Goal: Answer question/provide support: Share knowledge or assist other users

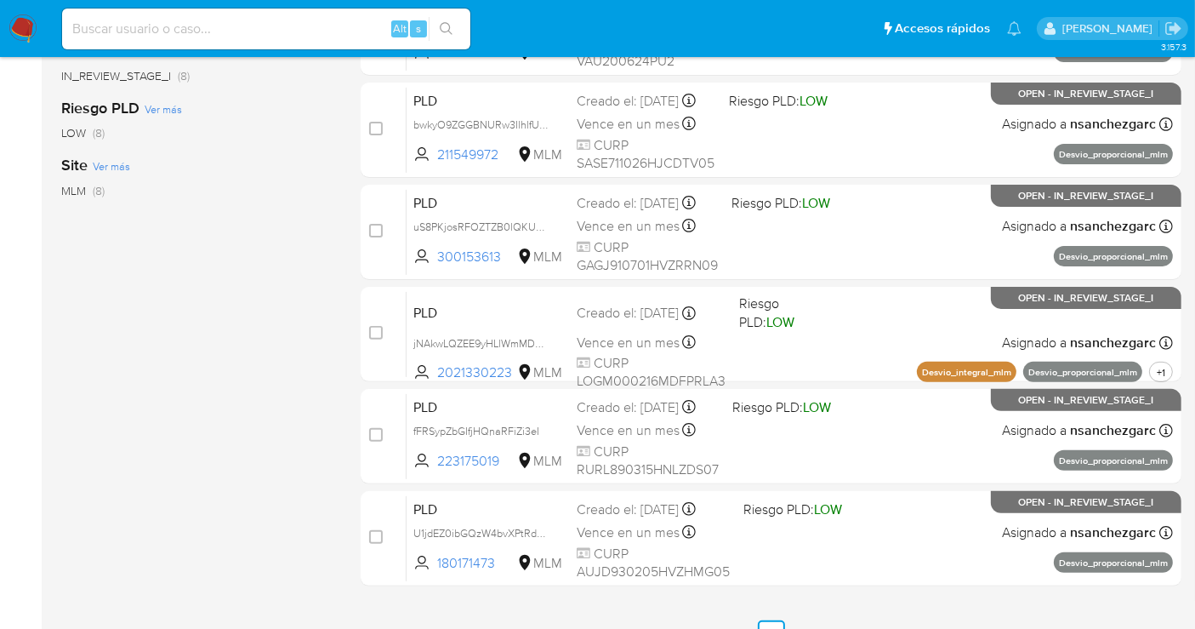
scroll to position [508, 0]
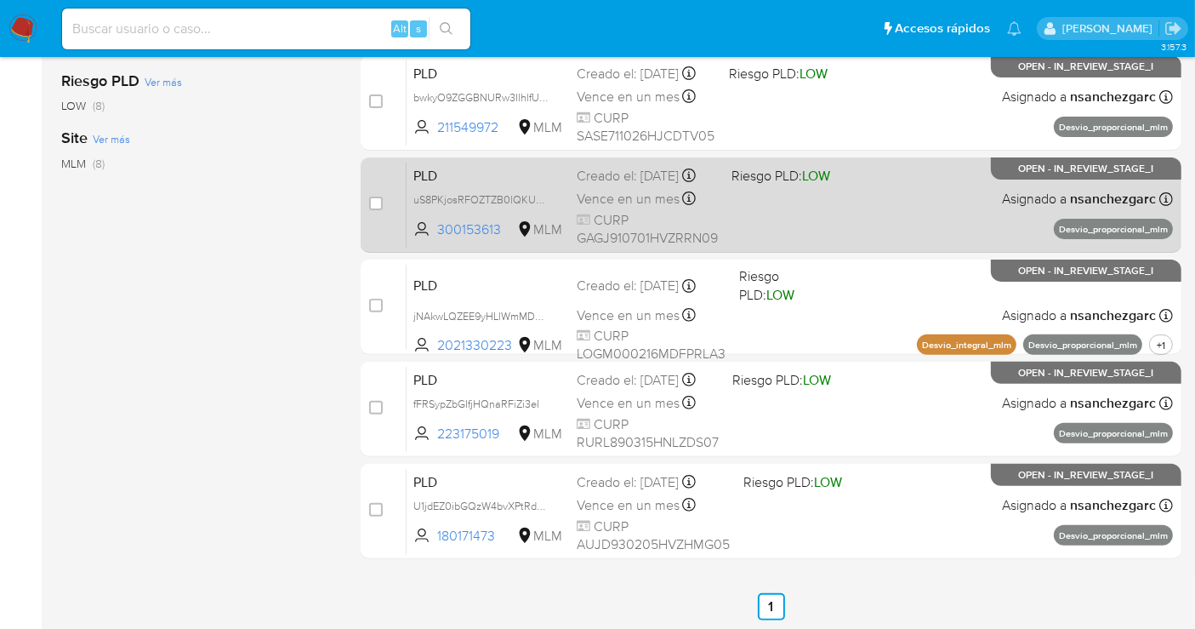
click at [628, 185] on div "Creado el: 12/08/2025 Creado el: 12/08/2025 02:03:16" at bounding box center [647, 176] width 141 height 19
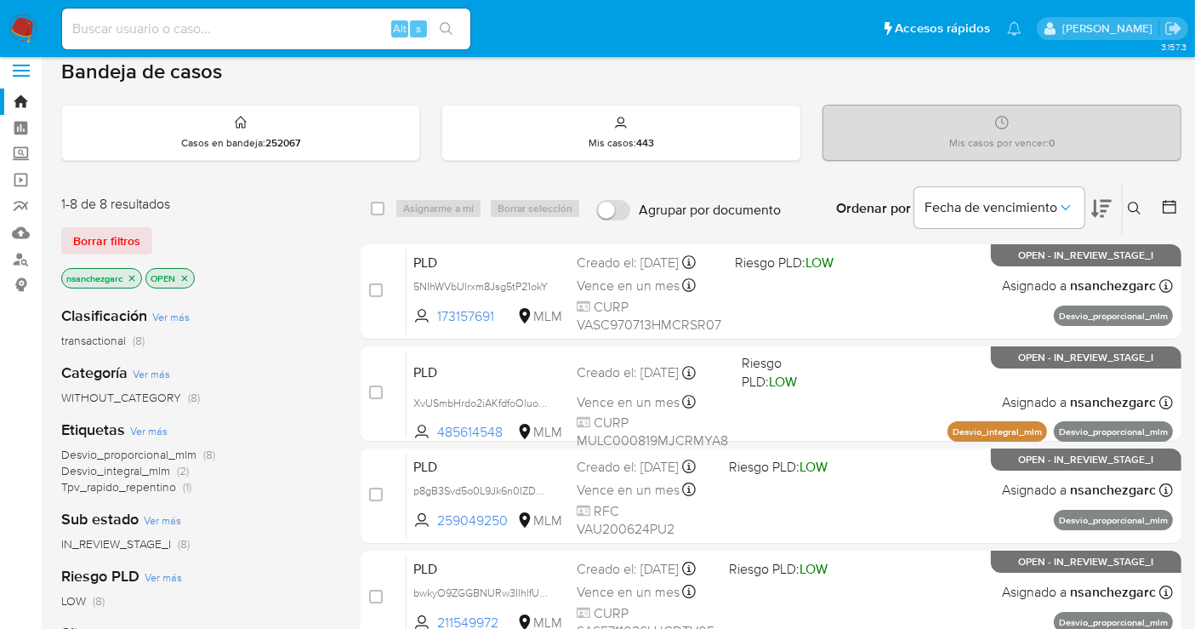
scroll to position [0, 0]
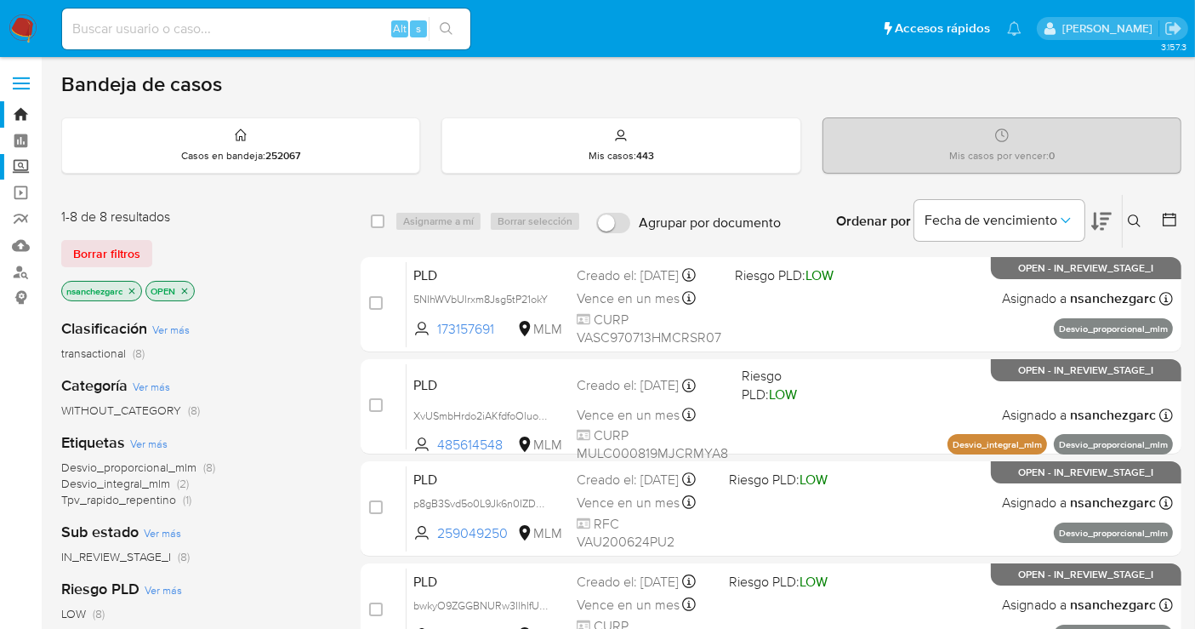
click at [21, 169] on label "Screening" at bounding box center [101, 167] width 202 height 26
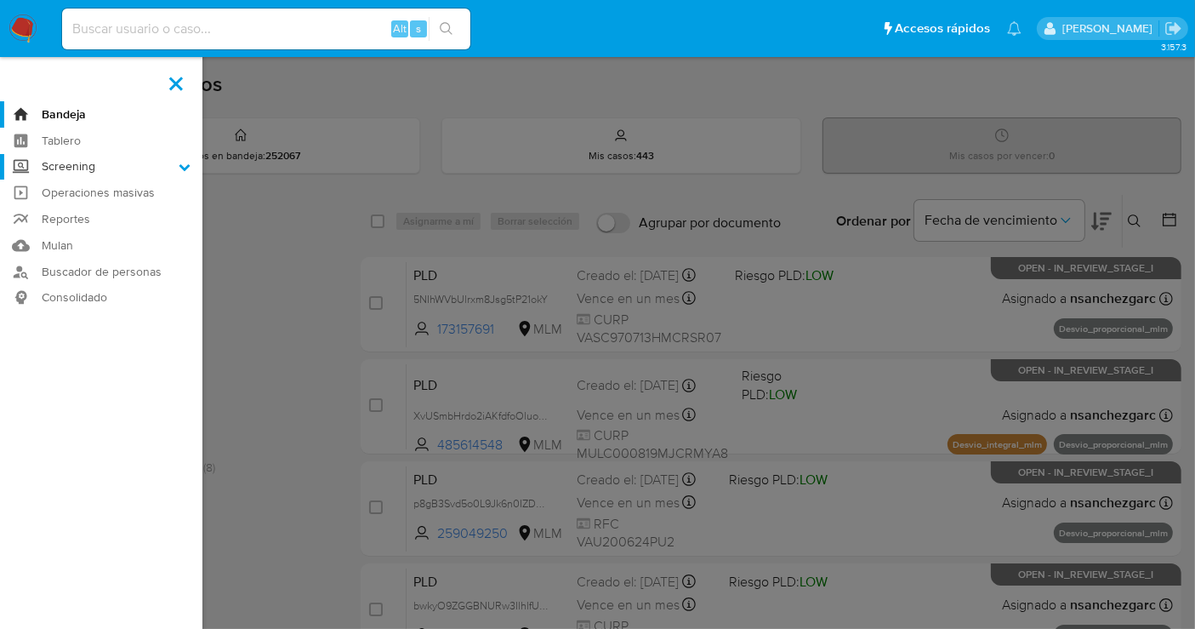
click at [0, 0] on input "Screening" at bounding box center [0, 0] width 0 height 0
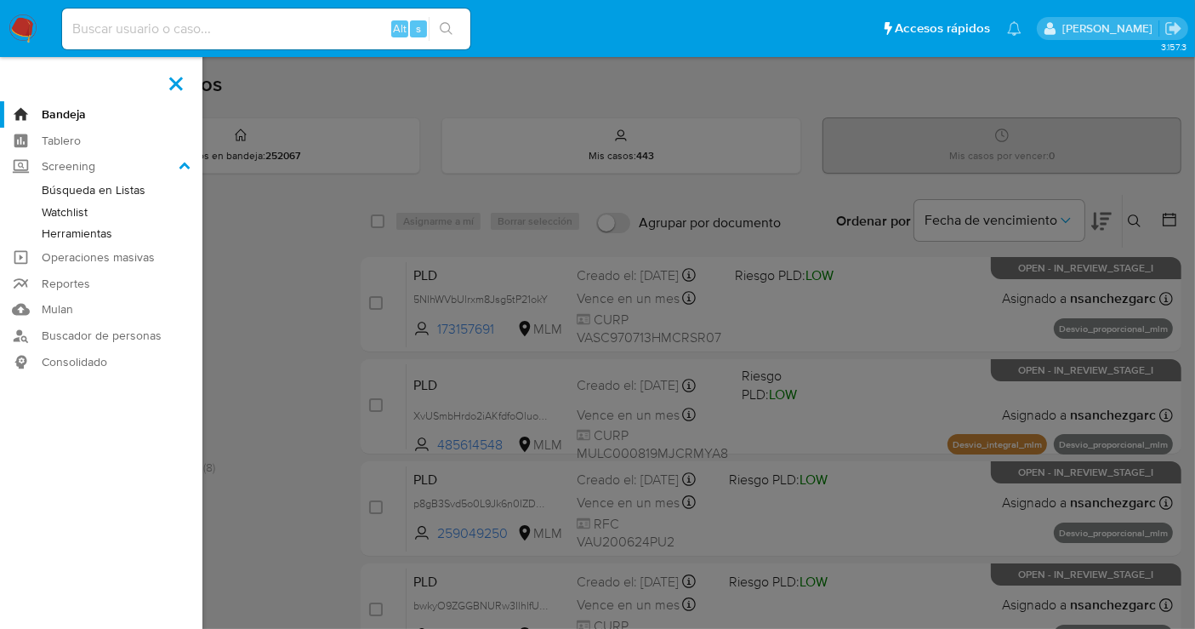
click at [71, 231] on link "Herramientas" at bounding box center [101, 233] width 202 height 21
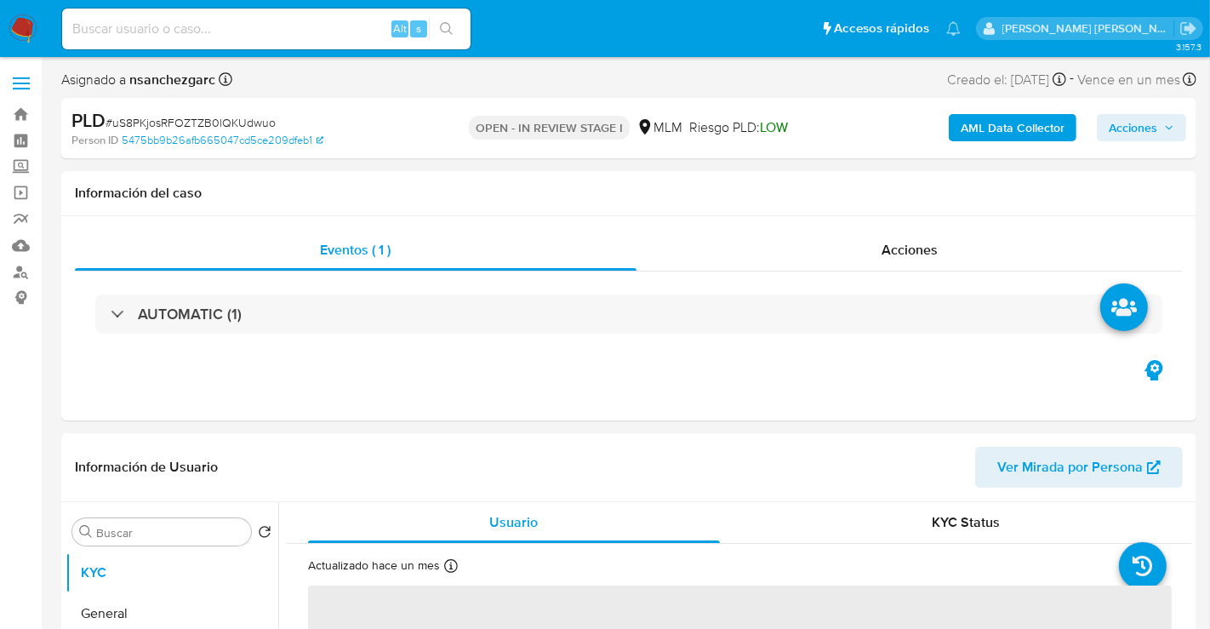
select select "10"
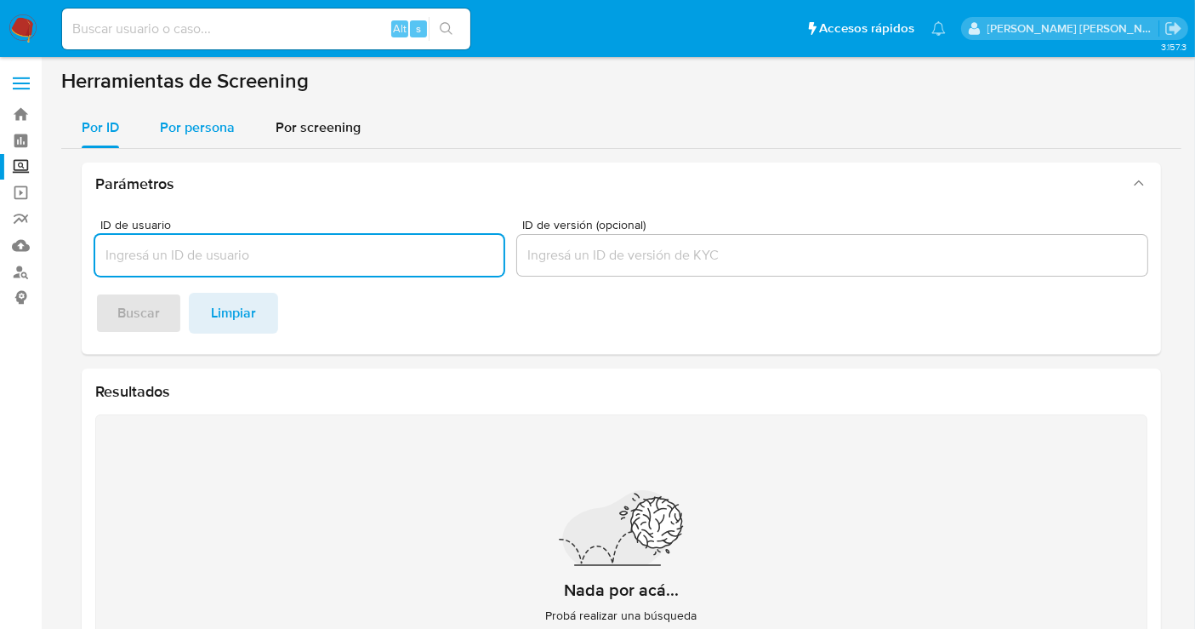
click at [222, 128] on span "Por persona" at bounding box center [197, 127] width 75 height 20
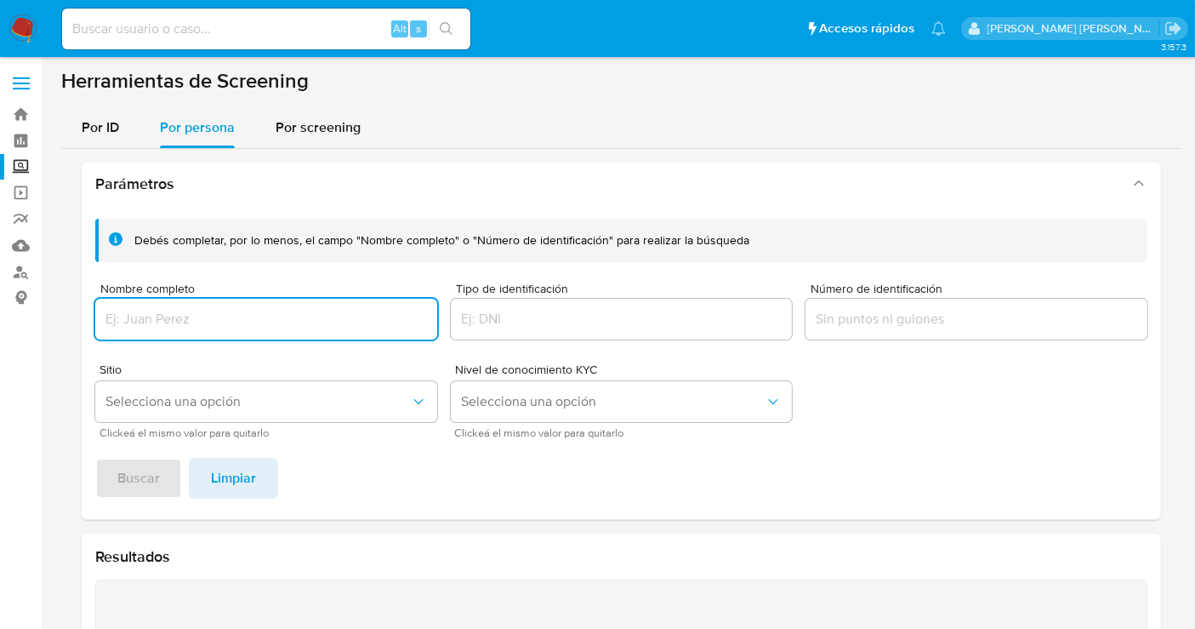
paste input "ANEL YATHZIRI DURAN PRIETO"
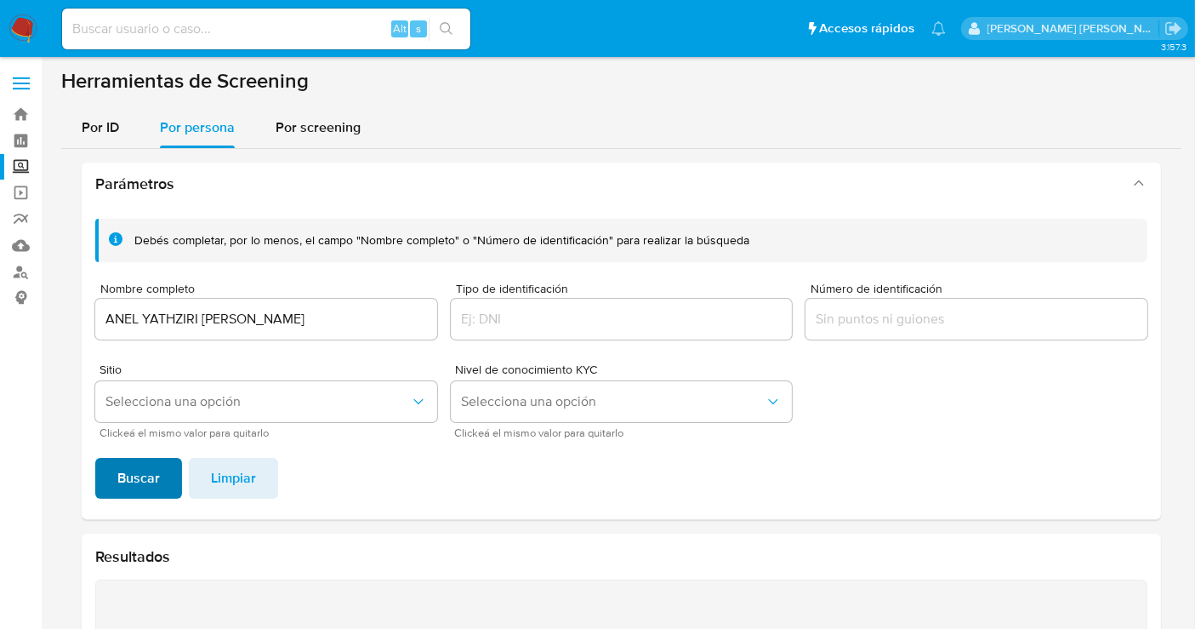
click at [136, 474] on span "Buscar" at bounding box center [138, 477] width 43 height 37
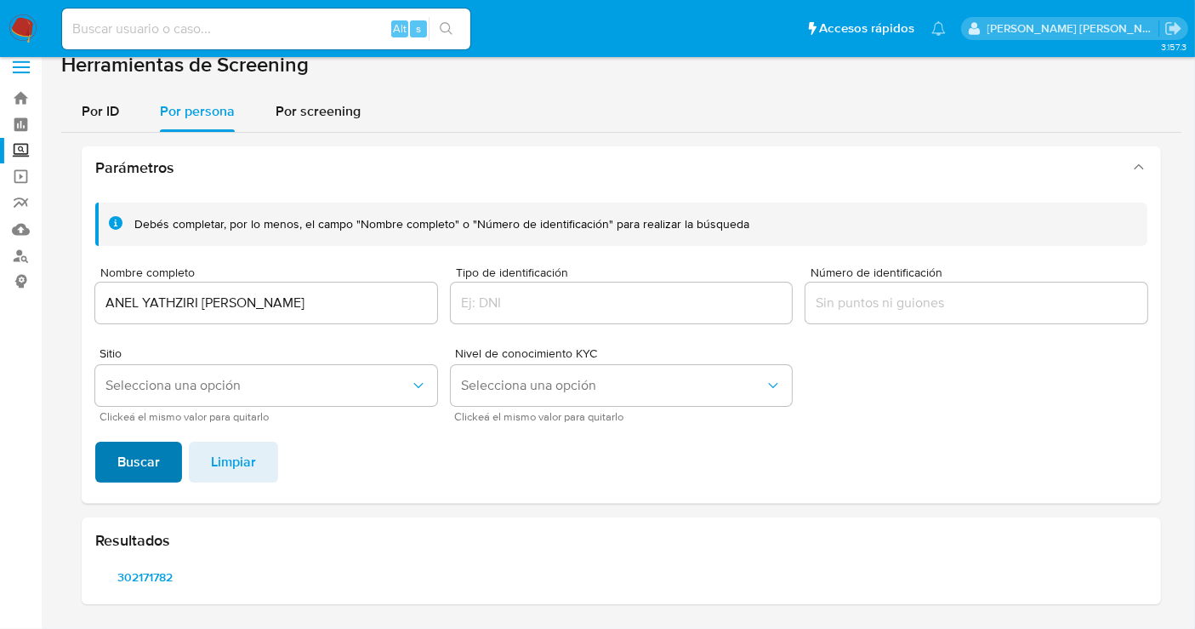
scroll to position [14, 0]
click at [140, 579] on span "302171782" at bounding box center [145, 579] width 76 height 24
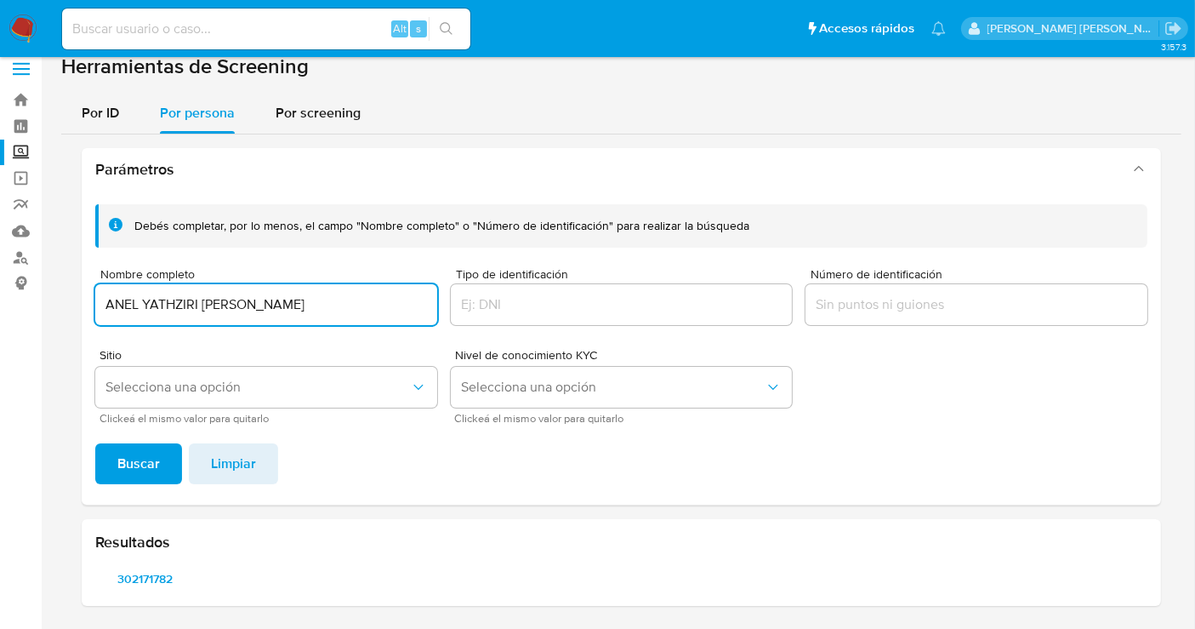
click at [260, 299] on input "ANEL YATHZIRI DURAN PRIETO" at bounding box center [266, 305] width 342 height 22
type input "JORGE LUIS DURAN PRIETO"
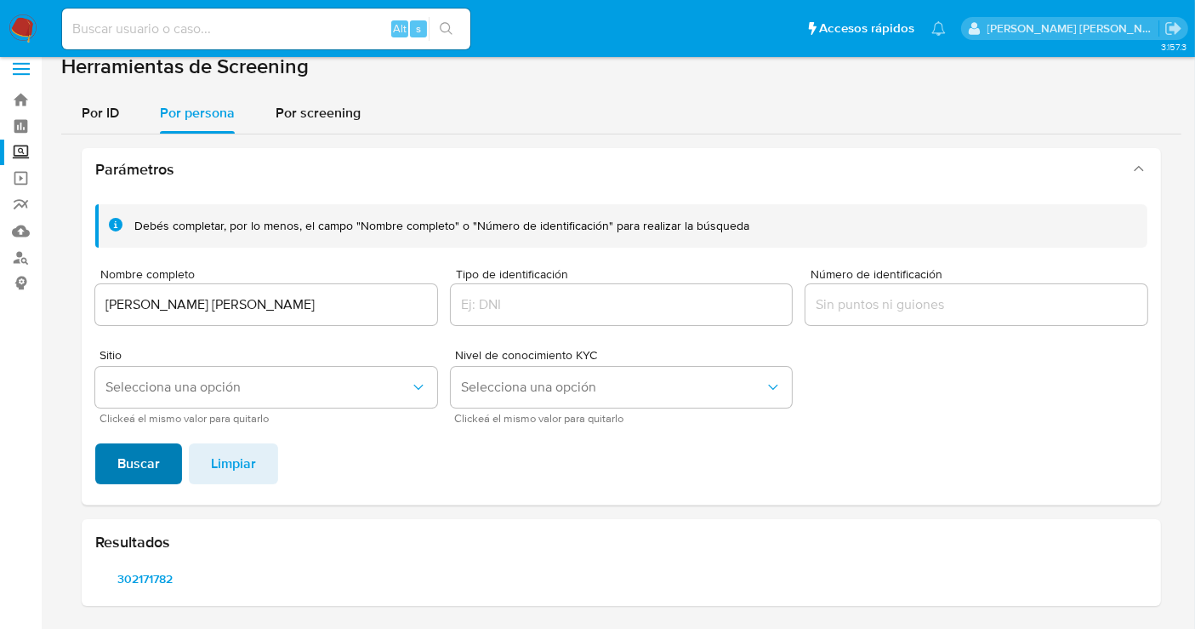
click at [162, 444] on button "Buscar" at bounding box center [138, 463] width 87 height 41
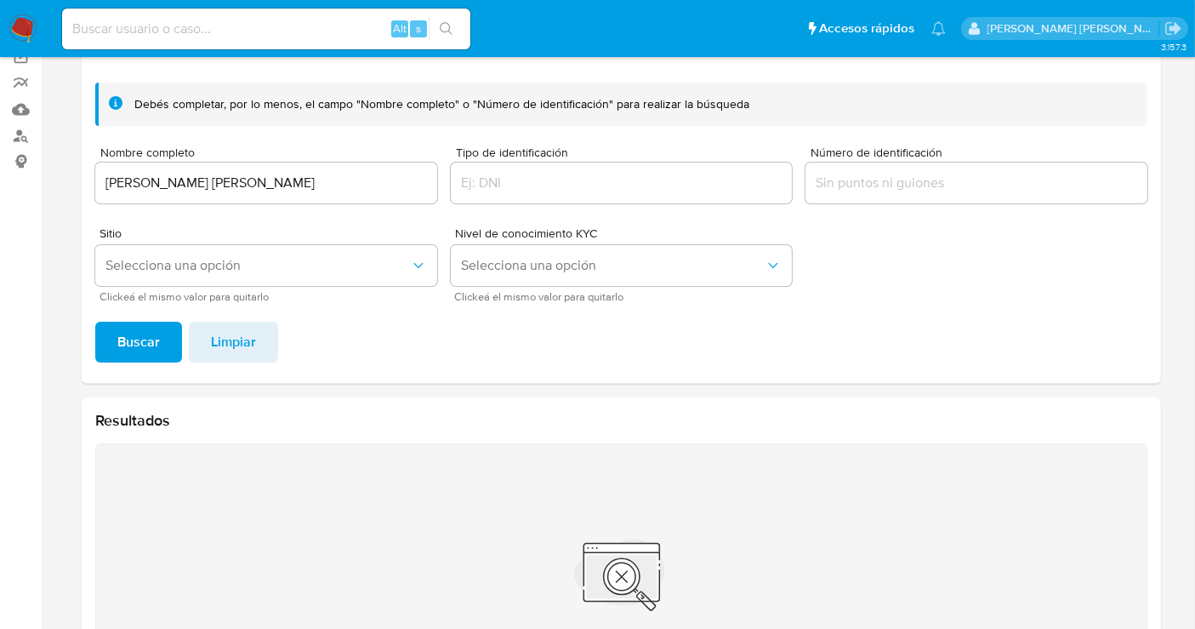
scroll to position [204, 0]
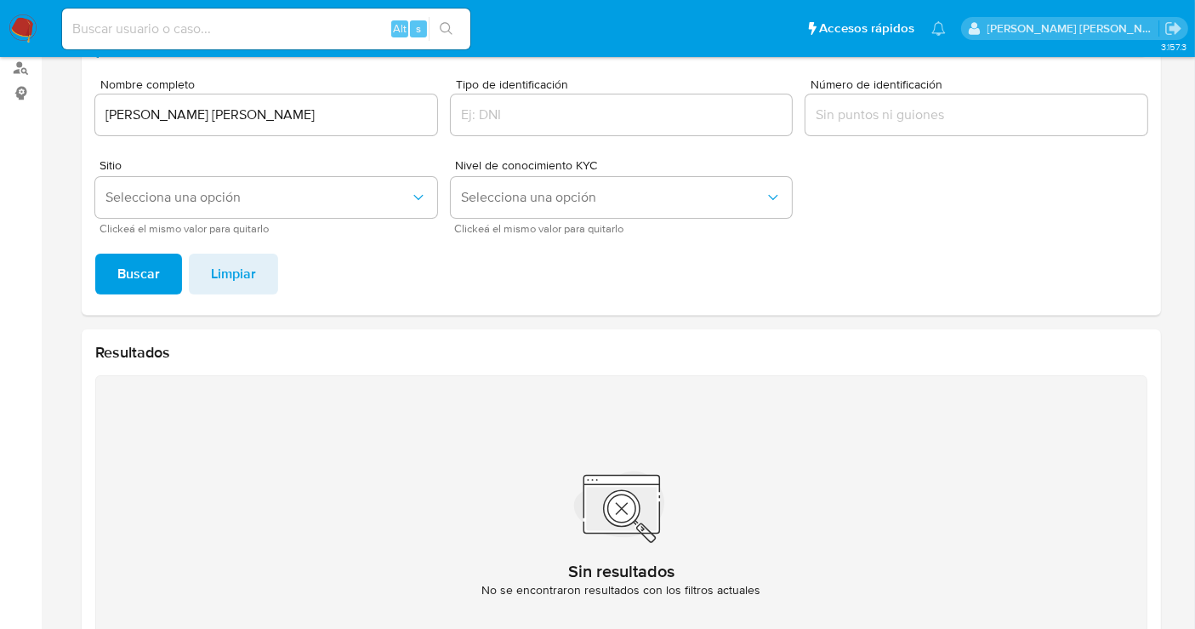
click at [22, 26] on img at bounding box center [23, 28] width 29 height 29
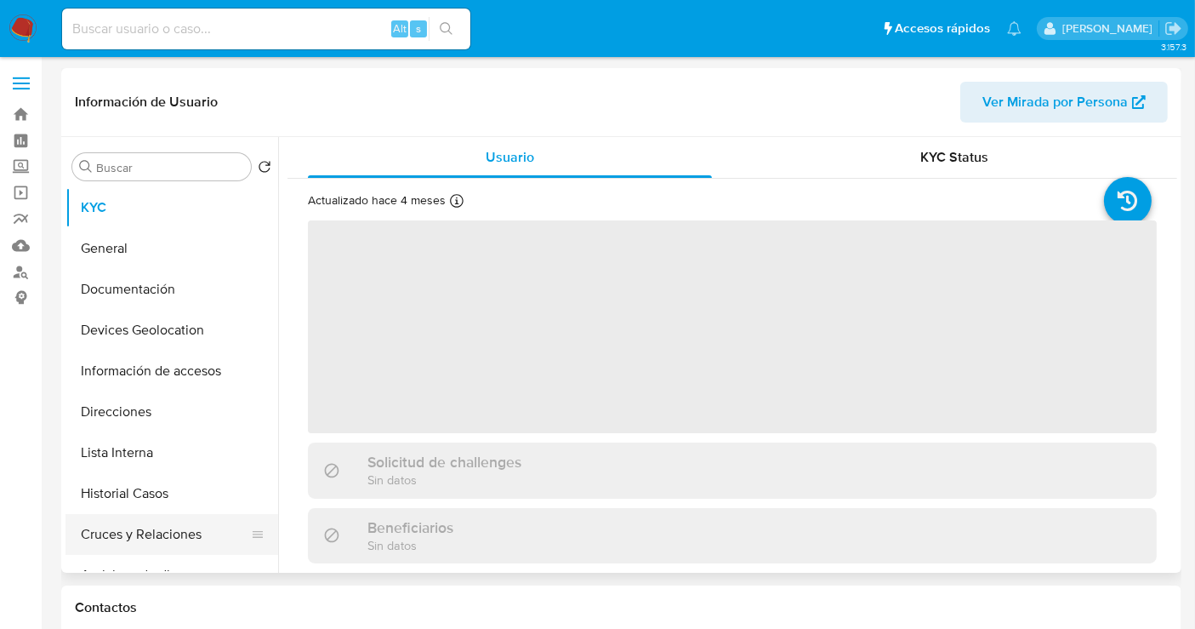
select select "10"
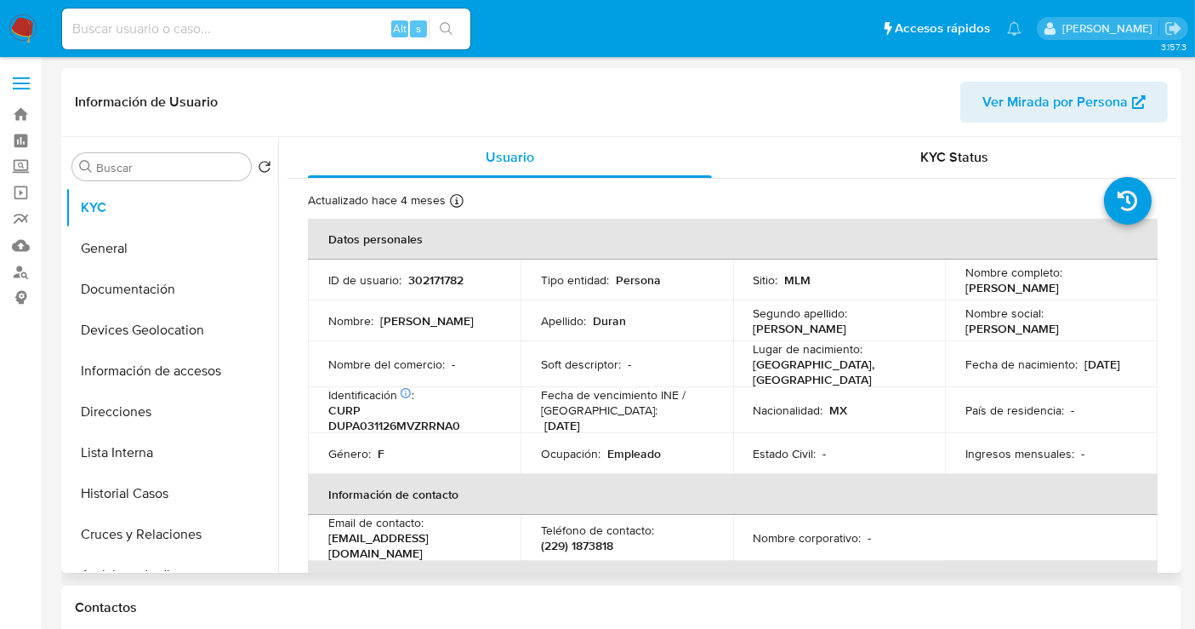
click at [430, 276] on p "302171782" at bounding box center [435, 279] width 55 height 15
copy p "302171782"
click at [131, 496] on button "Historial Casos" at bounding box center [165, 493] width 199 height 41
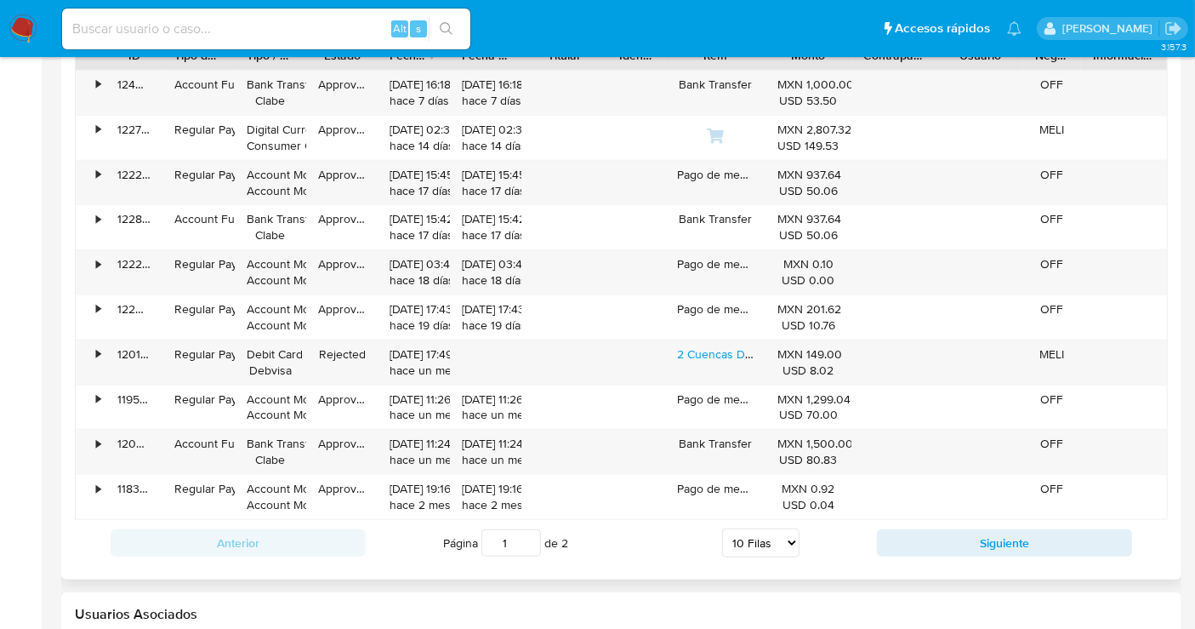
scroll to position [1891, 0]
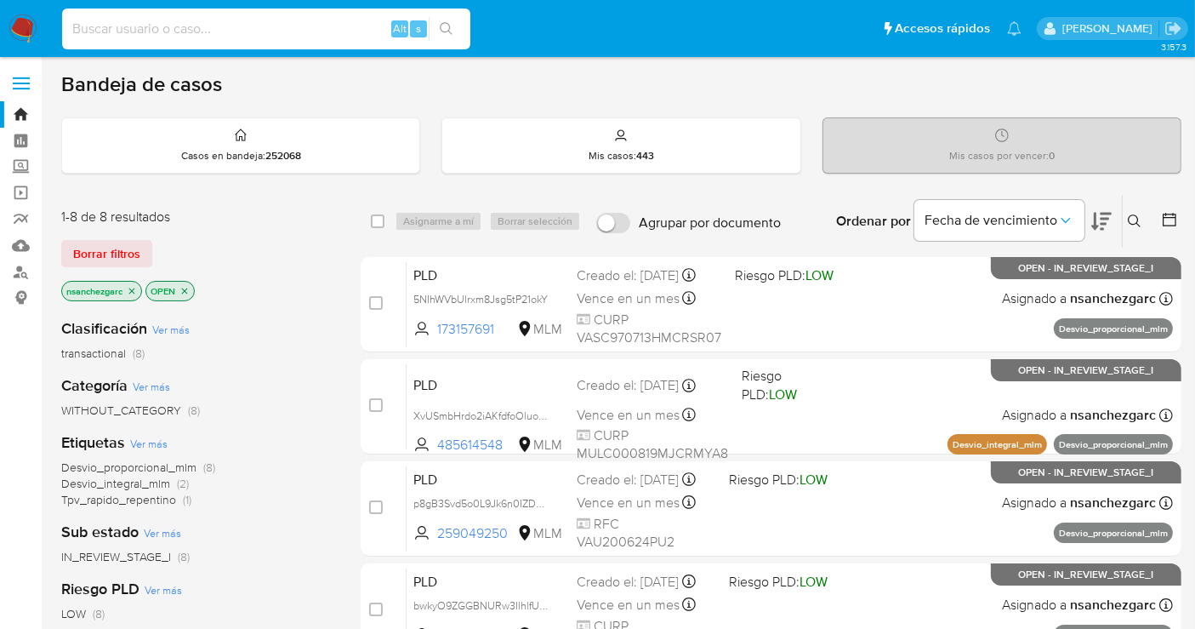
click at [106, 31] on input at bounding box center [266, 29] width 408 height 22
click at [1131, 218] on icon at bounding box center [1135, 221] width 14 height 14
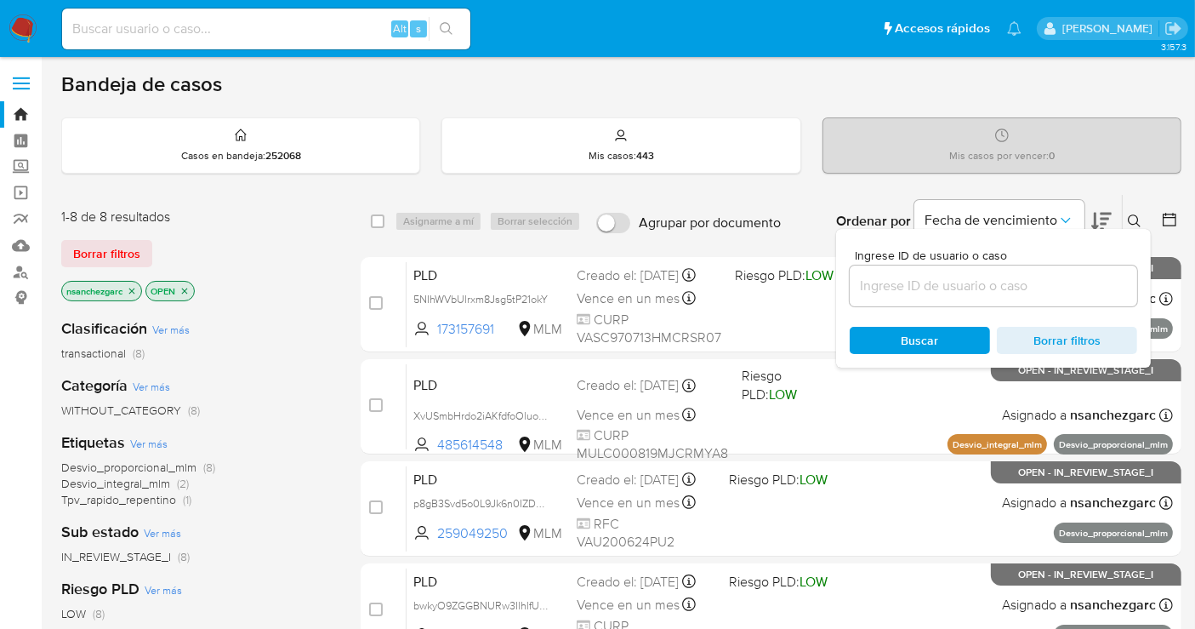
click at [890, 298] on div at bounding box center [994, 285] width 288 height 41
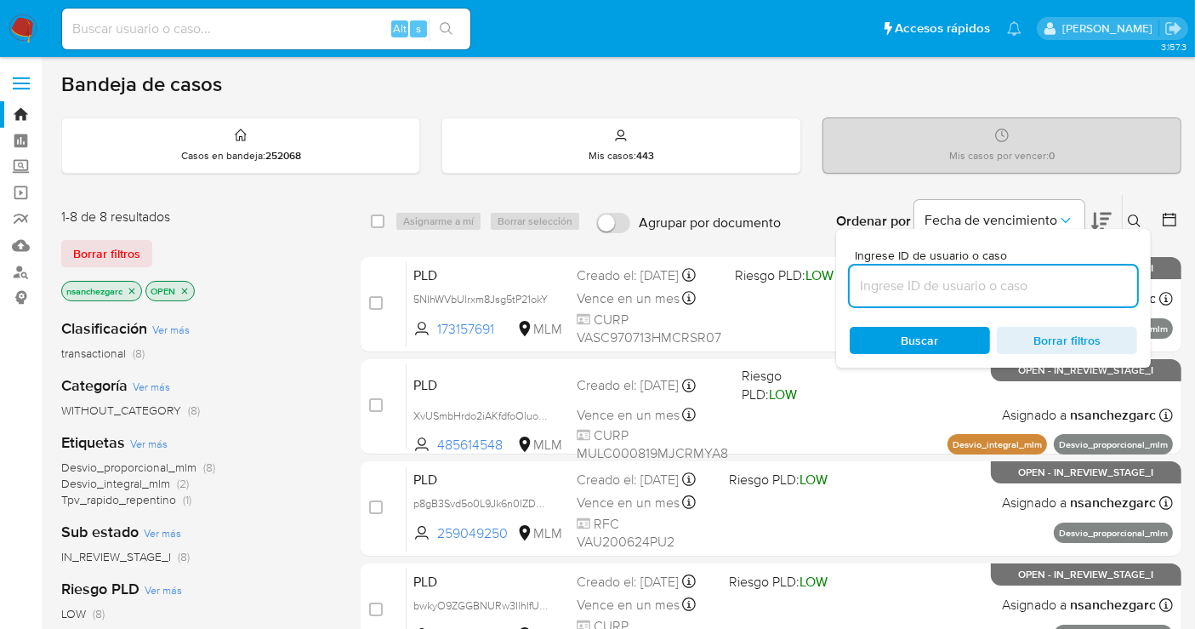
click at [878, 283] on input at bounding box center [994, 286] width 288 height 22
paste input "560449494"
type input "560449494"
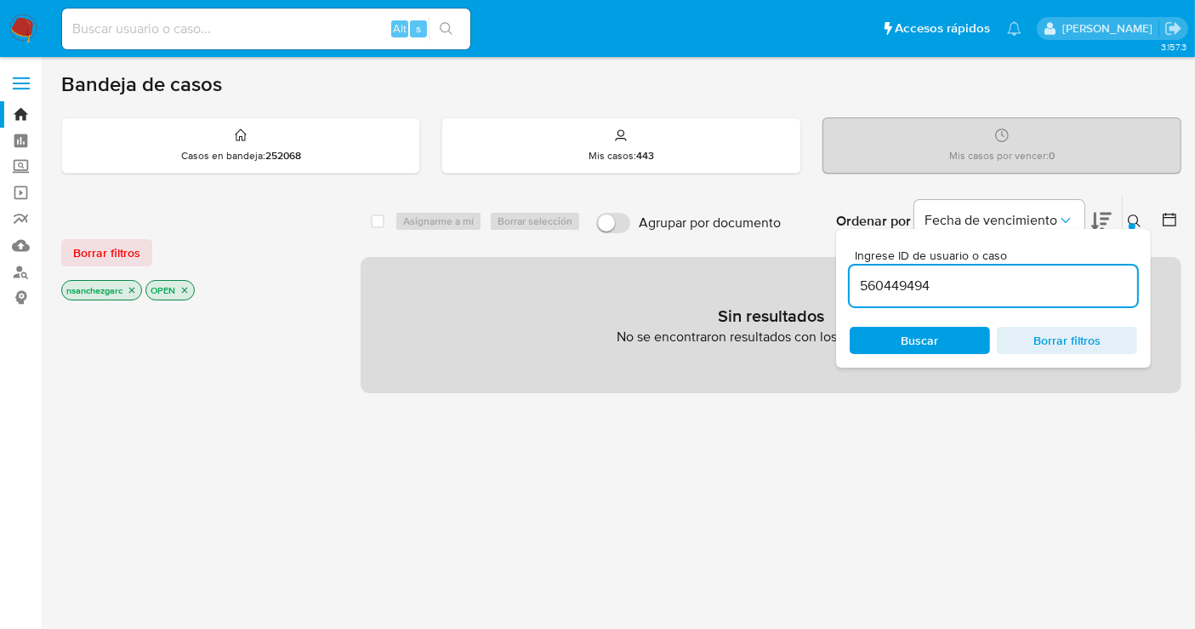
click at [134, 292] on icon "close-filter" at bounding box center [132, 290] width 10 height 10
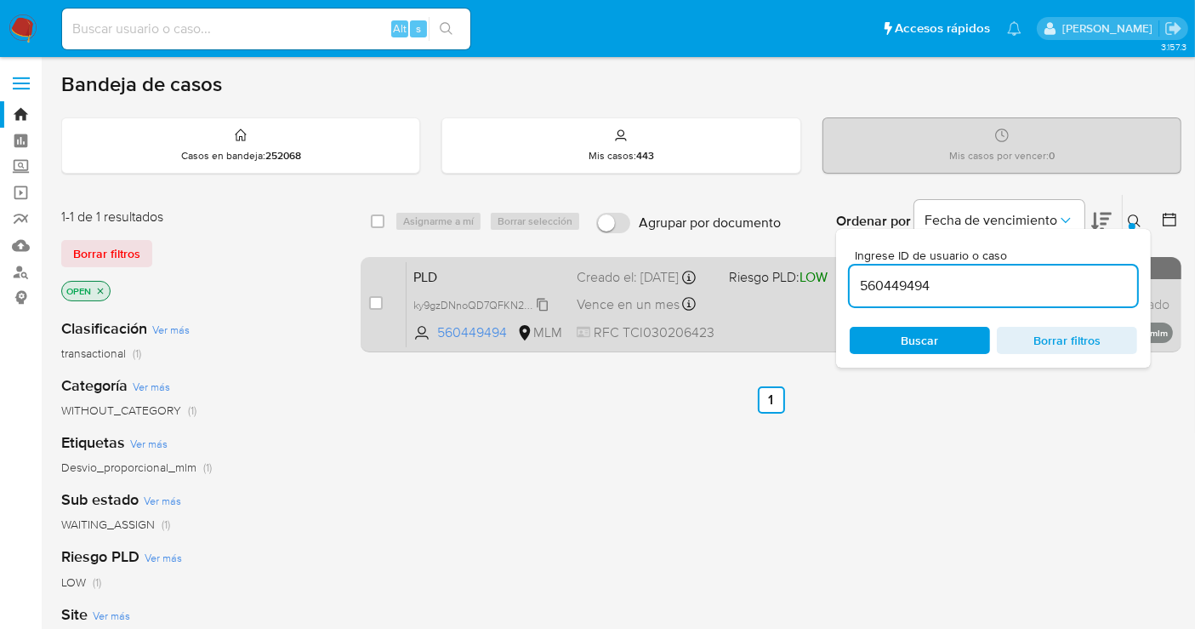
click at [543, 310] on span "ky9gzDNnoQD7QFKN27tr0oTs" at bounding box center [486, 303] width 144 height 19
click at [374, 299] on input "checkbox" at bounding box center [376, 303] width 14 height 14
checkbox input "true"
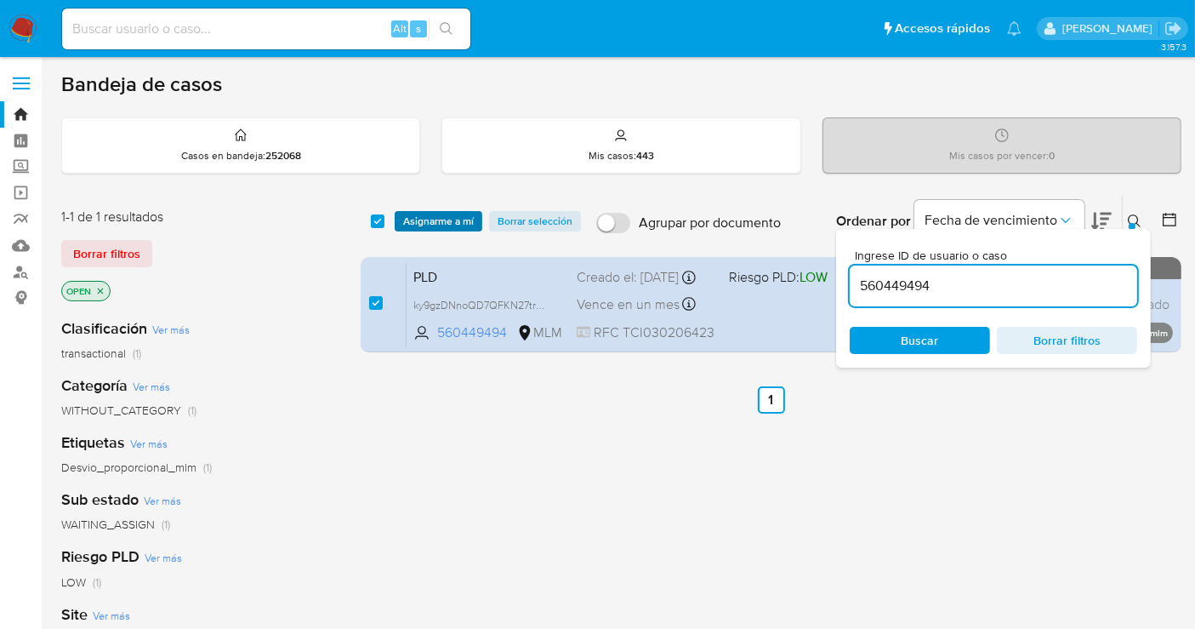
click at [425, 213] on span "Asignarme a mí" at bounding box center [438, 221] width 71 height 17
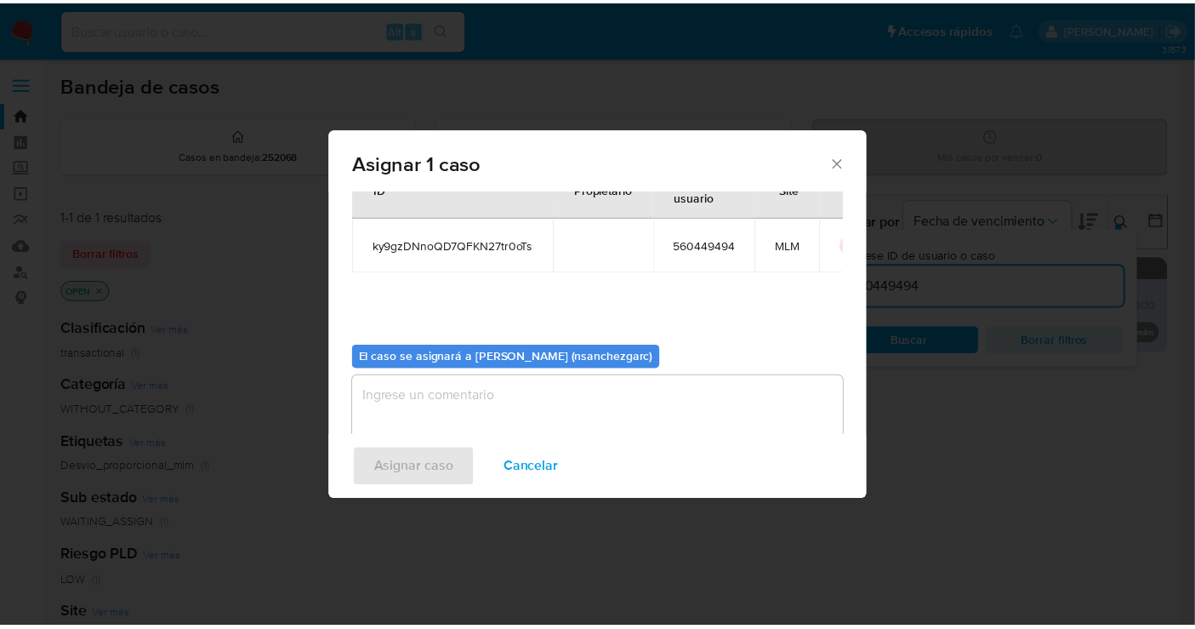
scroll to position [87, 0]
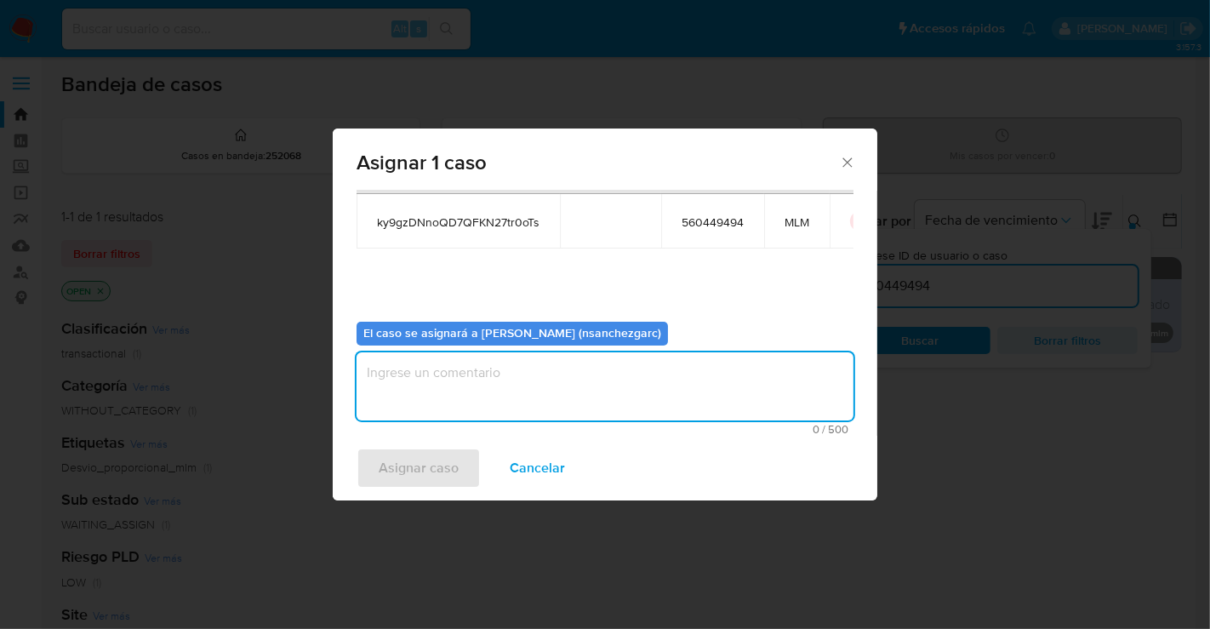
click at [388, 368] on textarea "assign-modal" at bounding box center [604, 386] width 497 height 68
type textarea "nesg"
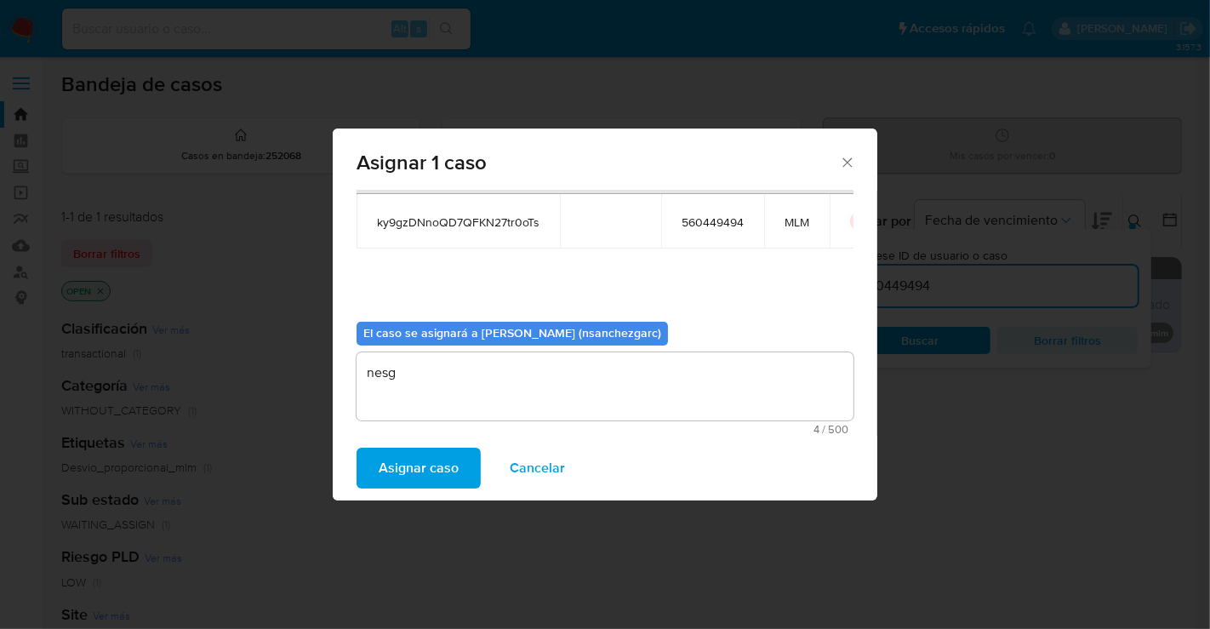
click at [412, 455] on span "Asignar caso" at bounding box center [419, 467] width 80 height 37
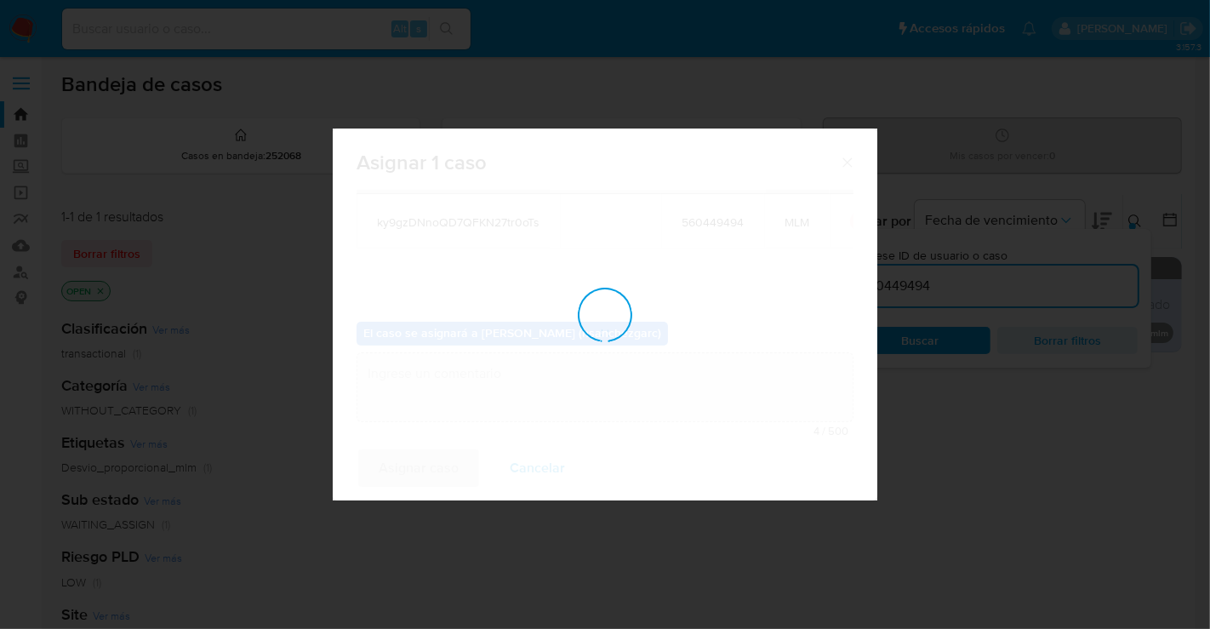
checkbox input "false"
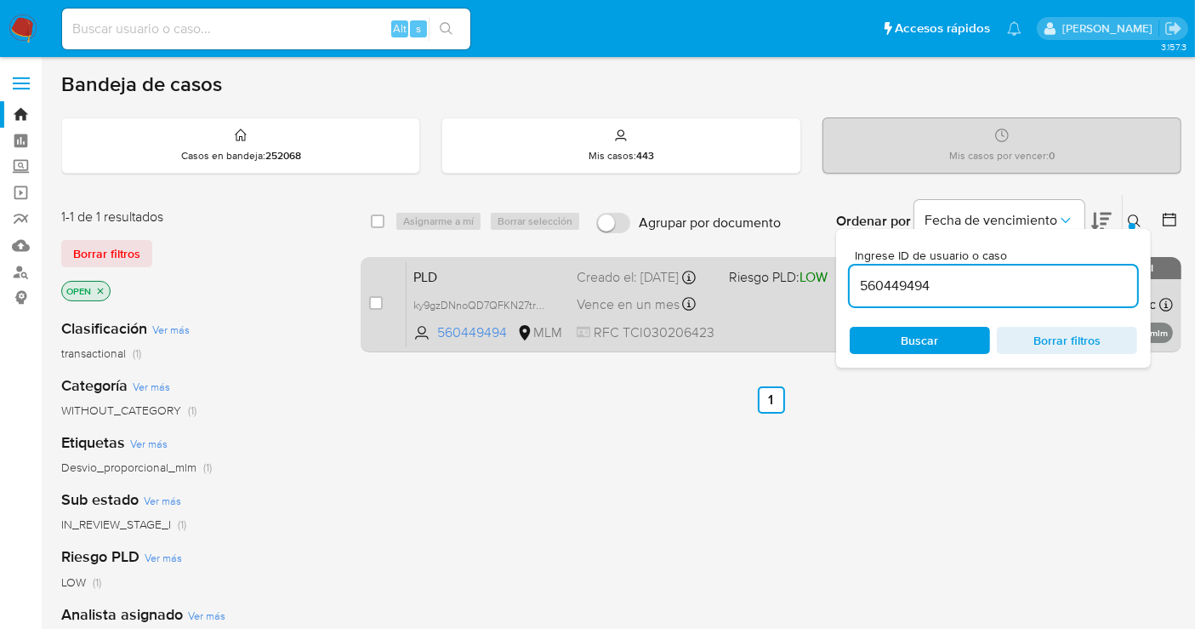
click at [562, 293] on div "PLD ky9gzDNnoQD7QFKN27tr0oTs 560449494 MLM Riesgo PLD: LOW Creado el: 12/08/202…" at bounding box center [790, 304] width 767 height 86
click at [622, 287] on div "Creado el: 12/08/2025 Creado el: 12/08/2025 02:03:05" at bounding box center [646, 277] width 139 height 19
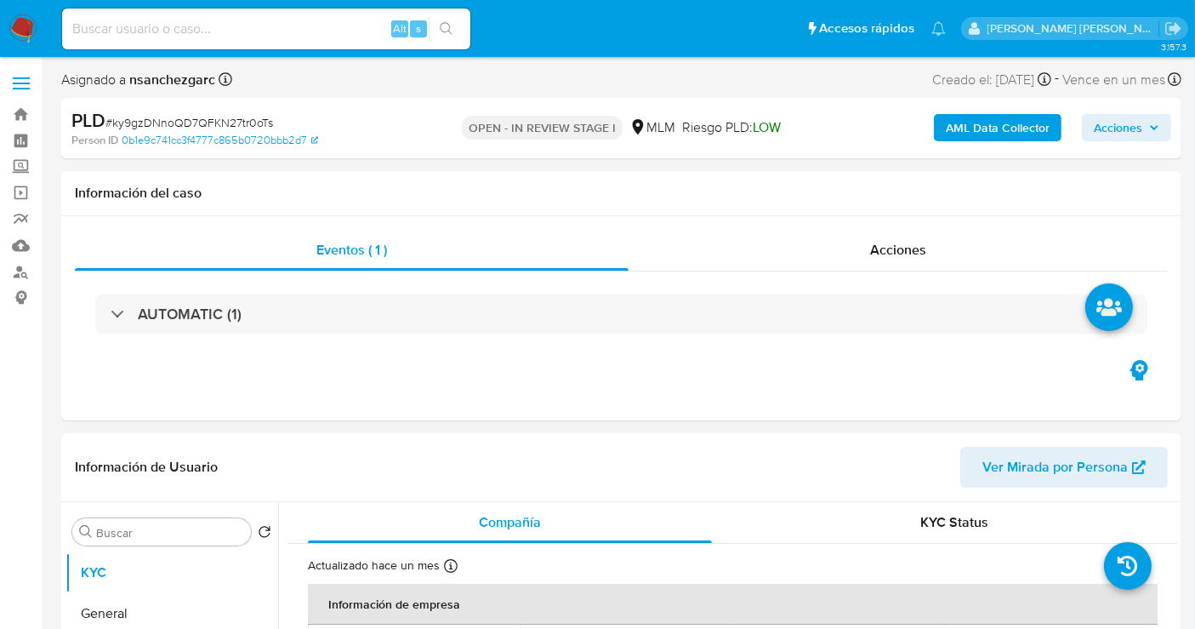
select select "10"
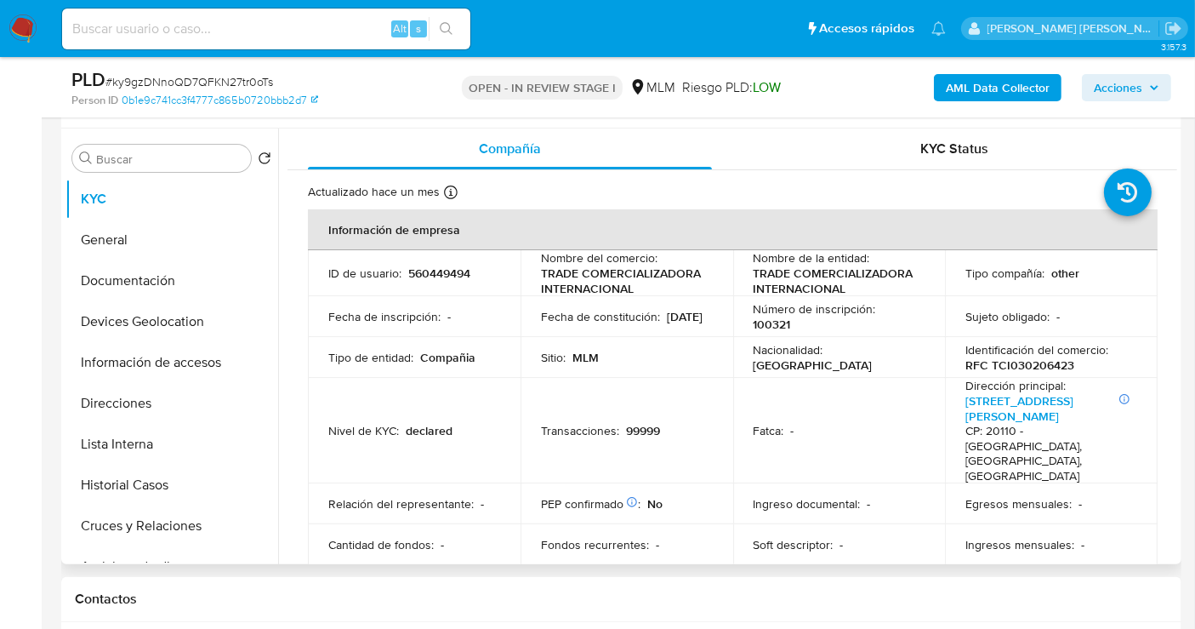
scroll to position [283, 0]
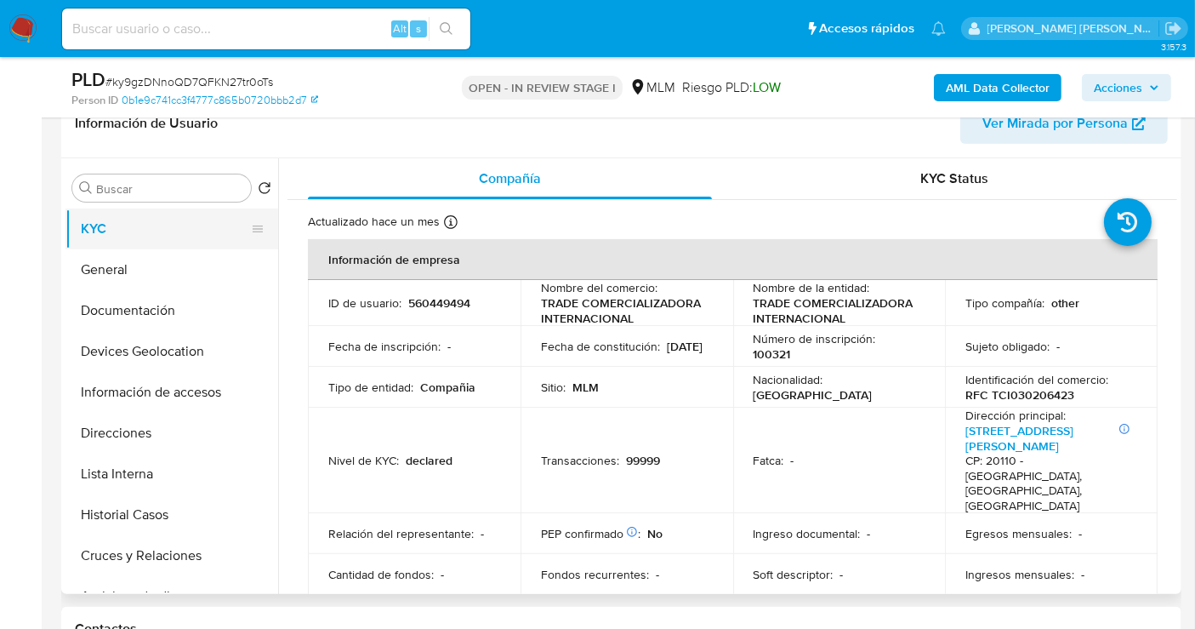
click at [100, 234] on button "KYC" at bounding box center [165, 228] width 199 height 41
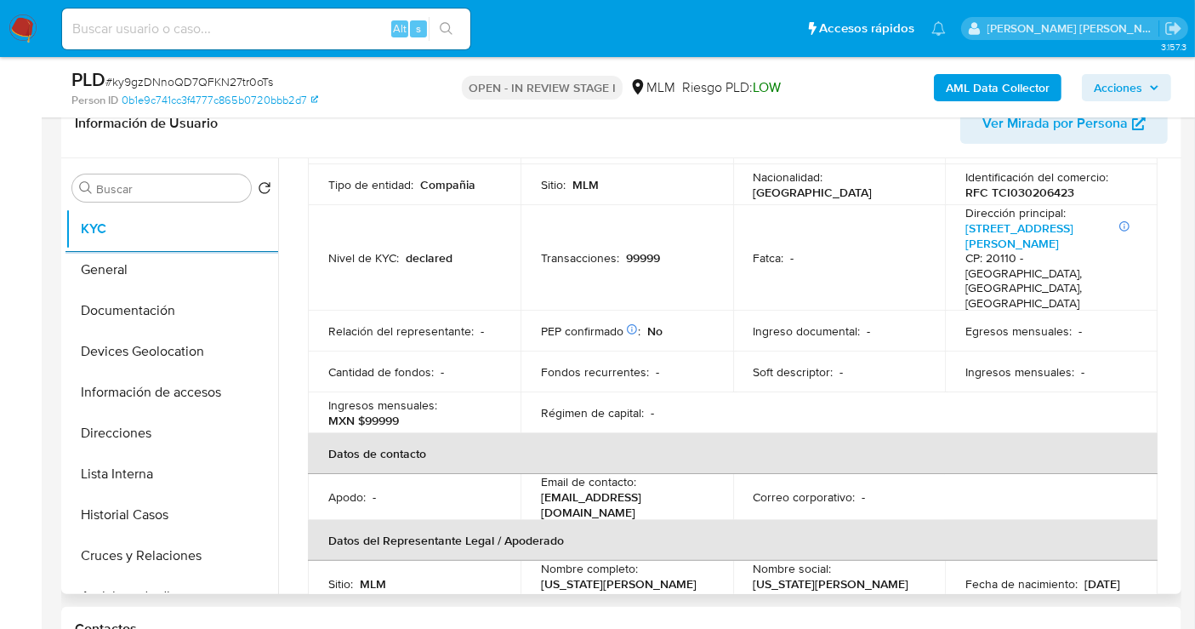
scroll to position [378, 0]
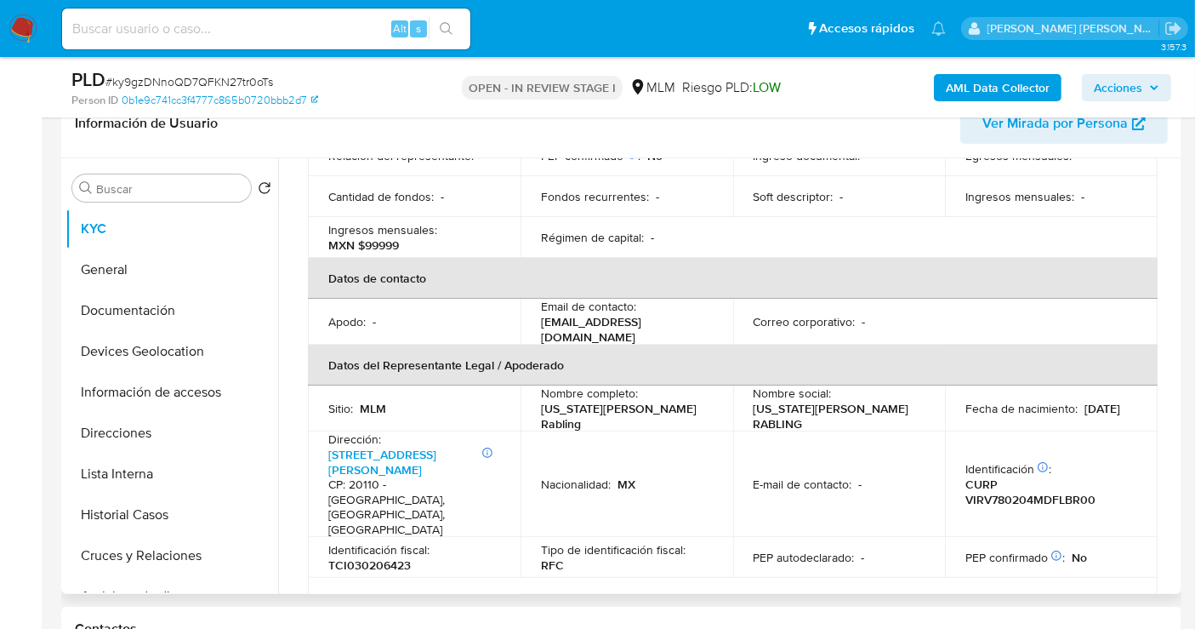
drag, startPoint x: 1178, startPoint y: 289, endPoint x: 1178, endPoint y: 303, distance: 13.6
click at [1178, 303] on div "Buscar Volver al orden por defecto KYC General Documentación Devices Geolocatio…" at bounding box center [621, 376] width 1121 height 436
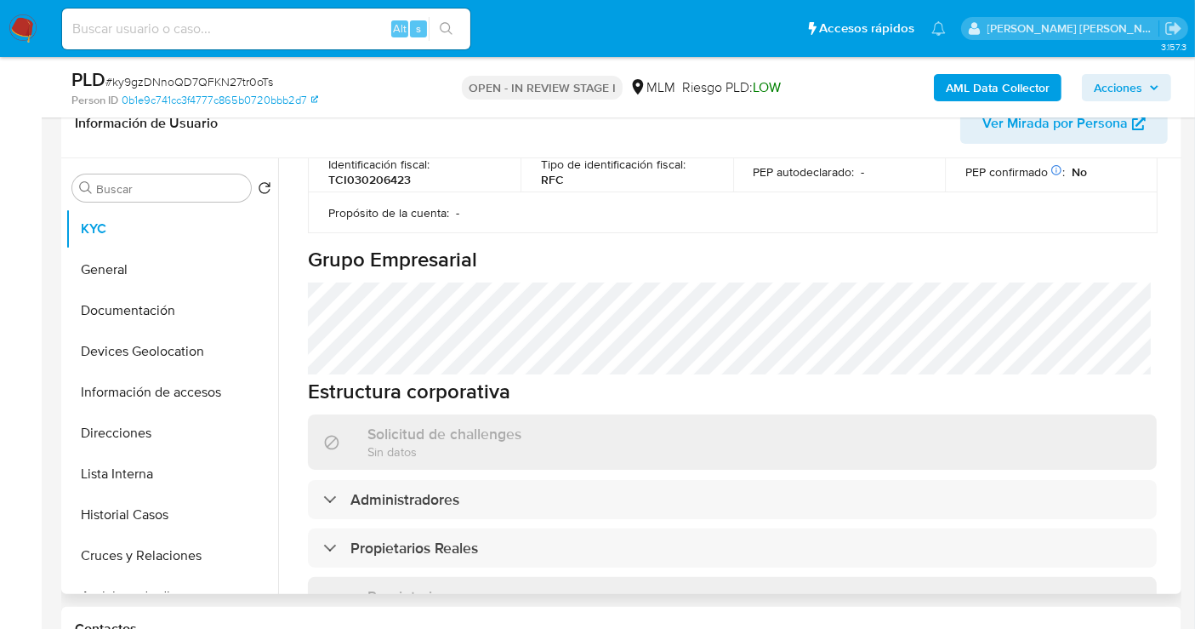
scroll to position [791, 0]
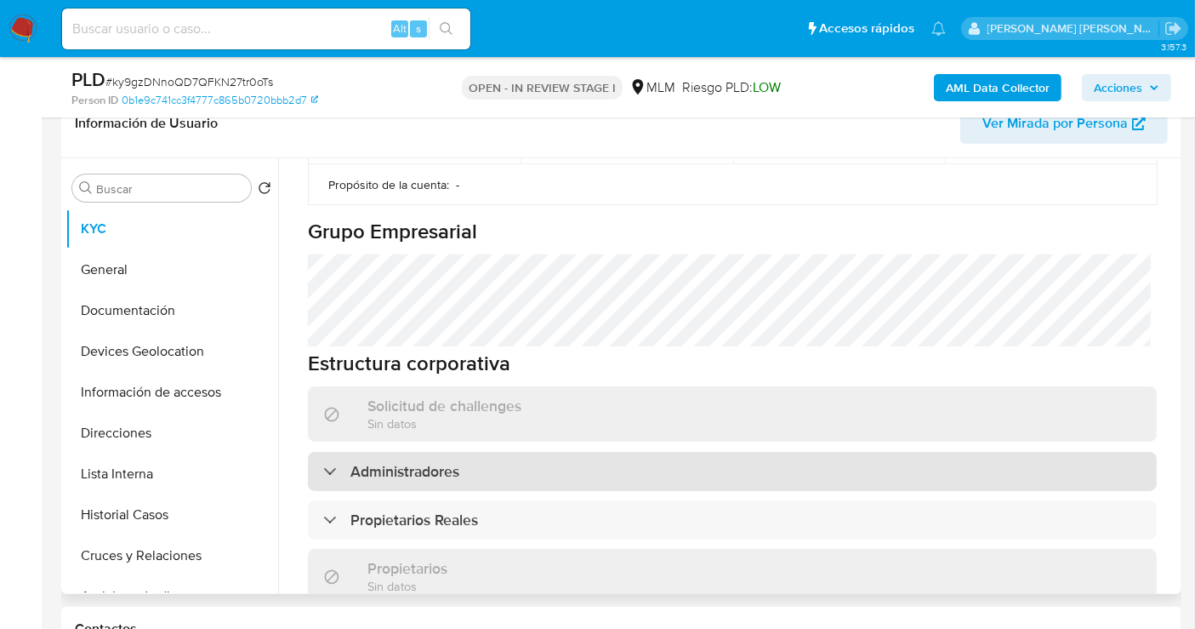
click at [389, 462] on h3 "Administradores" at bounding box center [405, 471] width 109 height 19
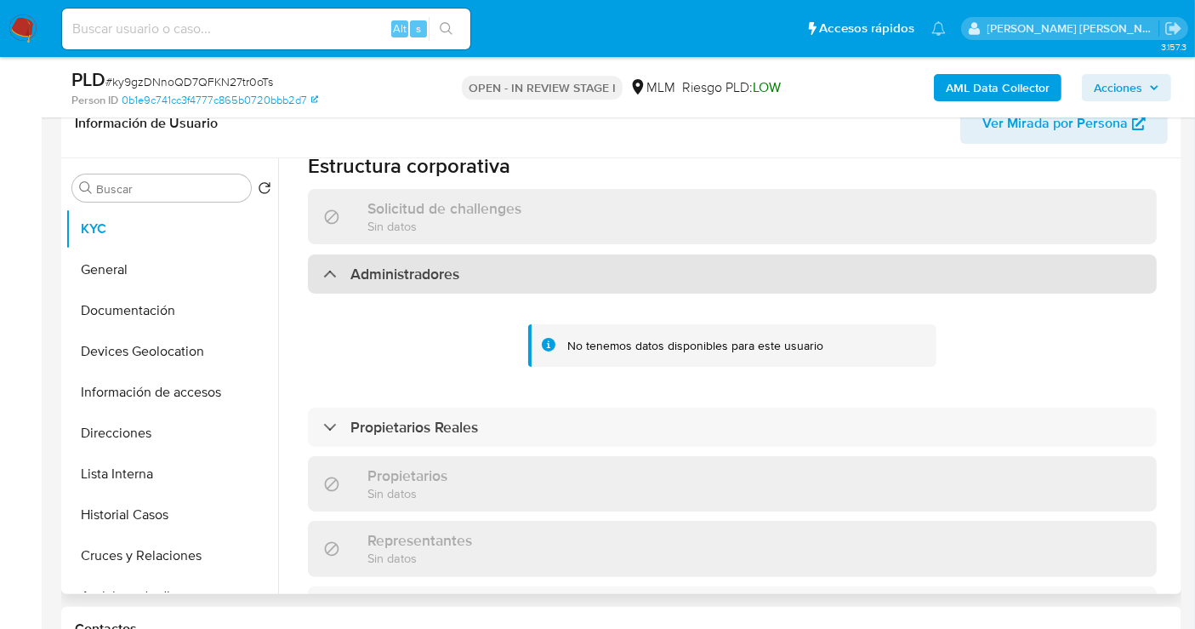
scroll to position [1075, 0]
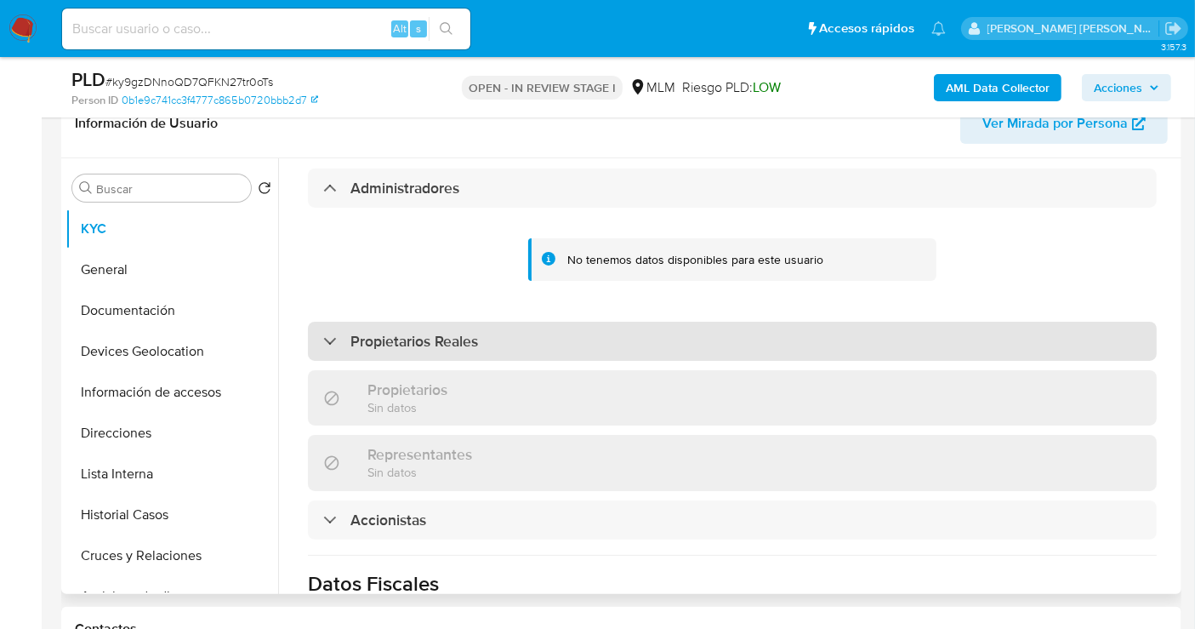
click at [368, 322] on div "Propietarios Reales" at bounding box center [732, 341] width 849 height 39
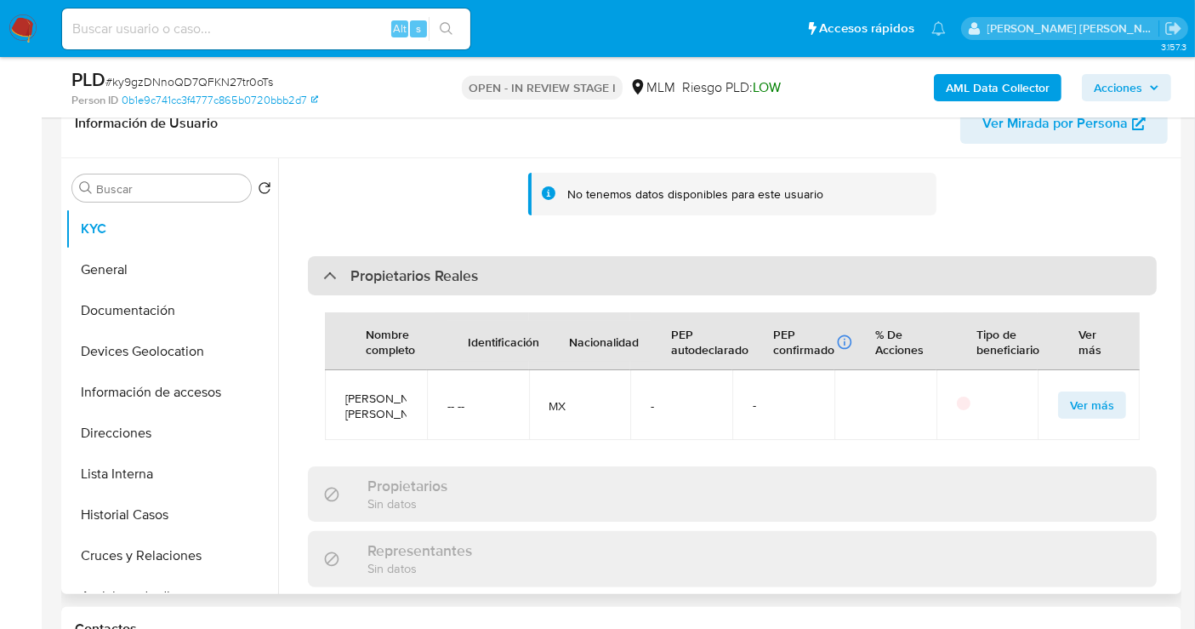
scroll to position [1169, 0]
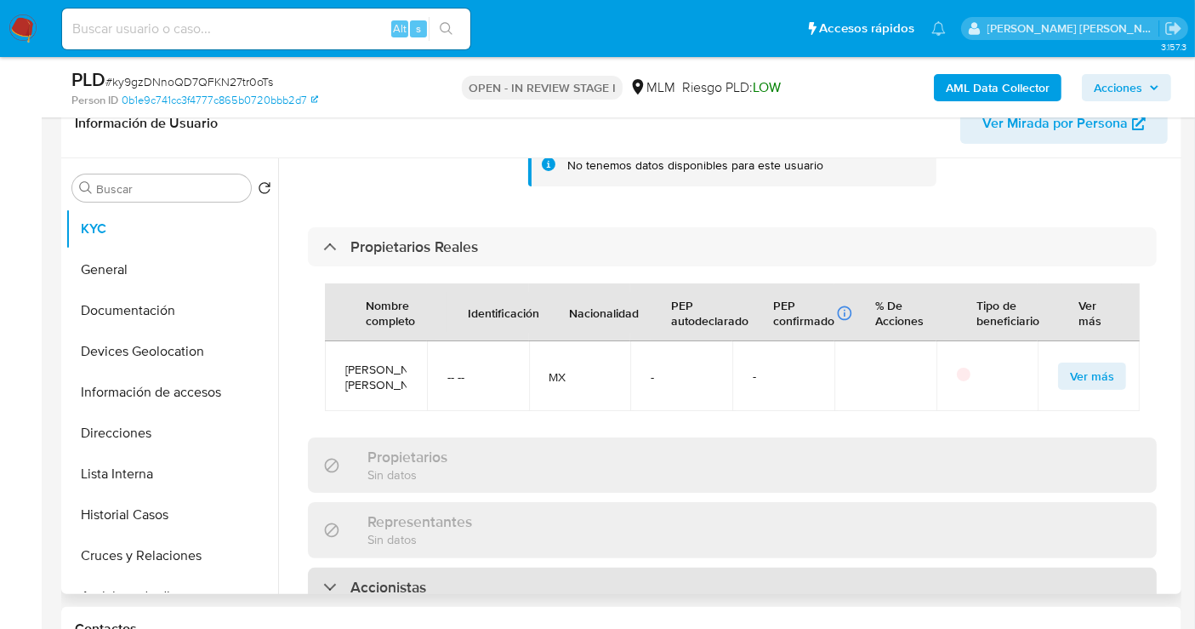
click at [379, 578] on h3 "Accionistas" at bounding box center [389, 587] width 76 height 19
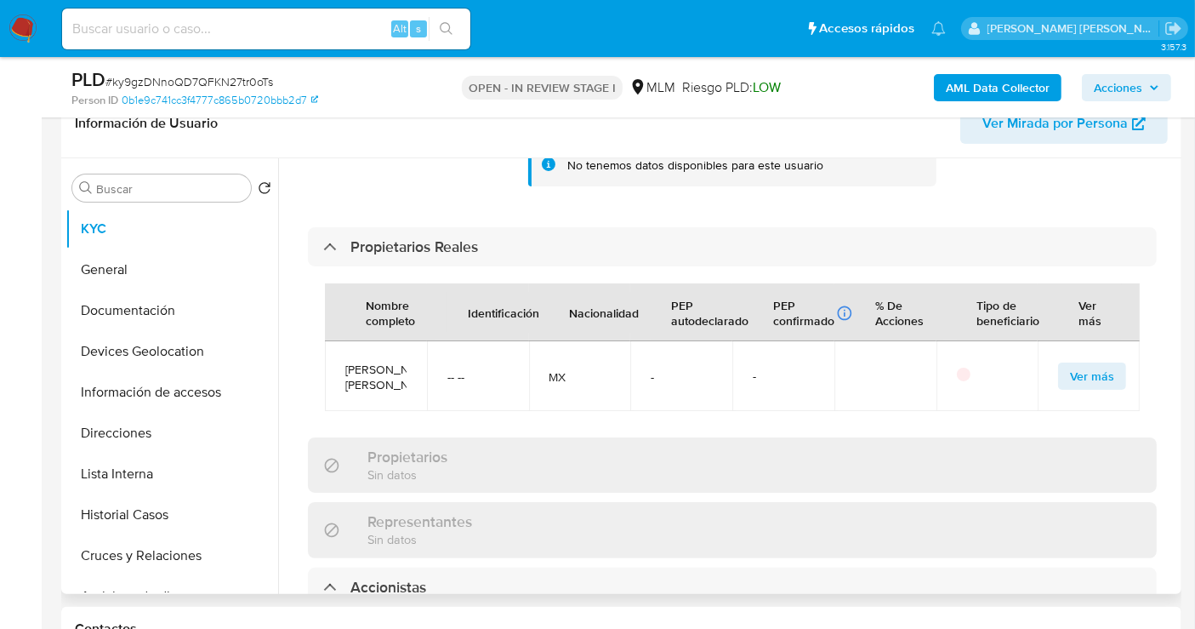
scroll to position [1075, 0]
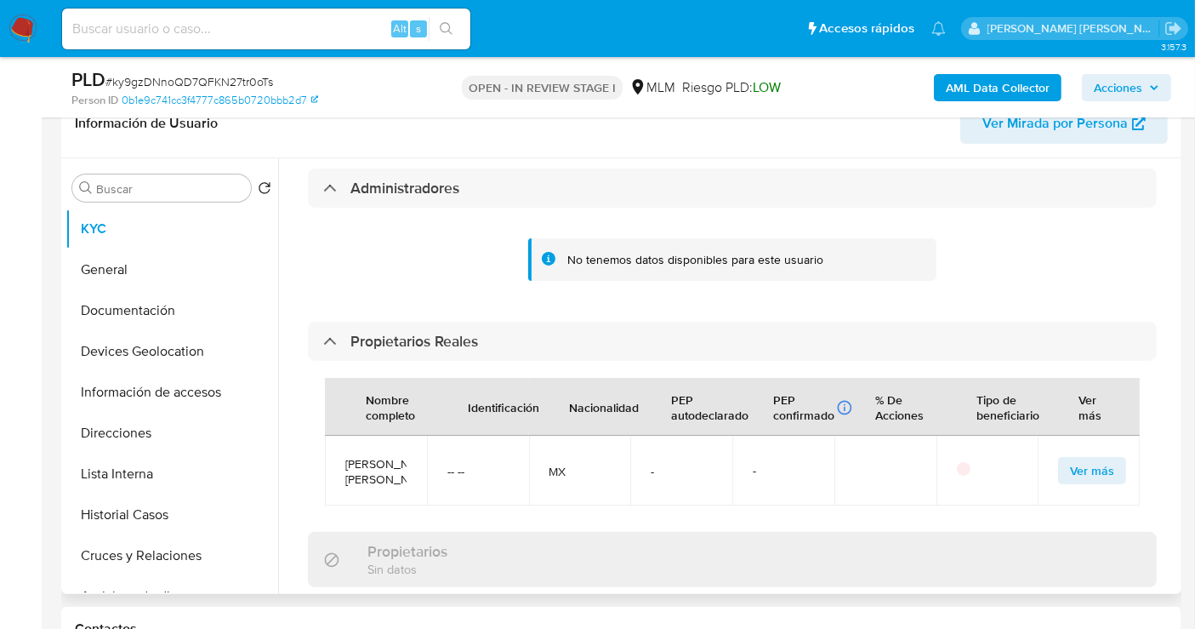
copy span "Carlos Enrique González Muñoz"
drag, startPoint x: 389, startPoint y: 443, endPoint x: 347, endPoint y: 400, distance: 60.2
click at [347, 456] on span "Carlos Enrique González Muñoz" at bounding box center [375, 471] width 61 height 31
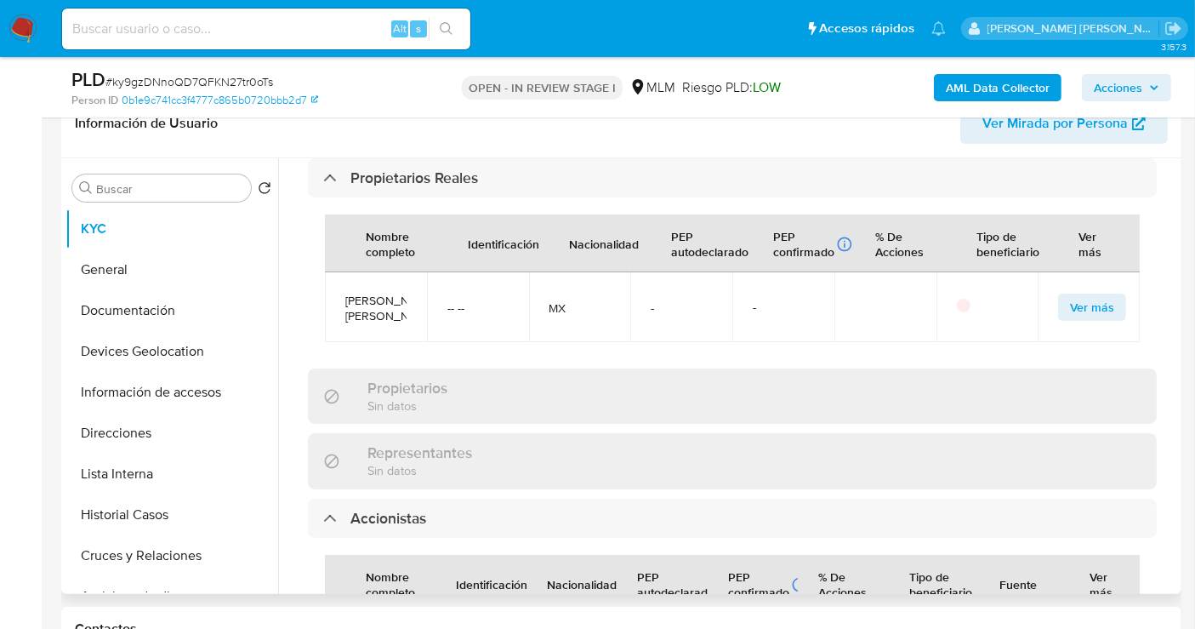
scroll to position [1453, 0]
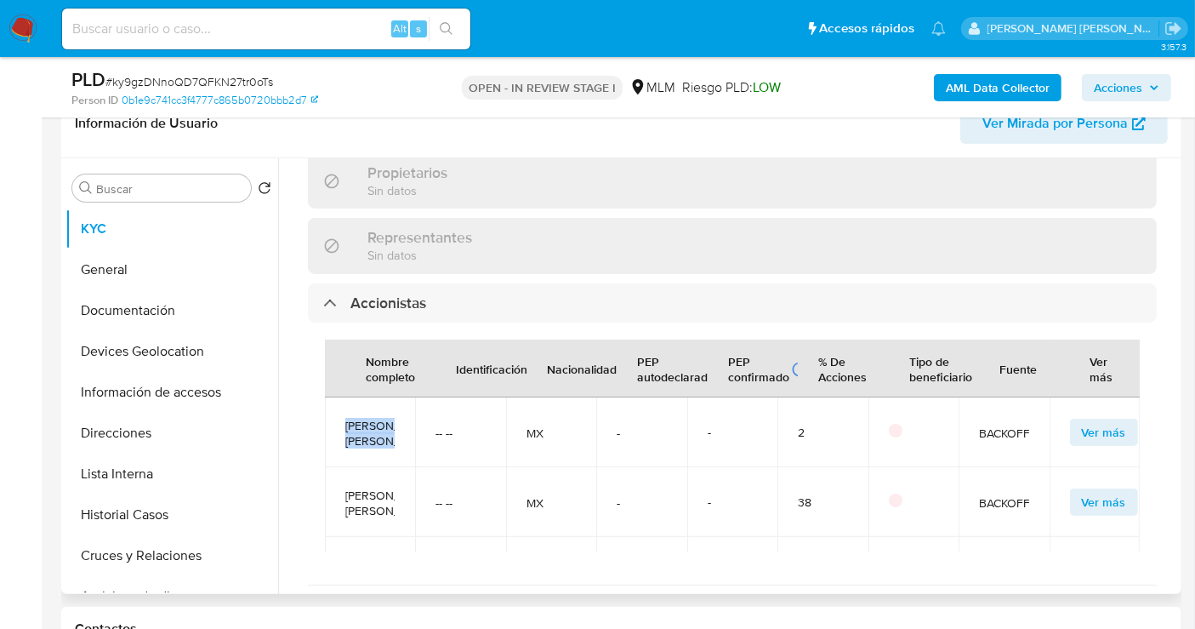
drag, startPoint x: 372, startPoint y: 438, endPoint x: 328, endPoint y: 391, distance: 63.8
click at [328, 397] on td "Jose Fernando Pol Pérez" at bounding box center [370, 432] width 90 height 70
copy span "Jose Fernando Pol Pére"
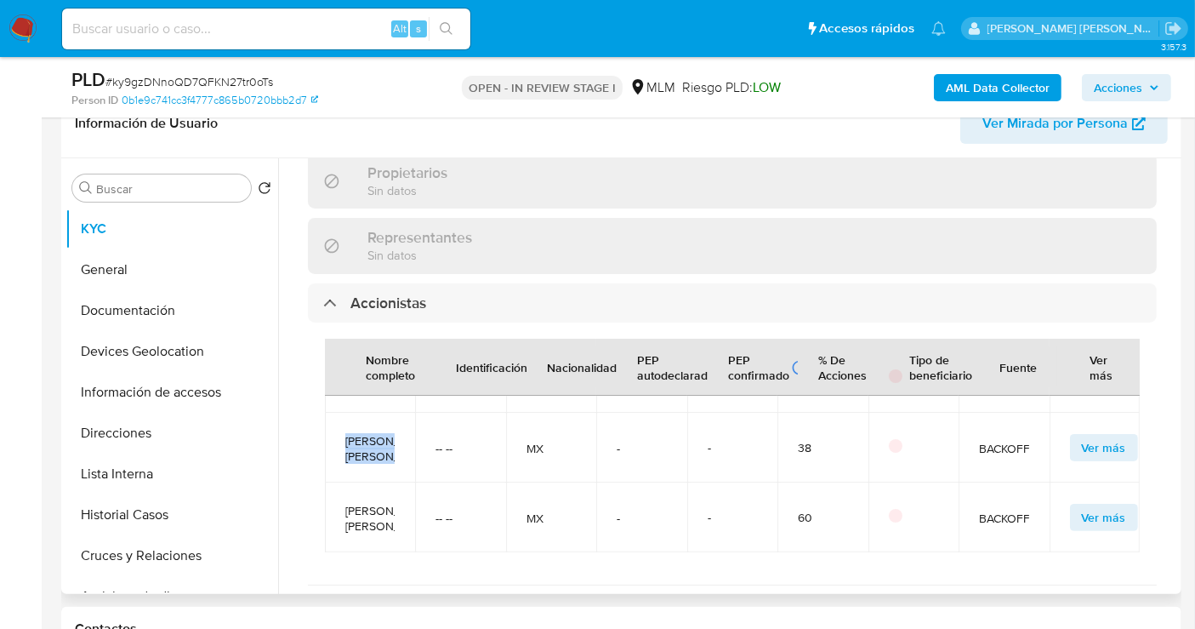
drag, startPoint x: 376, startPoint y: 444, endPoint x: 338, endPoint y: 396, distance: 61.1
click at [338, 413] on td "Maria Elena Araujo Solís" at bounding box center [370, 448] width 90 height 70
copy span "Maria Elena Araujo Solís"
drag, startPoint x: 383, startPoint y: 498, endPoint x: 339, endPoint y: 451, distance: 63.8
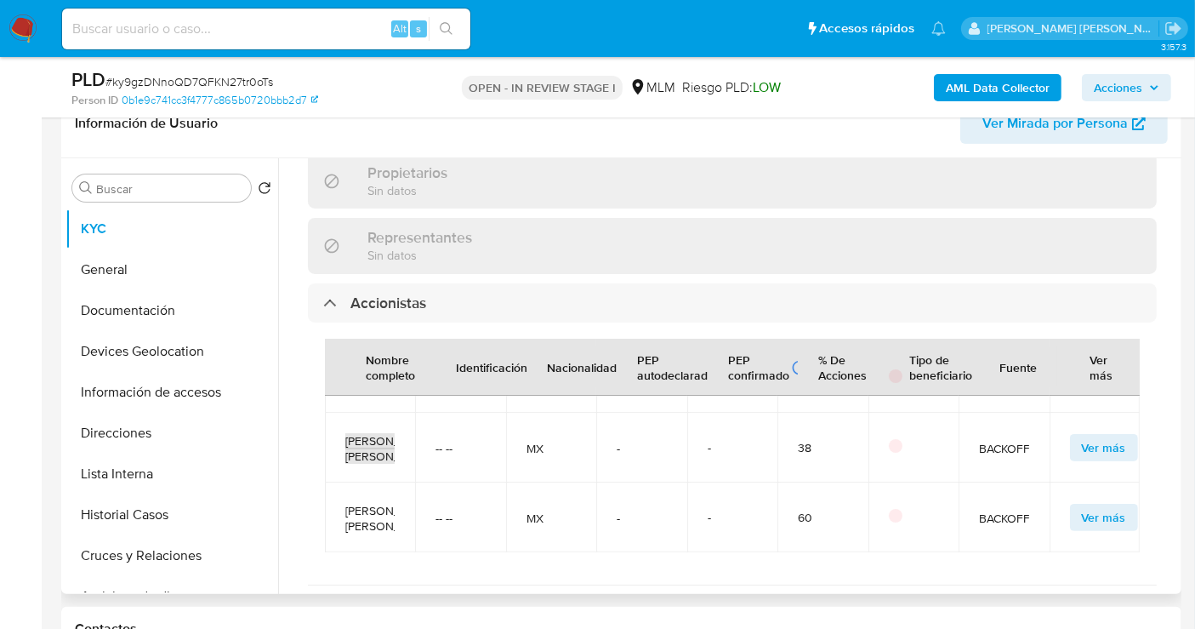
click at [339, 482] on td "Carlos Enrique González Muñoz" at bounding box center [370, 517] width 90 height 70
copy span "Carlos Enrique González Muñoz"
click at [488, 482] on td "-- --" at bounding box center [460, 517] width 90 height 70
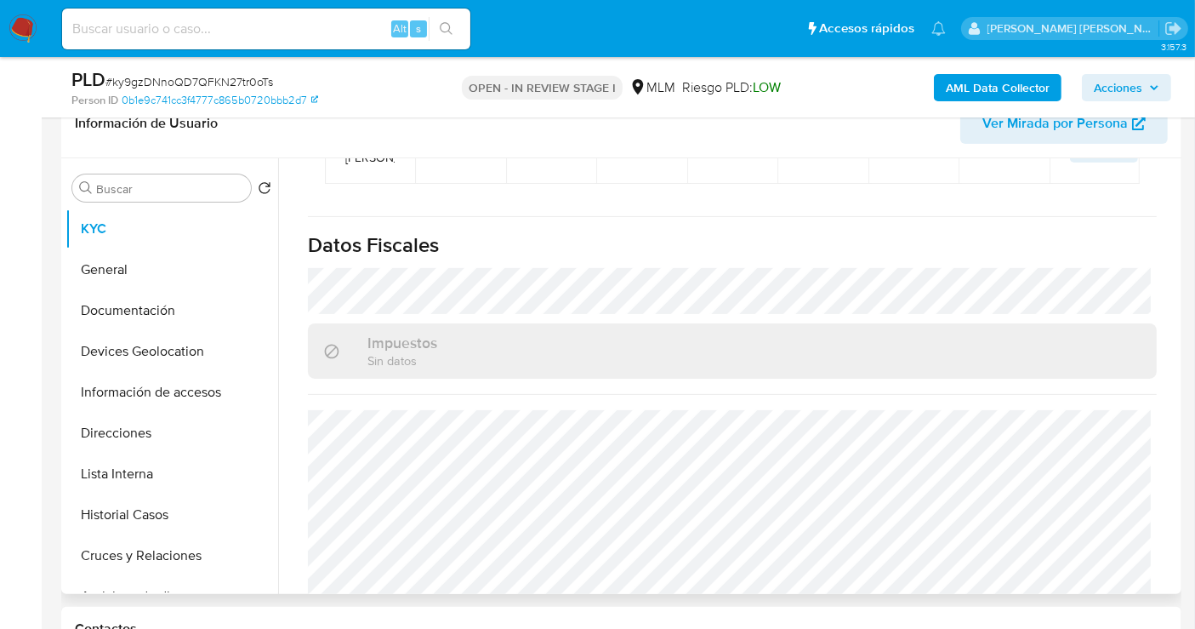
scroll to position [1828, 0]
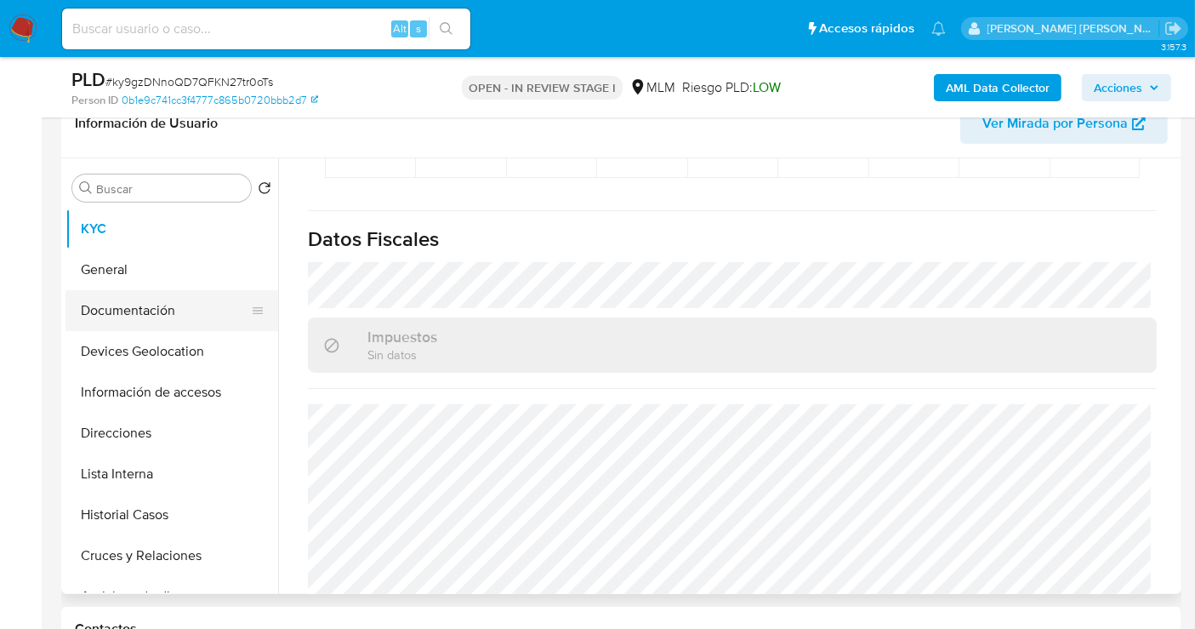
click at [123, 308] on button "Documentación" at bounding box center [165, 310] width 199 height 41
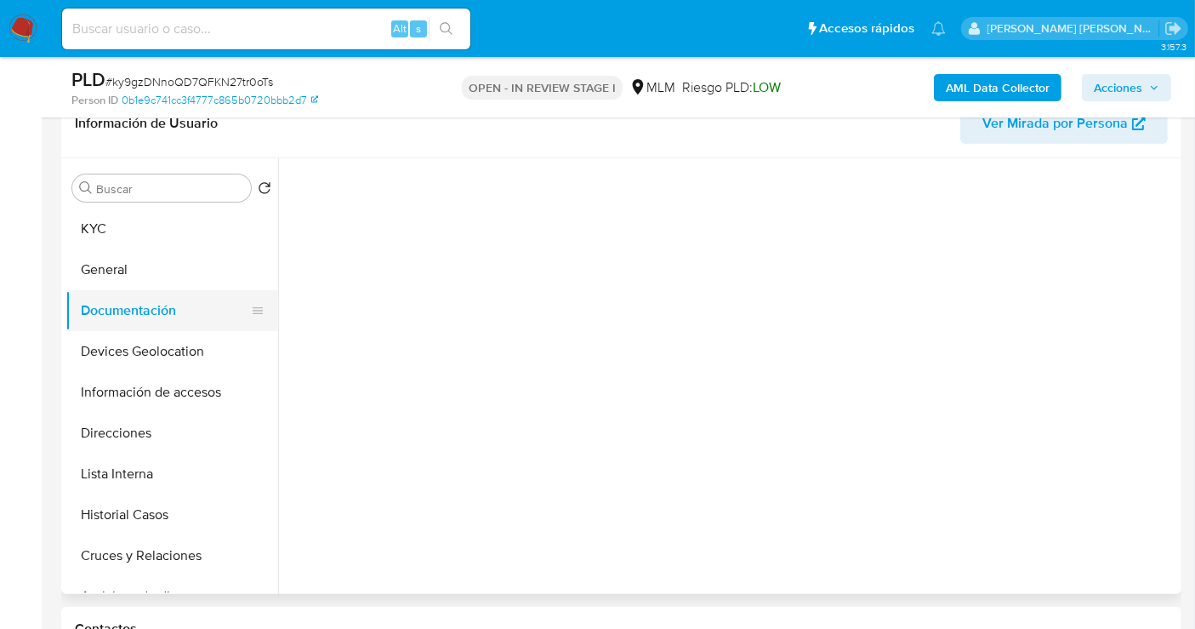
scroll to position [0, 0]
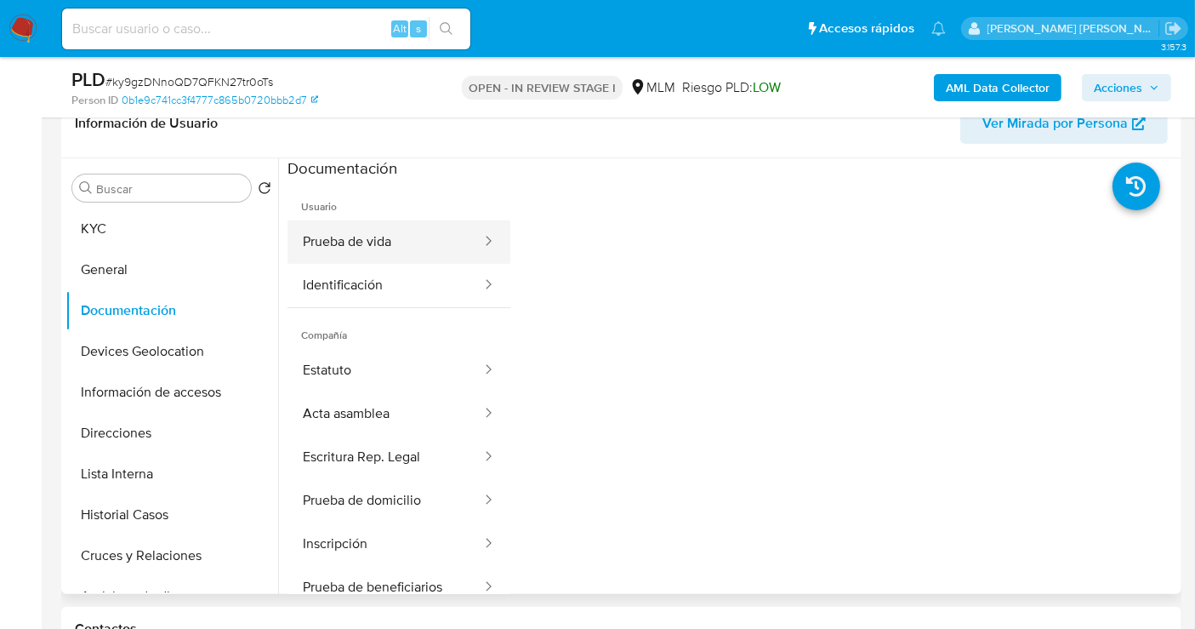
click at [352, 248] on button "Prueba de vida" at bounding box center [386, 241] width 196 height 43
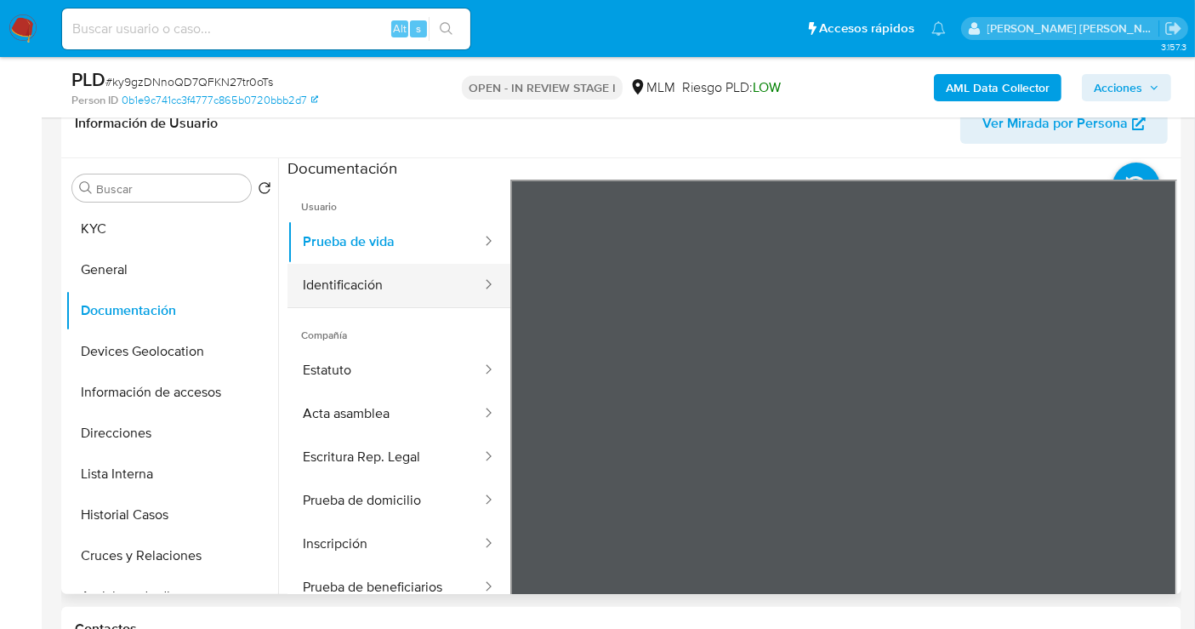
click at [368, 280] on button "Identificación" at bounding box center [386, 285] width 196 height 43
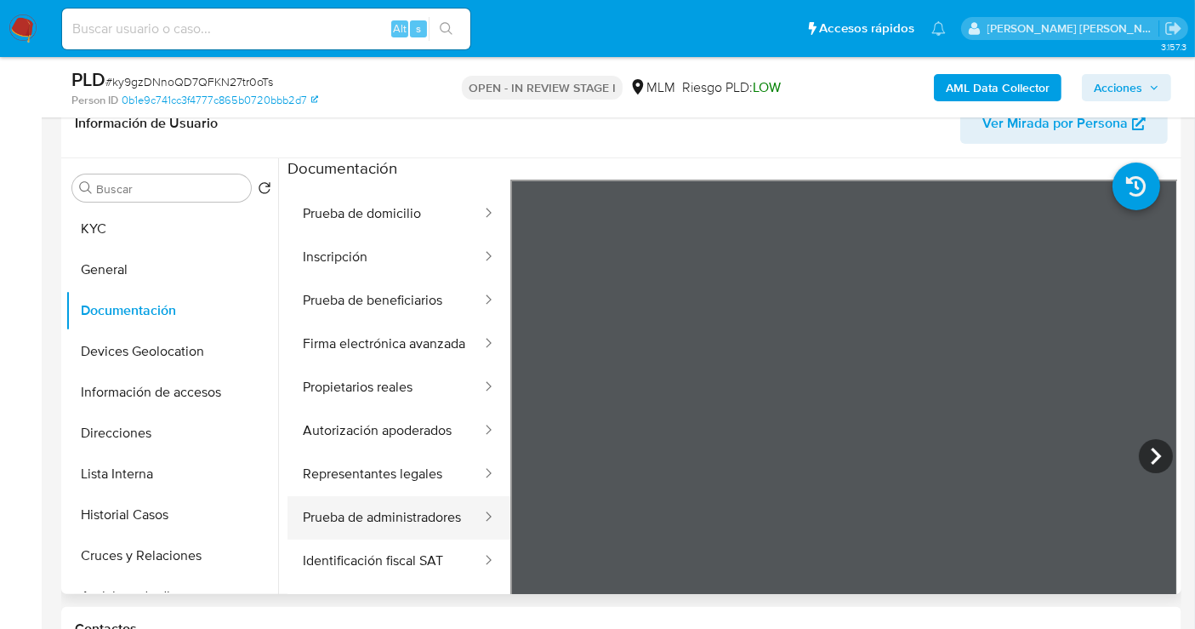
scroll to position [331, 0]
click at [383, 561] on button "Identificación fiscal SAT" at bounding box center [386, 560] width 196 height 43
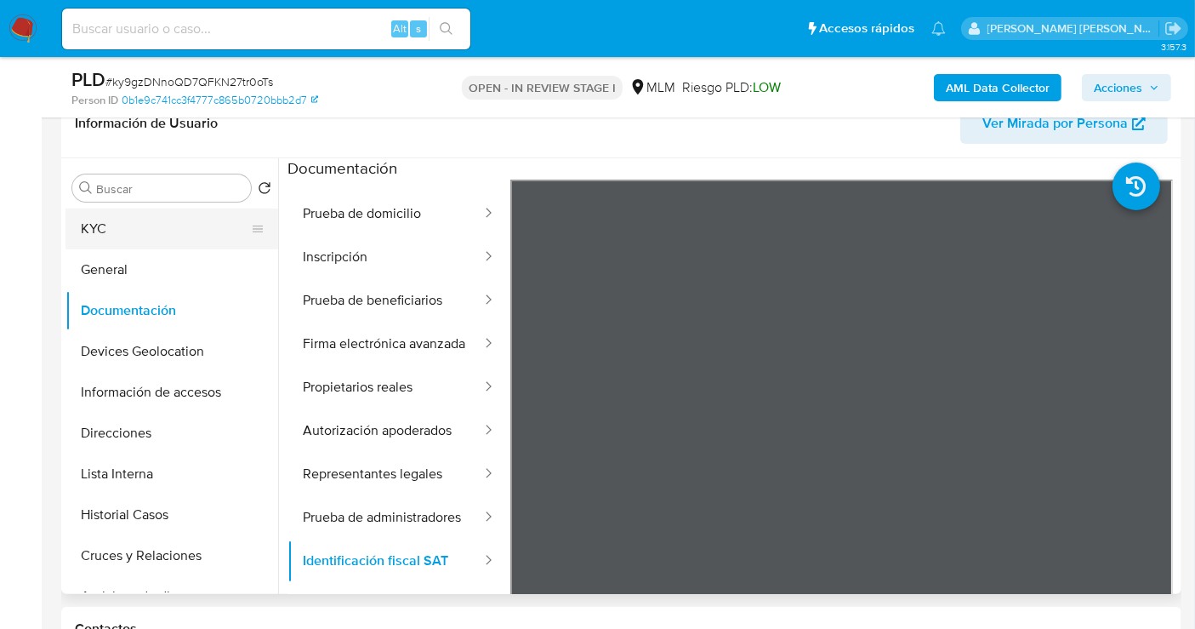
click at [105, 216] on button "KYC" at bounding box center [165, 228] width 199 height 41
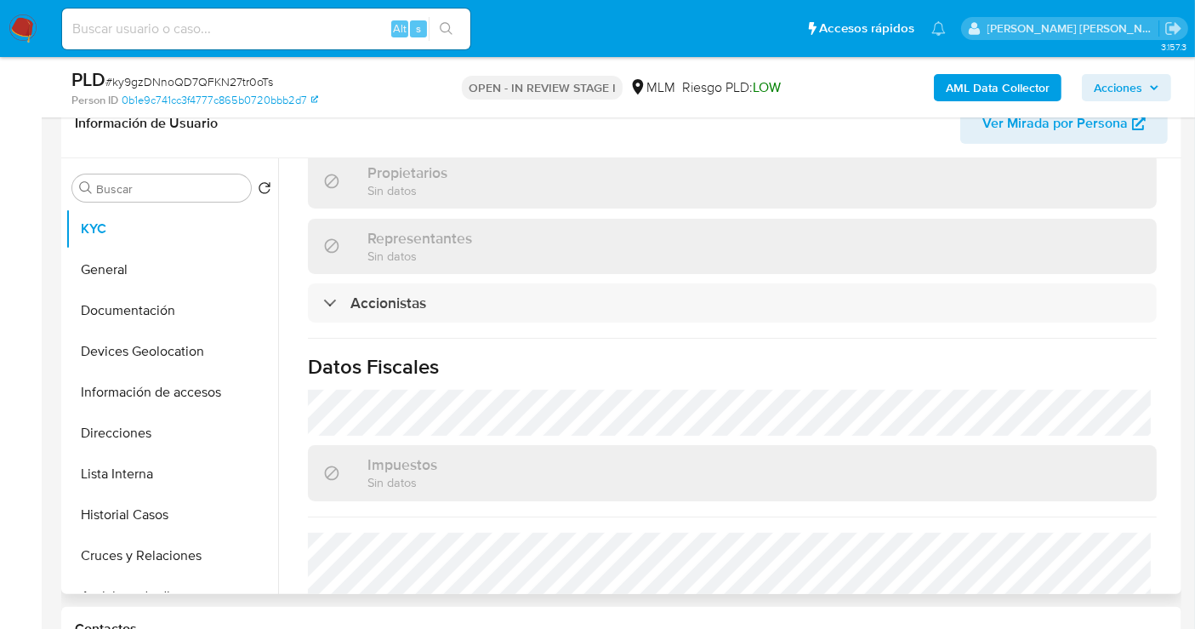
scroll to position [1094, 0]
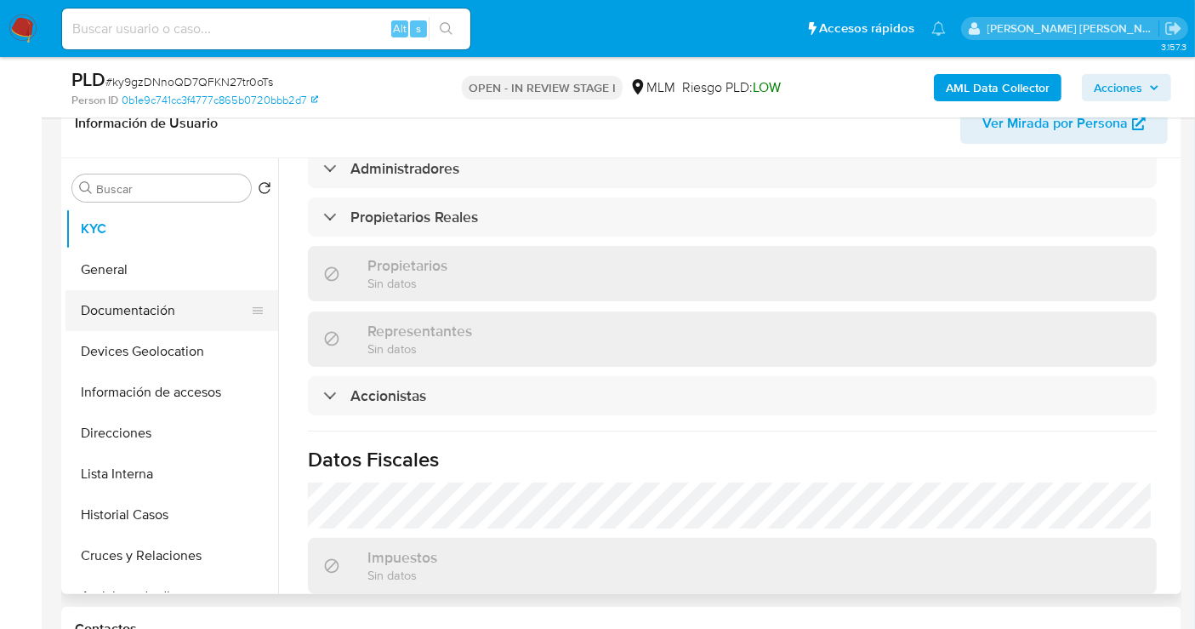
click at [120, 312] on button "Documentación" at bounding box center [165, 310] width 199 height 41
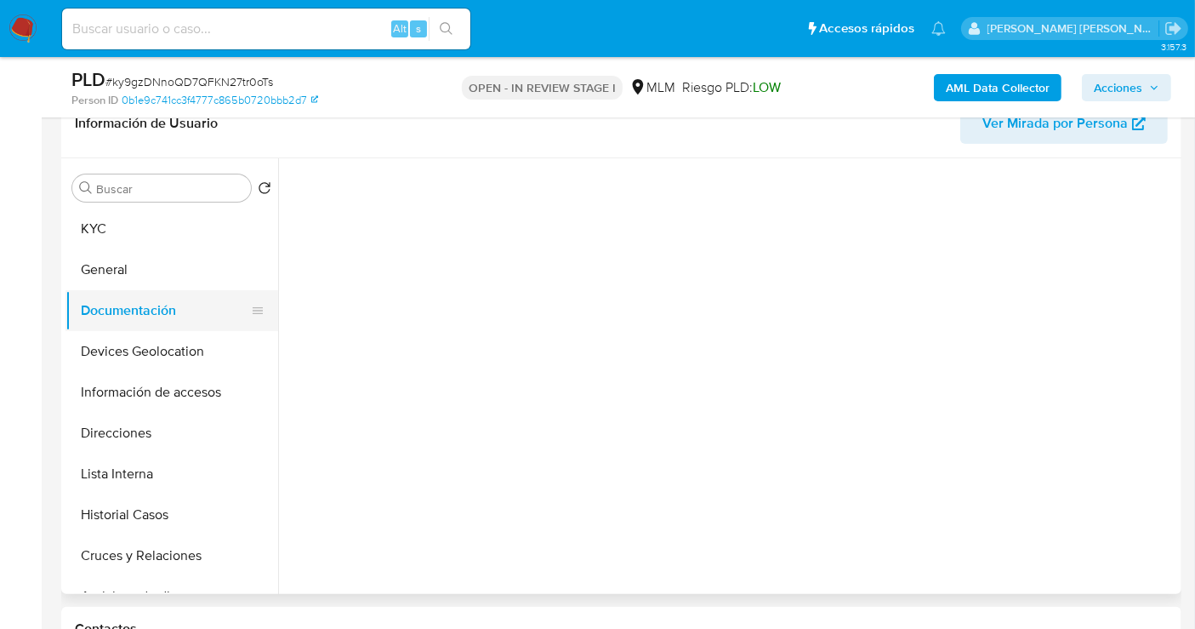
scroll to position [0, 0]
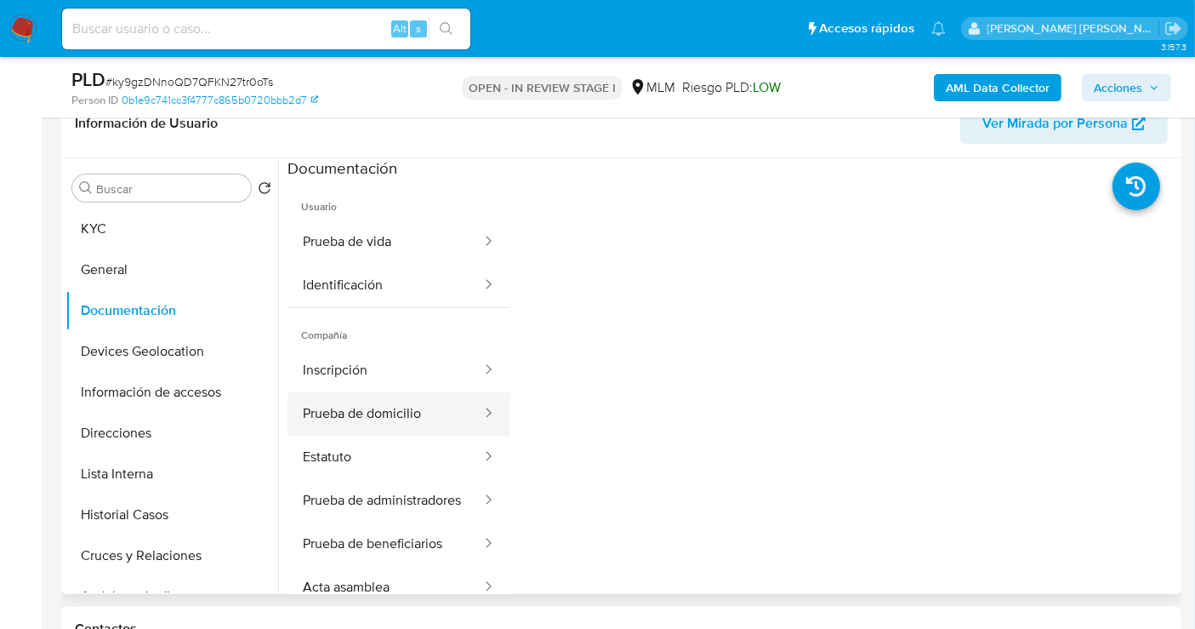
click at [396, 424] on button "Prueba de domicilio" at bounding box center [386, 413] width 196 height 43
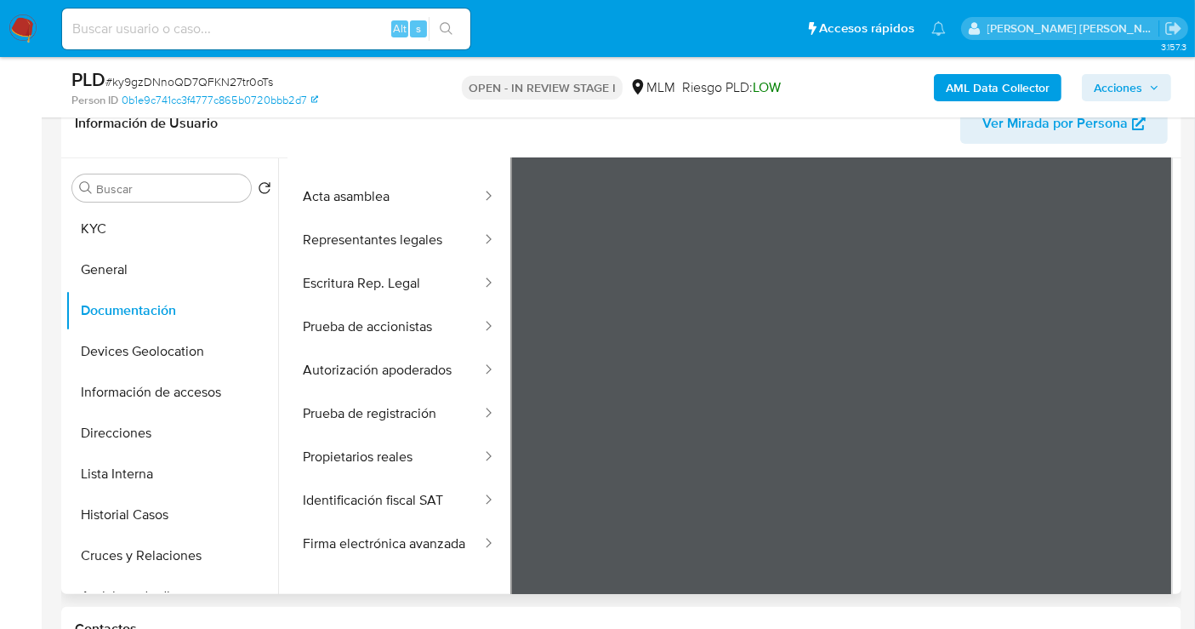
scroll to position [148, 0]
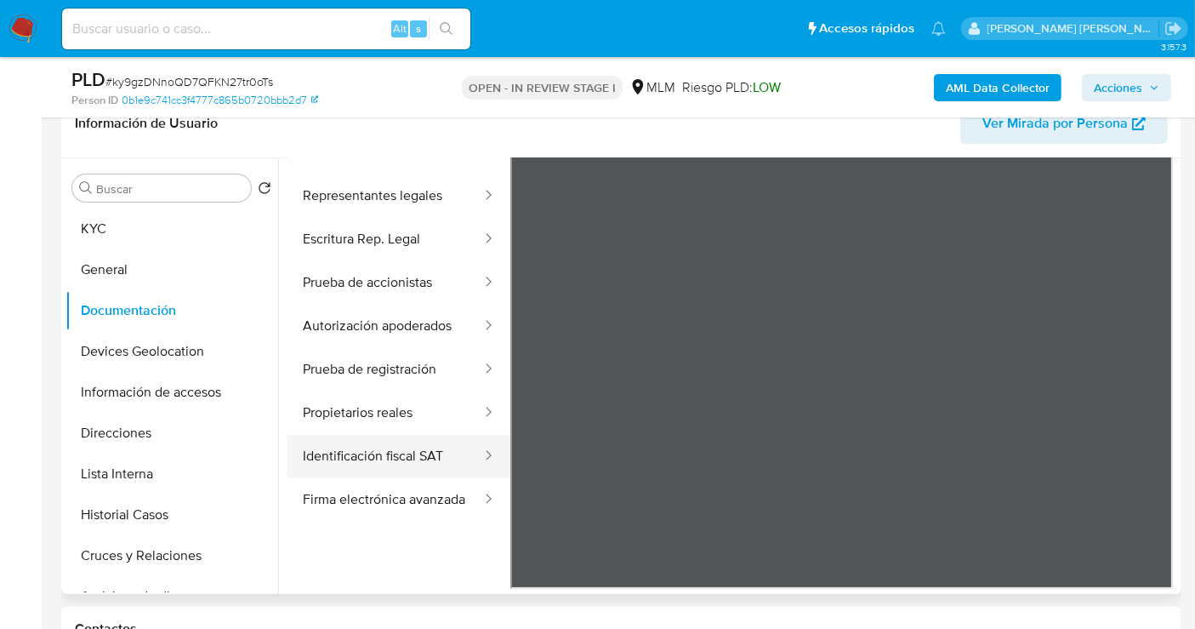
click at [378, 441] on button "Identificación fiscal SAT" at bounding box center [386, 456] width 196 height 43
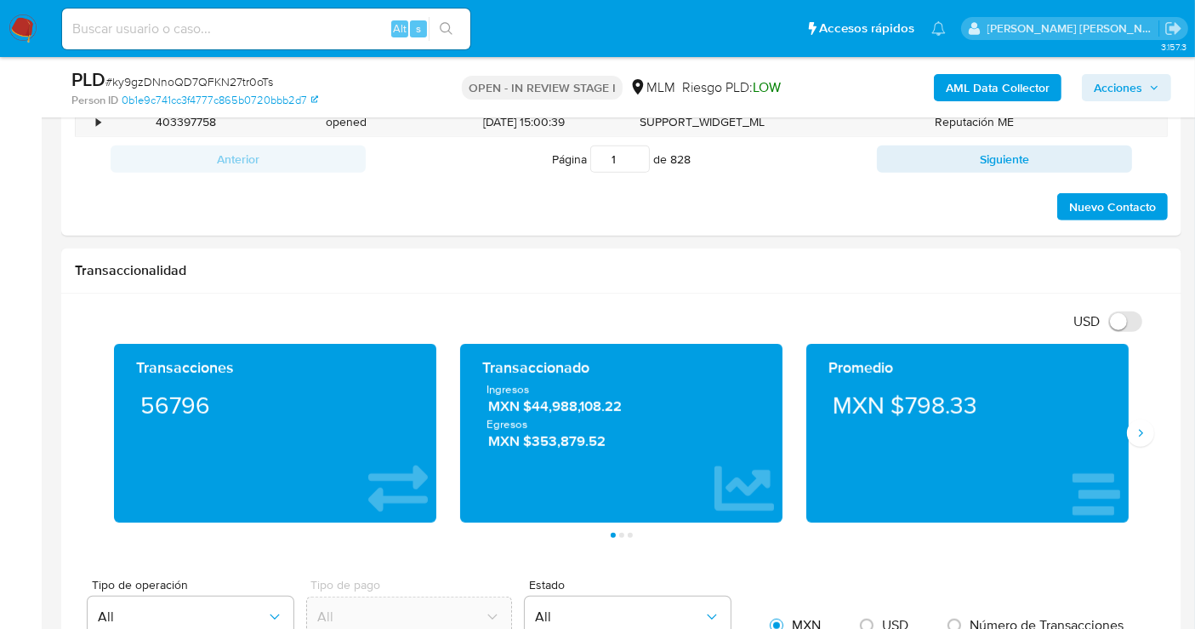
scroll to position [1134, 0]
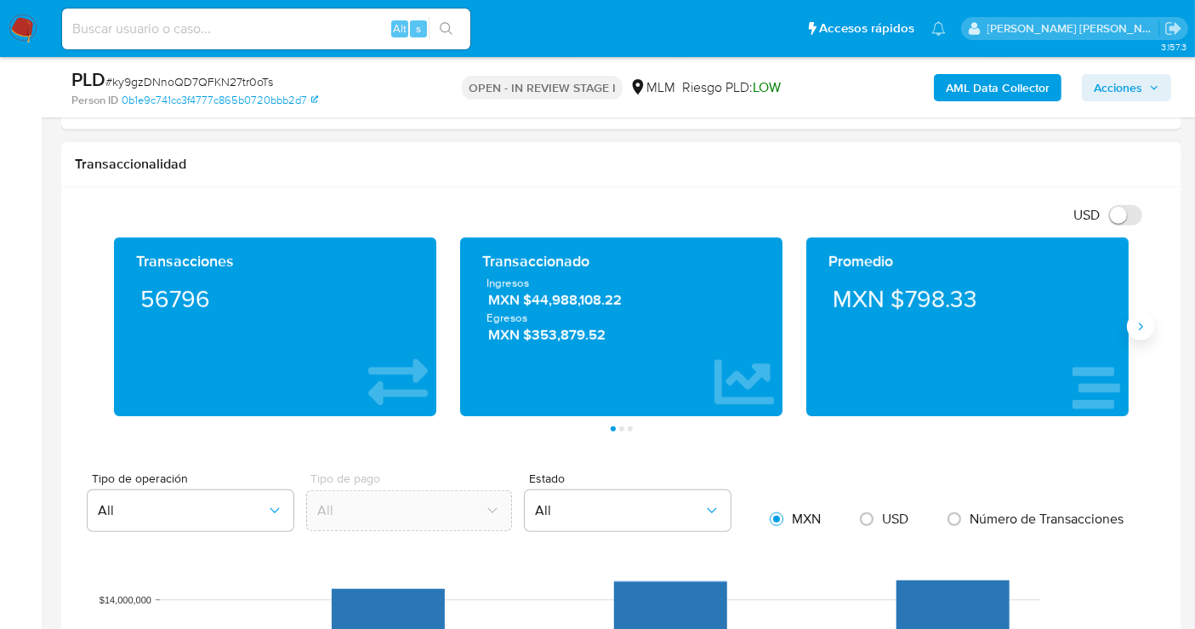
click at [1138, 322] on icon "Siguiente" at bounding box center [1141, 327] width 14 height 14
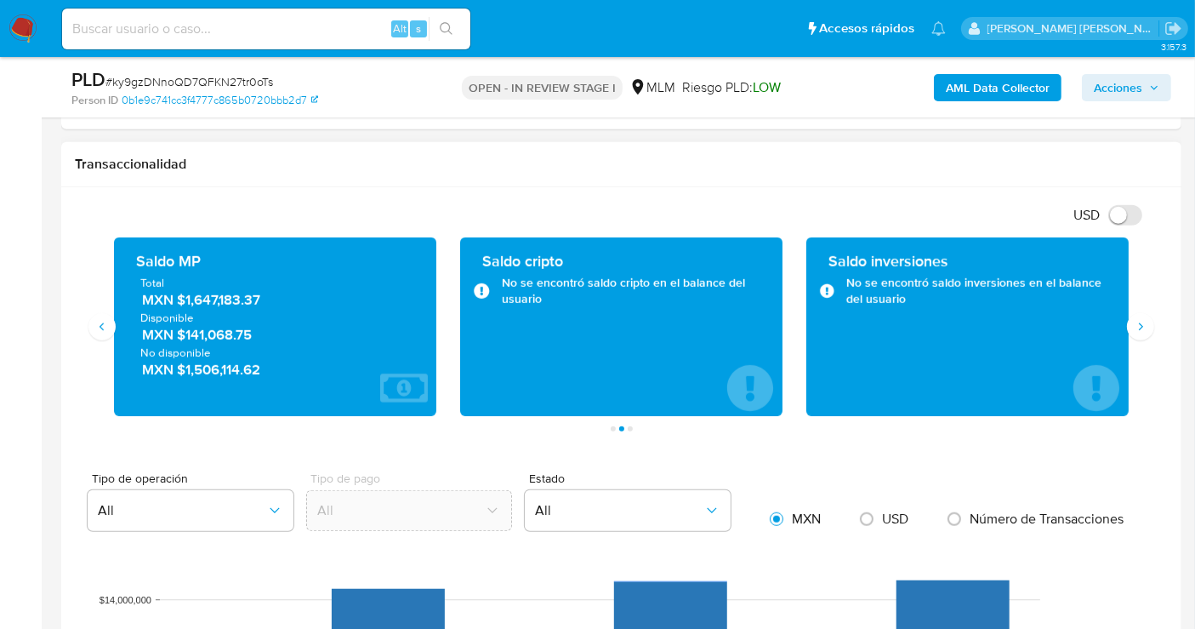
click at [219, 293] on span "MXN $1,647,183.37" at bounding box center [276, 300] width 268 height 20
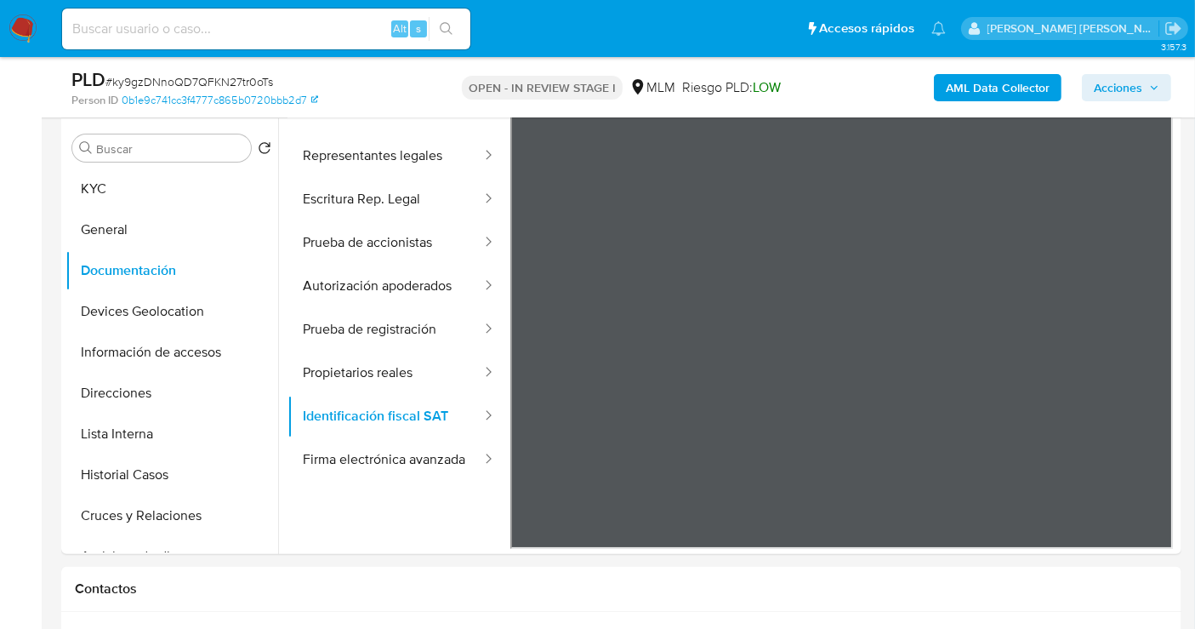
scroll to position [283, 0]
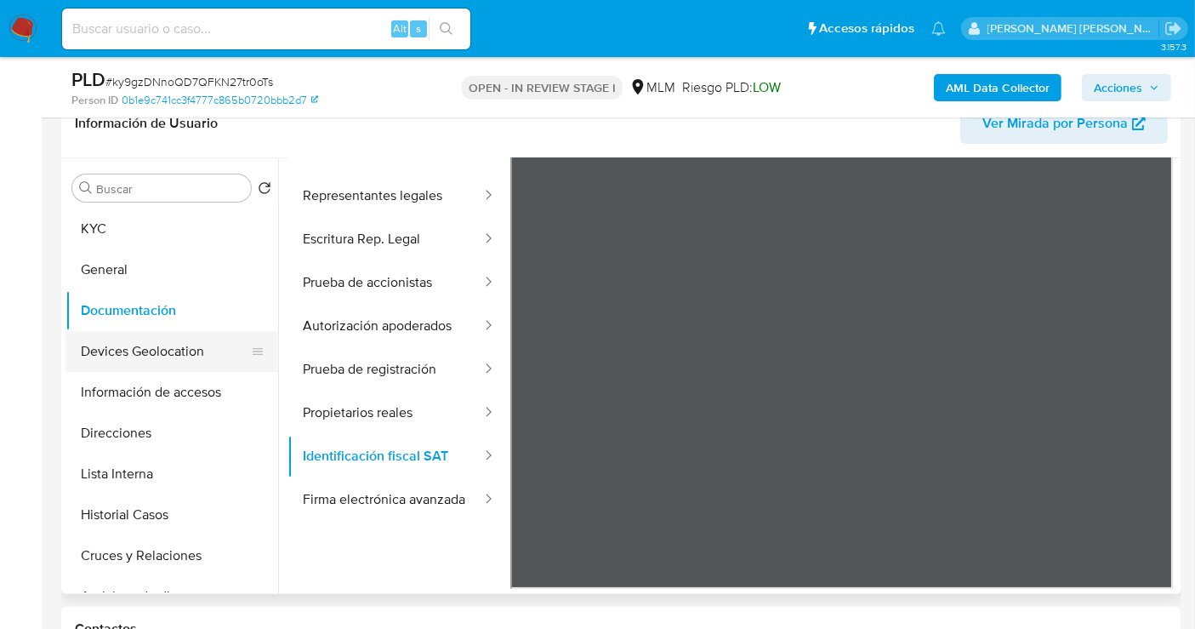
click at [150, 345] on button "Devices Geolocation" at bounding box center [165, 351] width 199 height 41
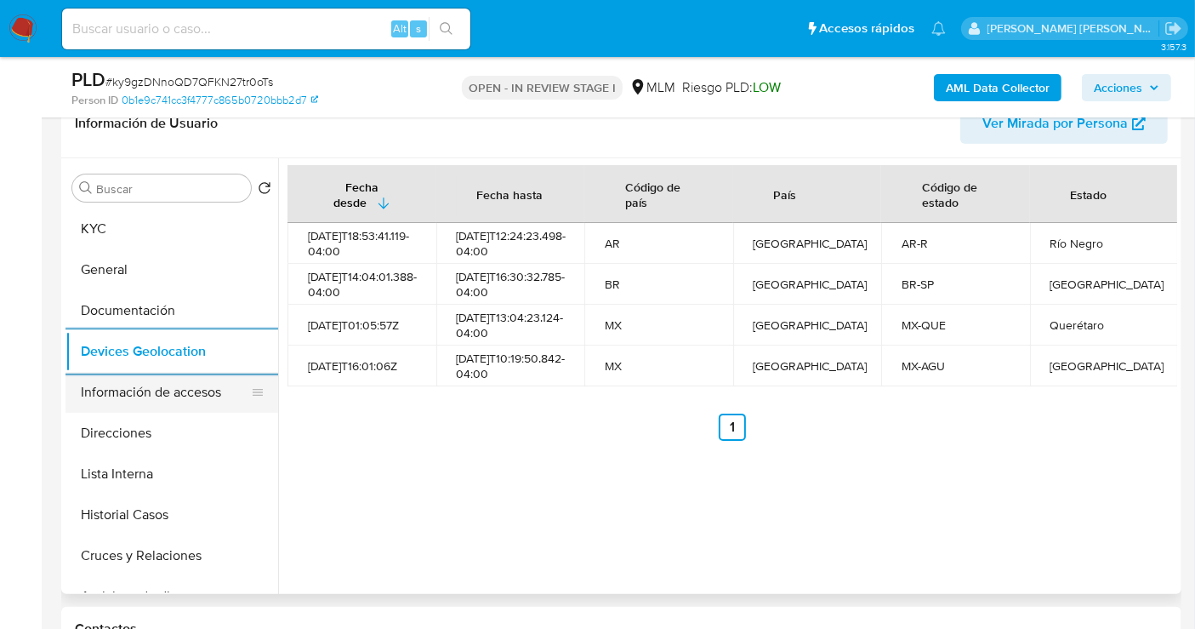
click at [149, 392] on button "Información de accesos" at bounding box center [165, 392] width 199 height 41
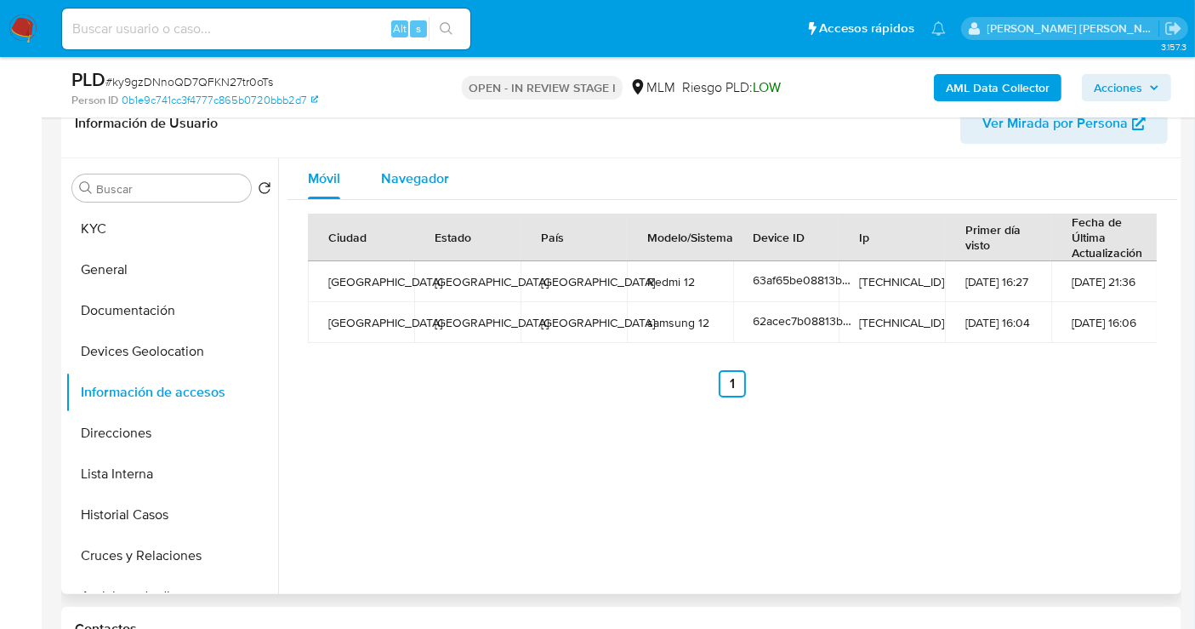
click at [423, 172] on span "Navegador" at bounding box center [415, 178] width 68 height 20
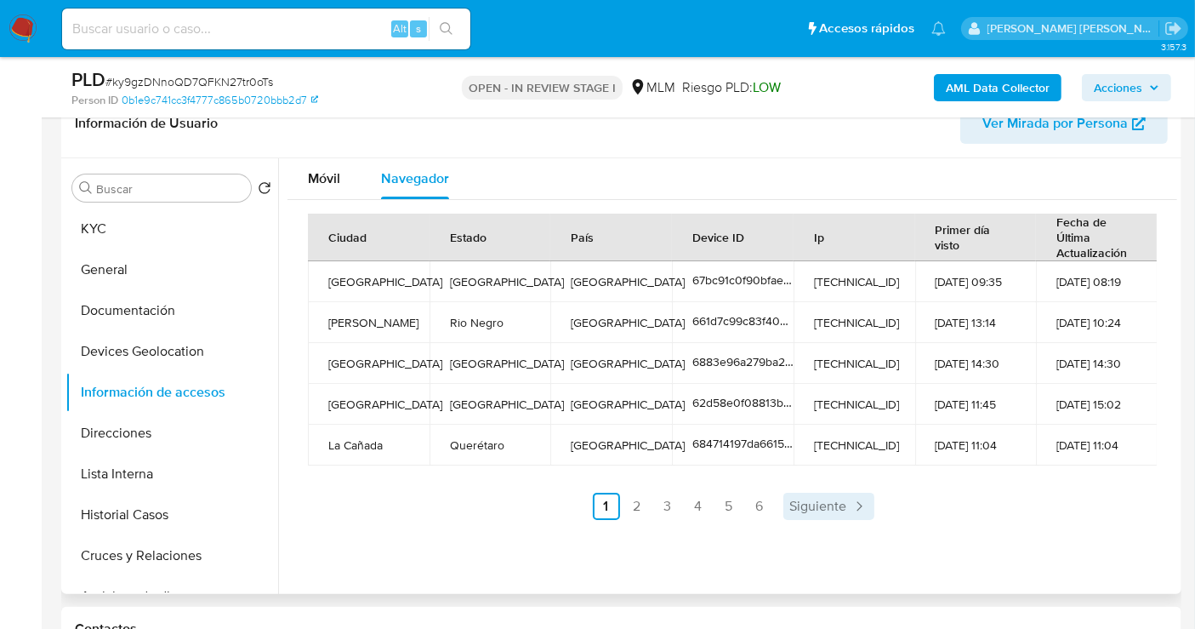
click at [824, 510] on span "Siguiente" at bounding box center [818, 506] width 57 height 14
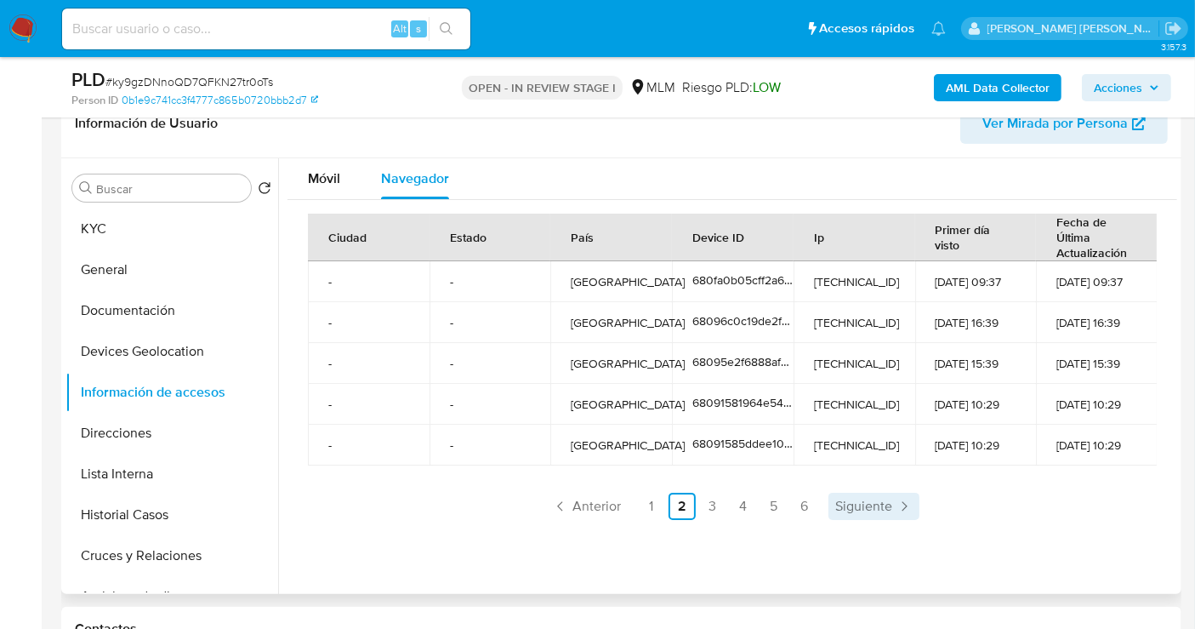
click at [861, 505] on span "Siguiente" at bounding box center [864, 506] width 57 height 14
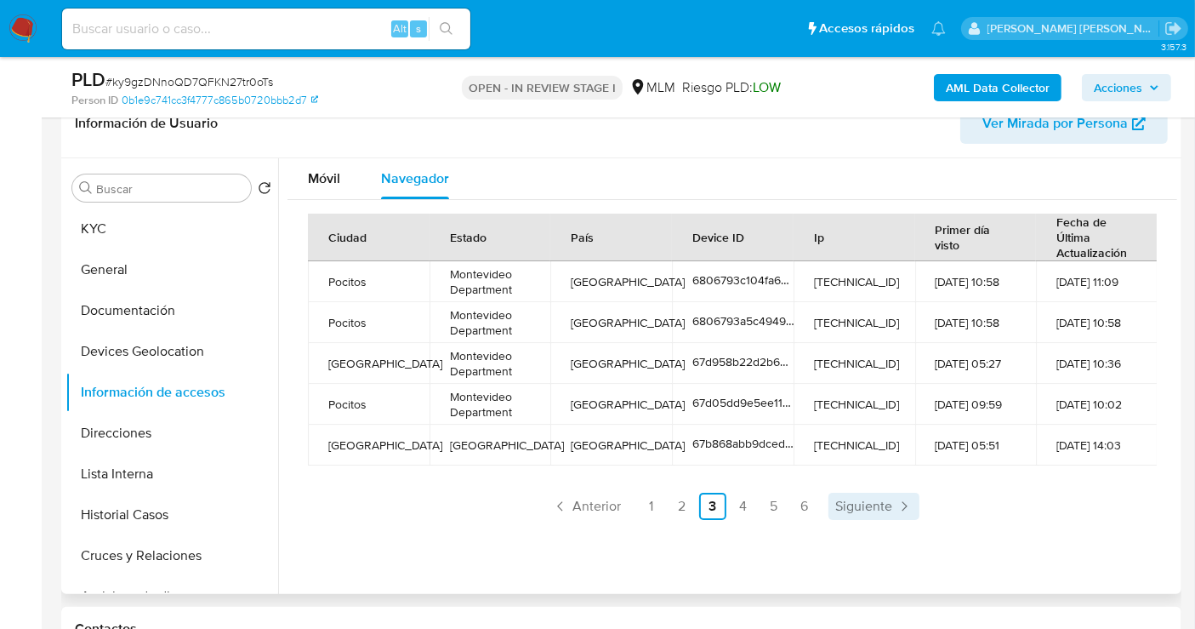
click at [861, 505] on span "Siguiente" at bounding box center [864, 506] width 57 height 14
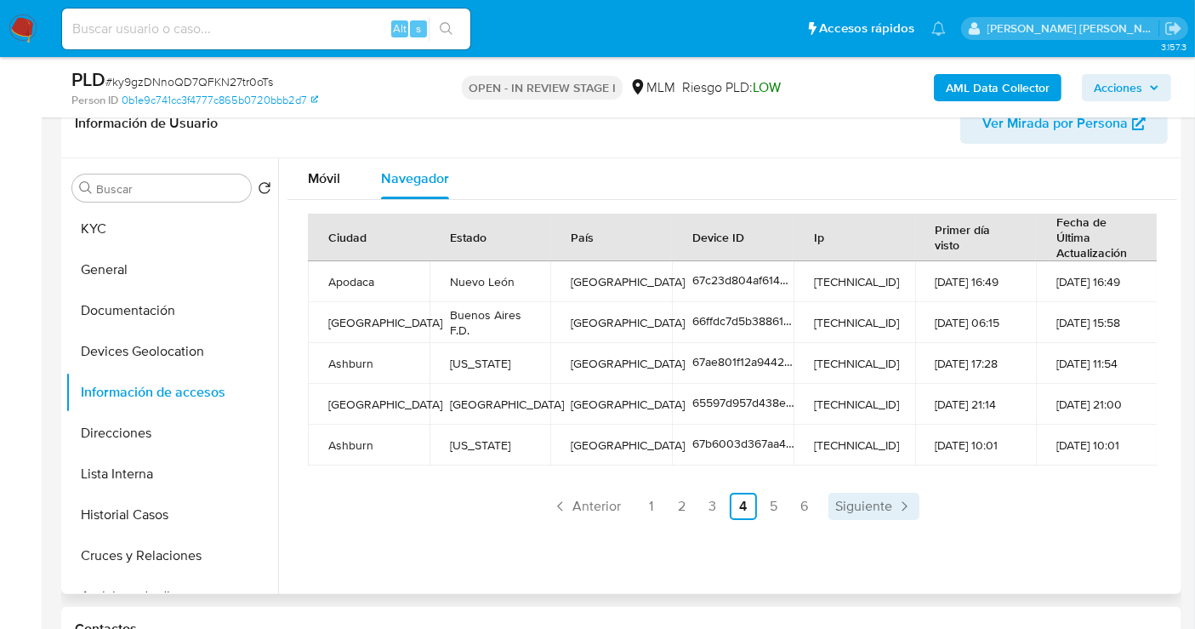
click at [872, 502] on span "Siguiente" at bounding box center [864, 506] width 57 height 14
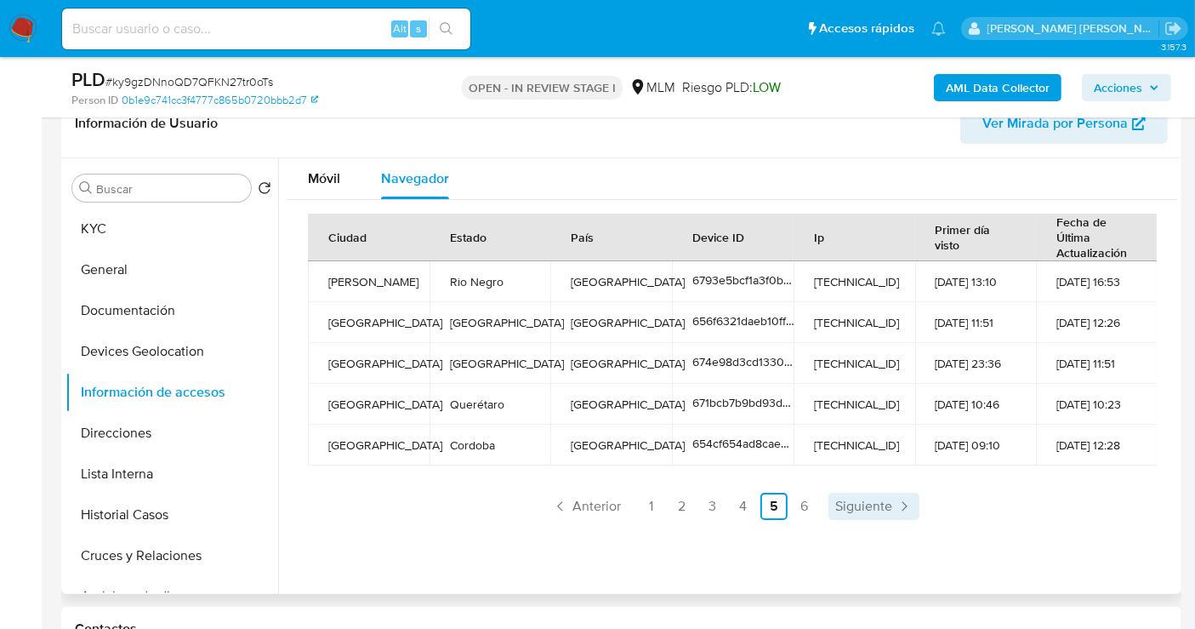
click at [841, 504] on span "Siguiente" at bounding box center [864, 506] width 57 height 14
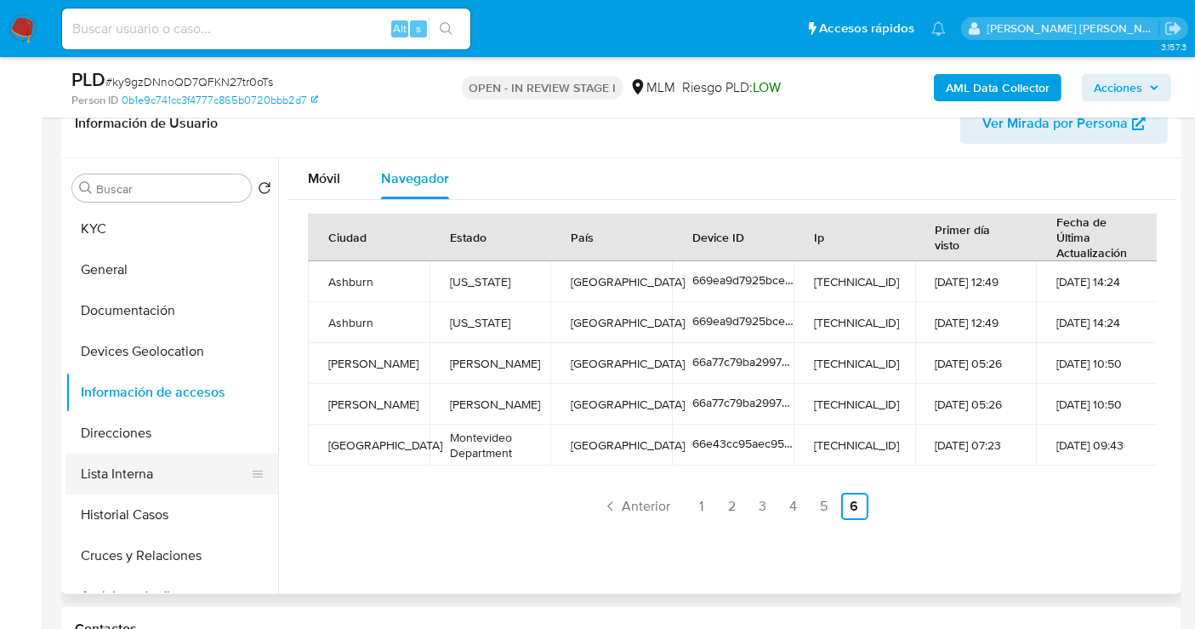
click at [105, 465] on button "Lista Interna" at bounding box center [165, 473] width 199 height 41
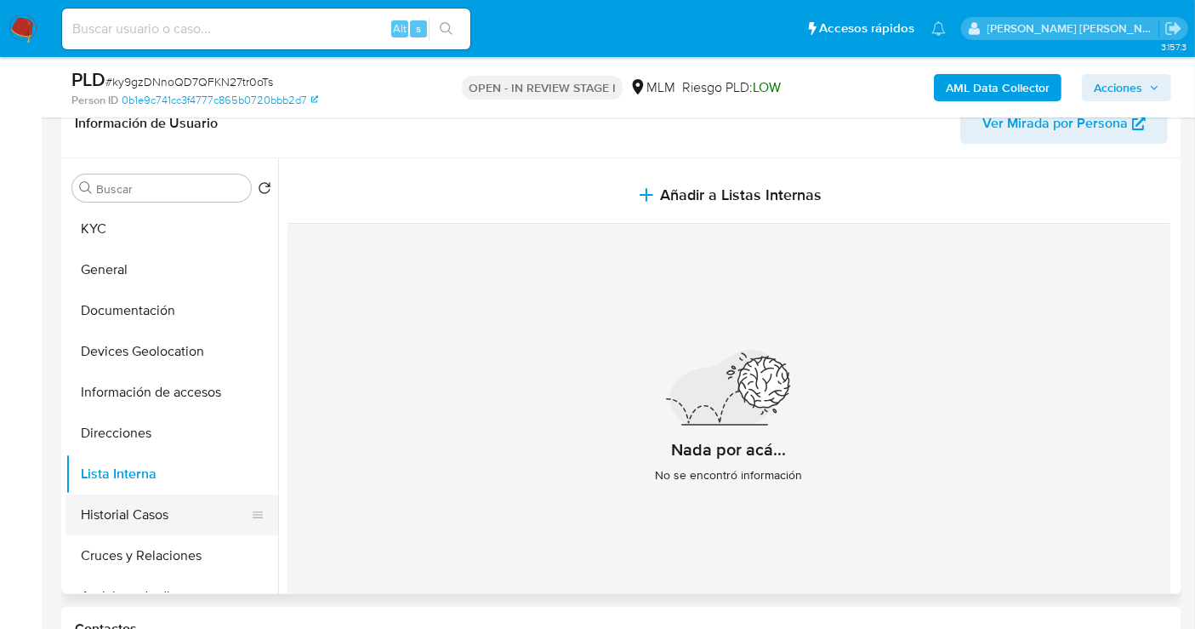
click at [163, 506] on button "Historial Casos" at bounding box center [165, 514] width 199 height 41
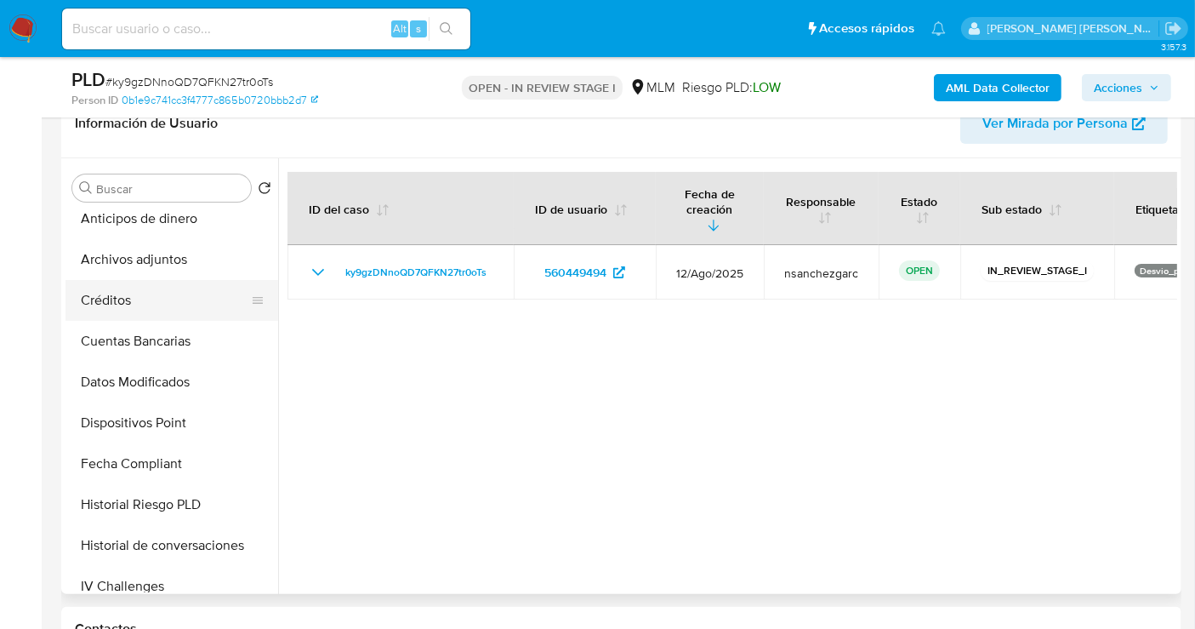
scroll to position [567, 0]
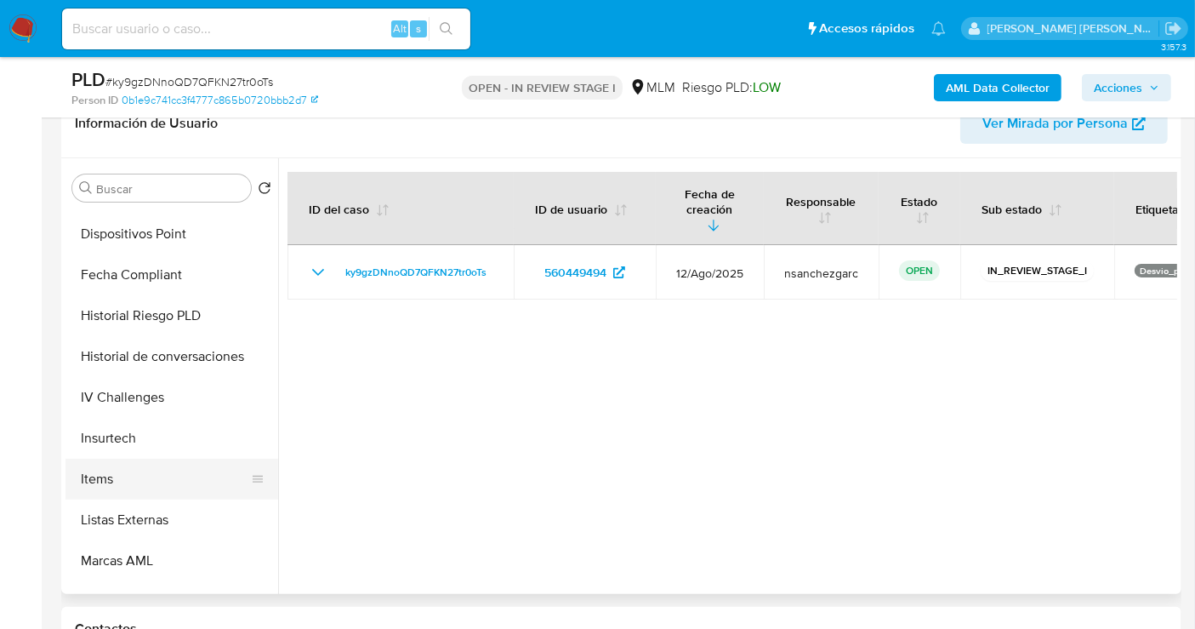
click at [88, 473] on button "Items" at bounding box center [165, 479] width 199 height 41
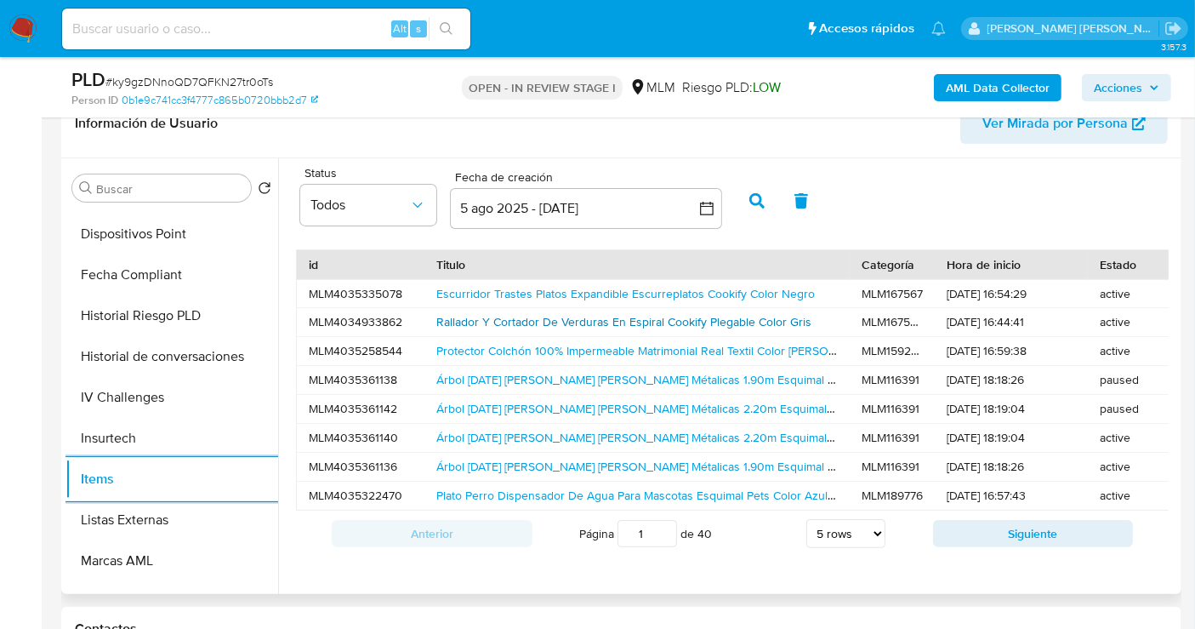
click at [610, 322] on link "Rallador Y Cortador De Verduras En Espiral Cookify Plegable Color Gris" at bounding box center [623, 321] width 375 height 17
click at [516, 290] on link "Escurridor Trastes Platos Expandible Escurreplatos Cookify Color Negro" at bounding box center [625, 293] width 379 height 17
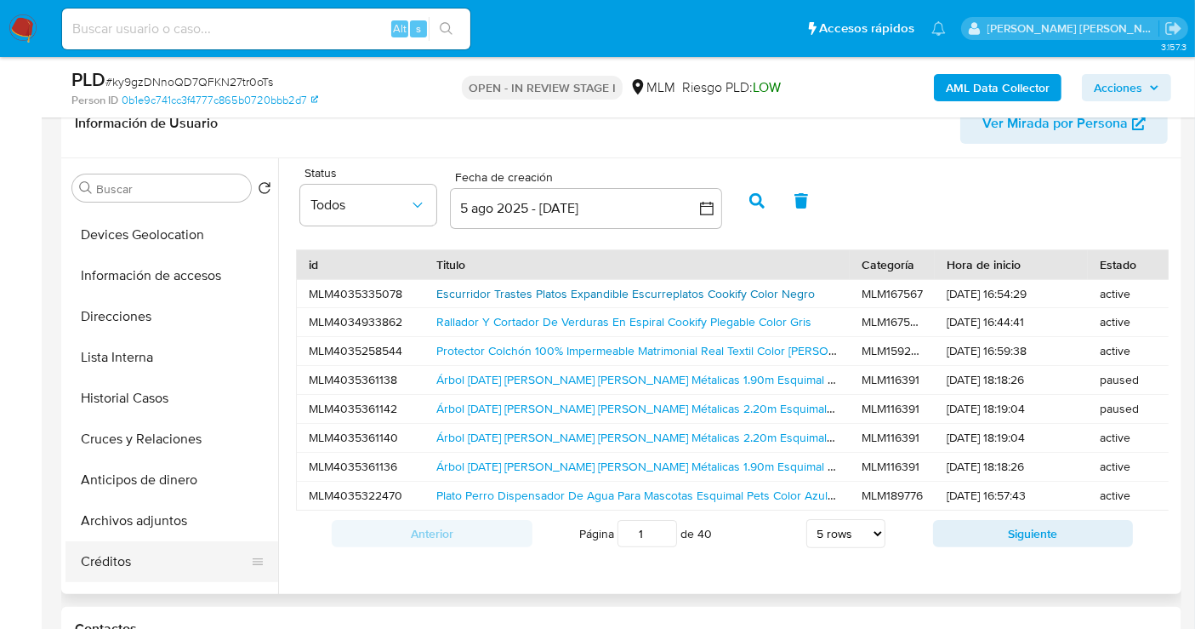
scroll to position [0, 0]
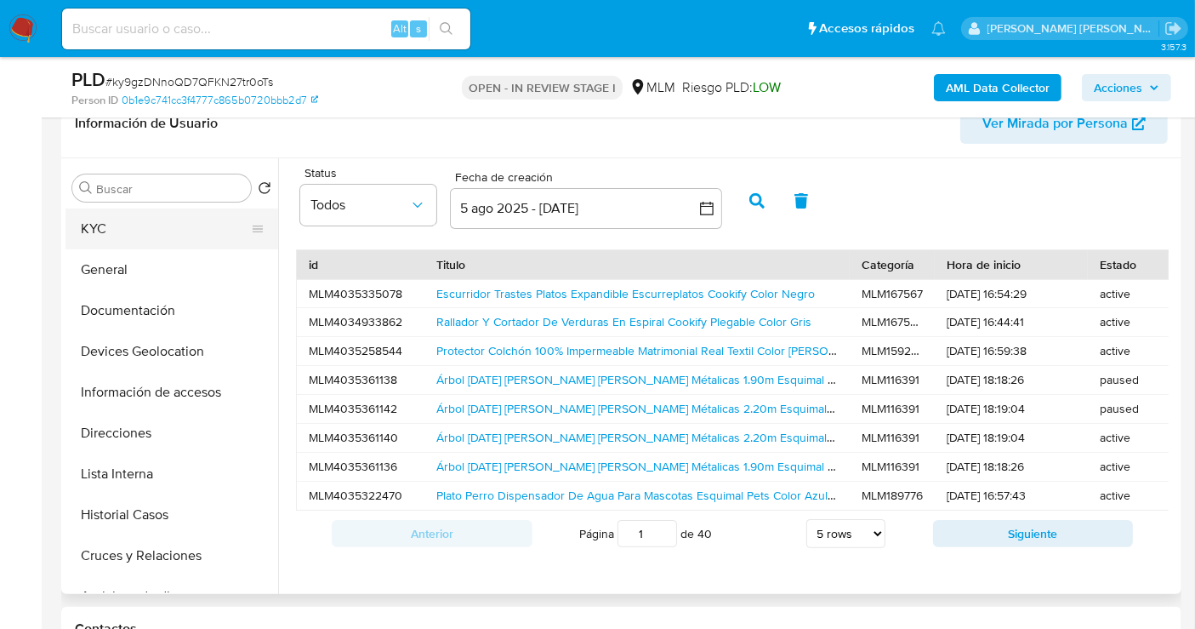
click at [107, 237] on button "KYC" at bounding box center [165, 228] width 199 height 41
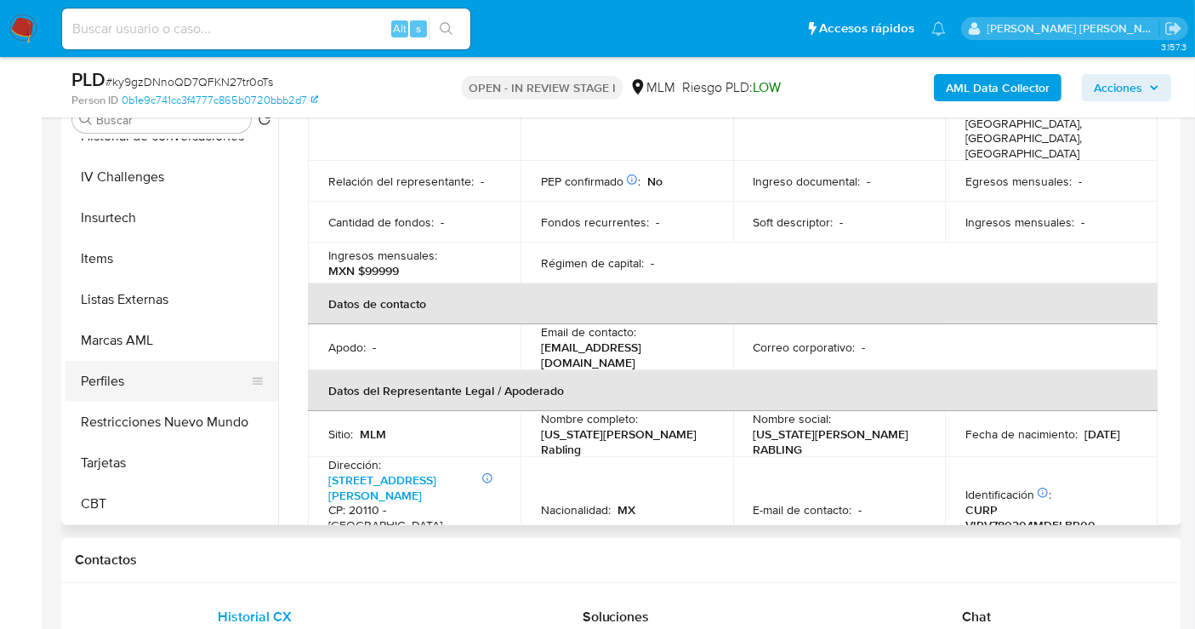
scroll to position [378, 0]
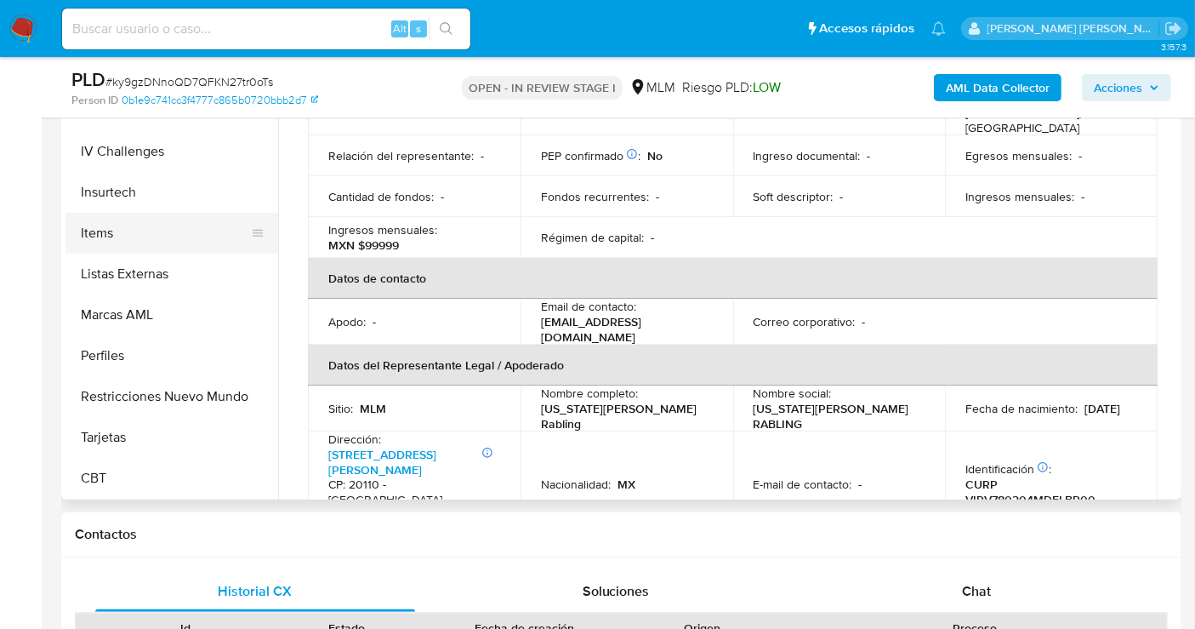
click at [116, 221] on button "Items" at bounding box center [165, 233] width 199 height 41
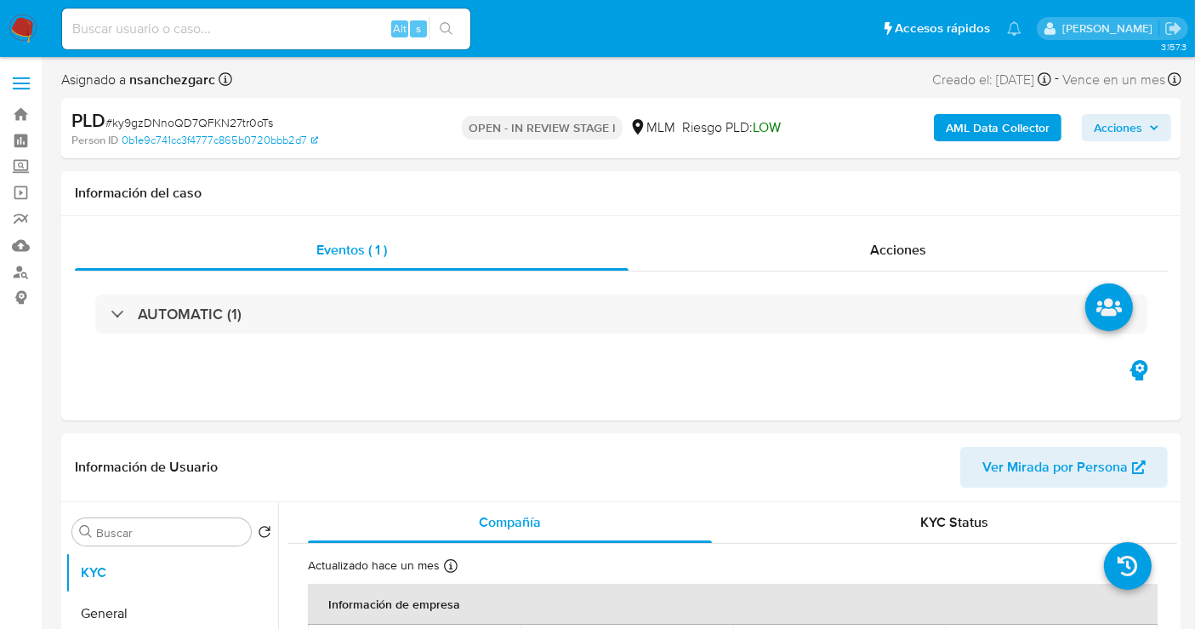
select select "10"
click at [1064, 480] on span "Ver Mirada por Persona" at bounding box center [1055, 467] width 145 height 41
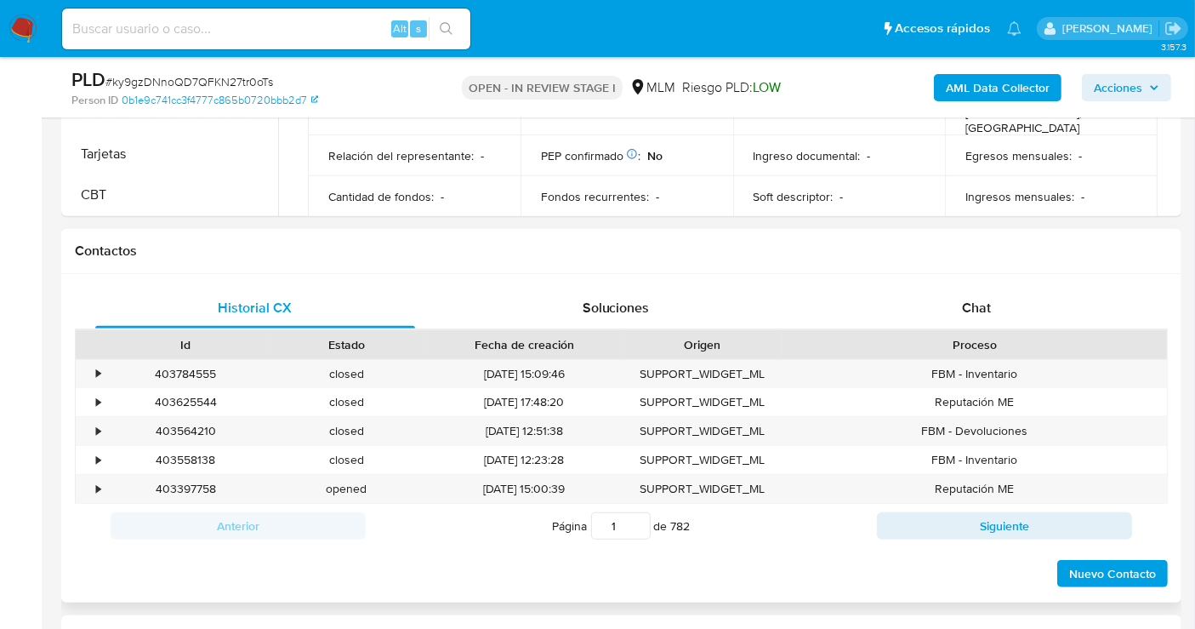
scroll to position [283, 0]
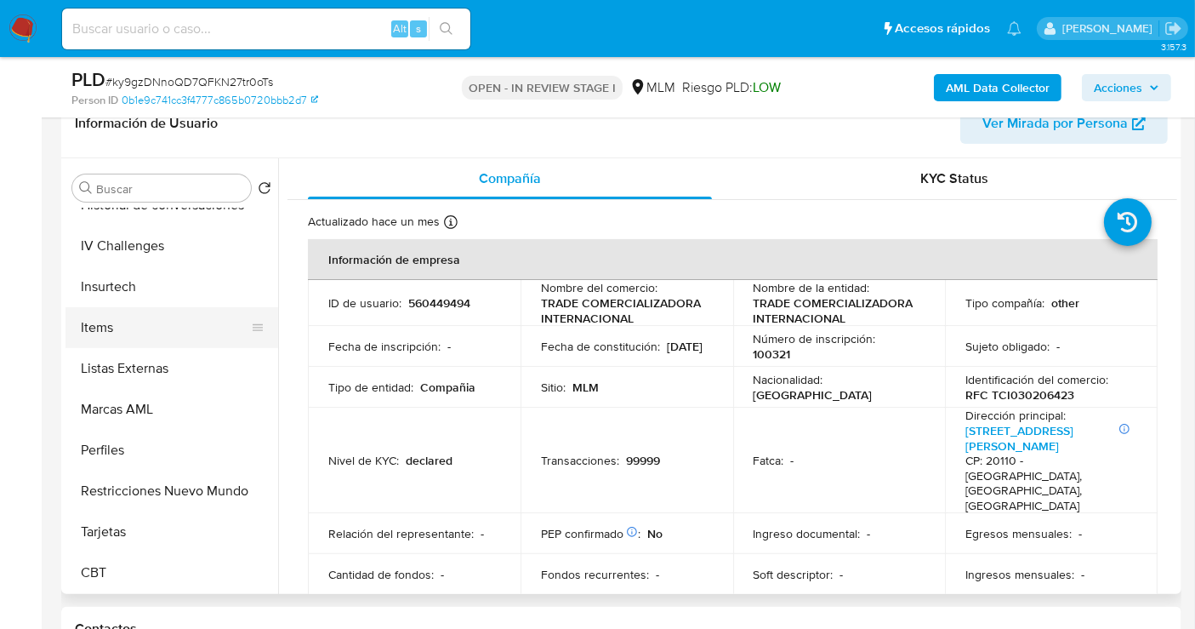
click at [98, 323] on button "Items" at bounding box center [165, 327] width 199 height 41
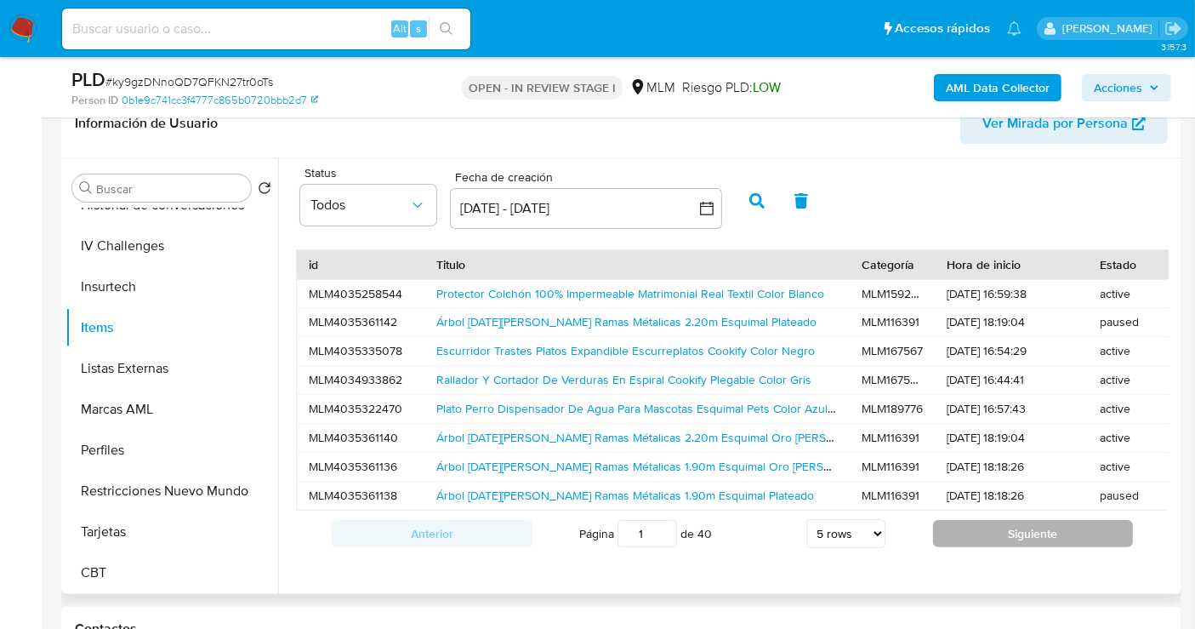
click at [1014, 547] on button "Siguiente" at bounding box center [1033, 533] width 201 height 27
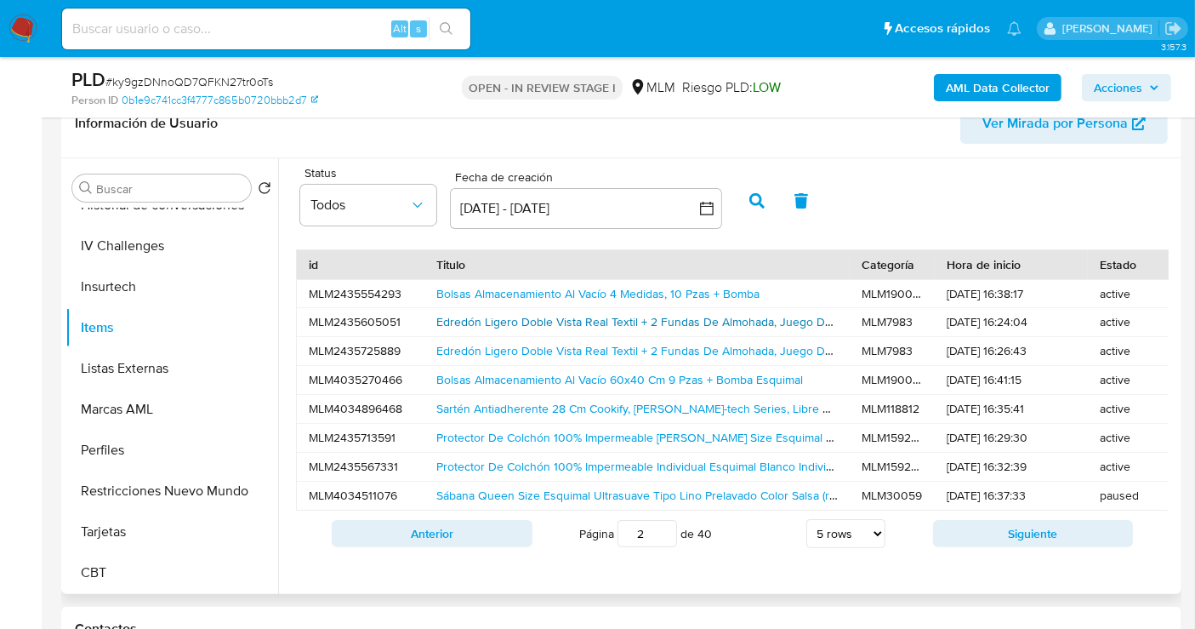
click at [499, 319] on link "Edredón Ligero Doble Vista Real Textil + 2 Fundas De Almohada, Juego De Colcha …" at bounding box center [752, 321] width 633 height 17
click at [527, 407] on link "Sartén Antiadherente 28 Cm Cookify, Stone-tech Series, Libre De Pfoa, Cocina Sa…" at bounding box center [754, 408] width 636 height 17
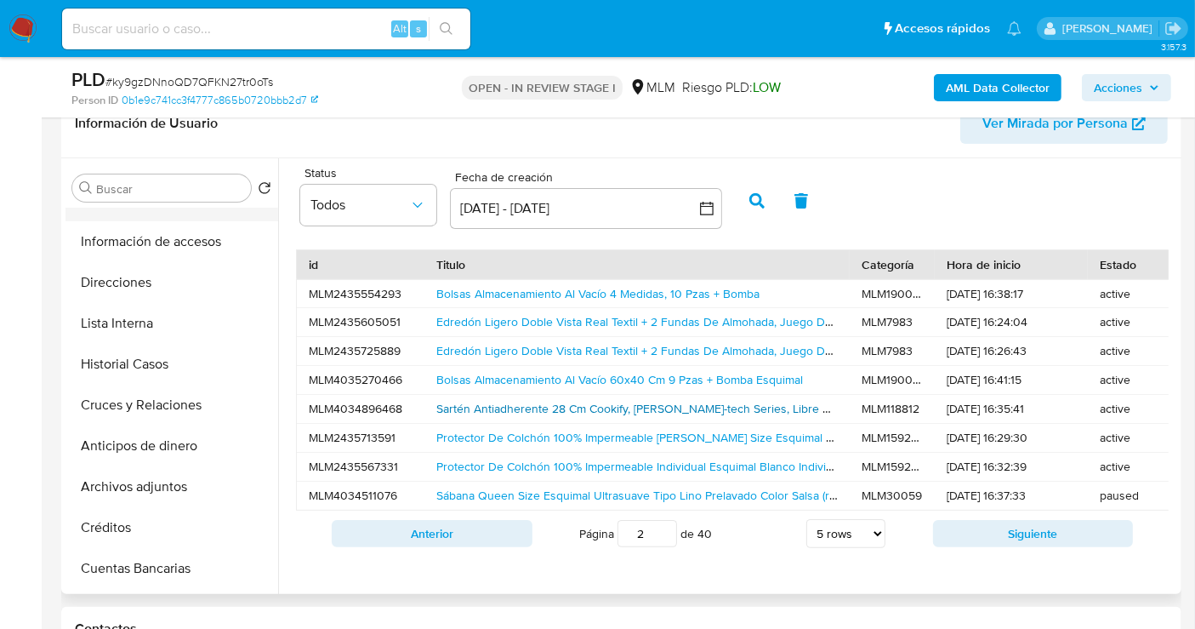
scroll to position [0, 0]
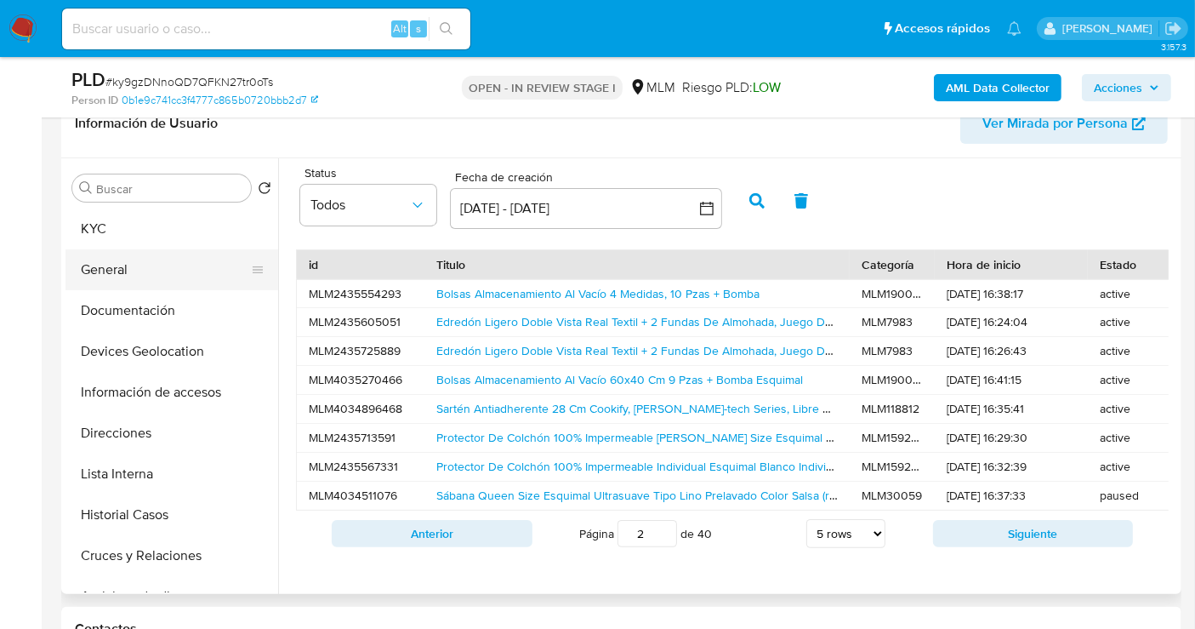
click at [106, 264] on button "General" at bounding box center [165, 269] width 199 height 41
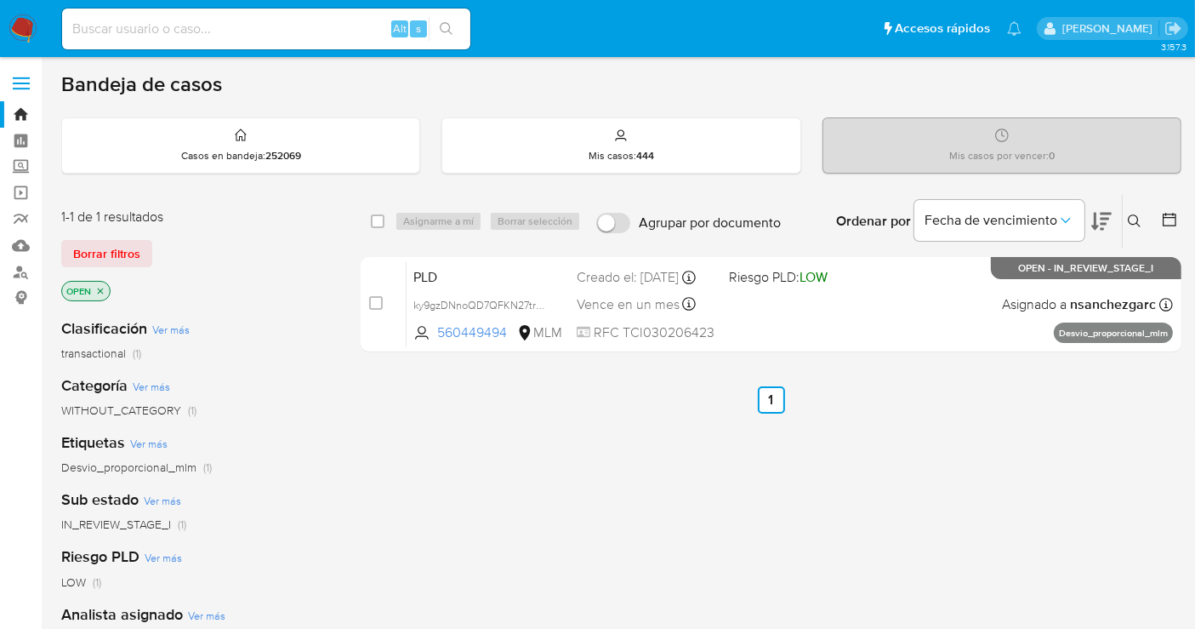
click at [29, 20] on img at bounding box center [23, 28] width 29 height 29
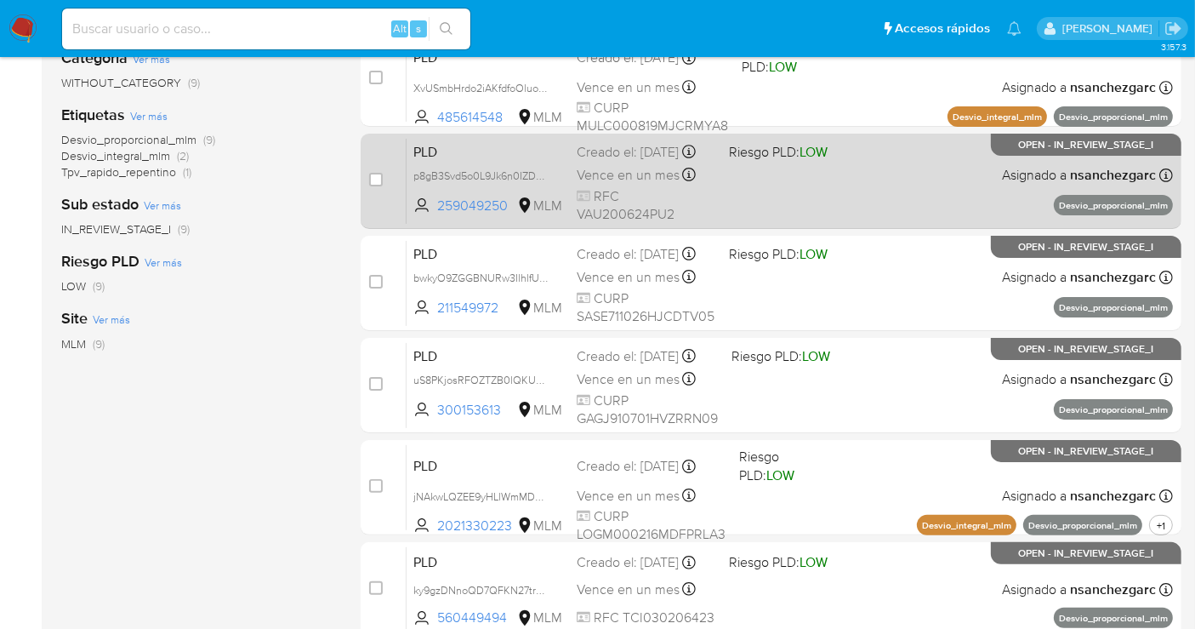
scroll to position [43, 0]
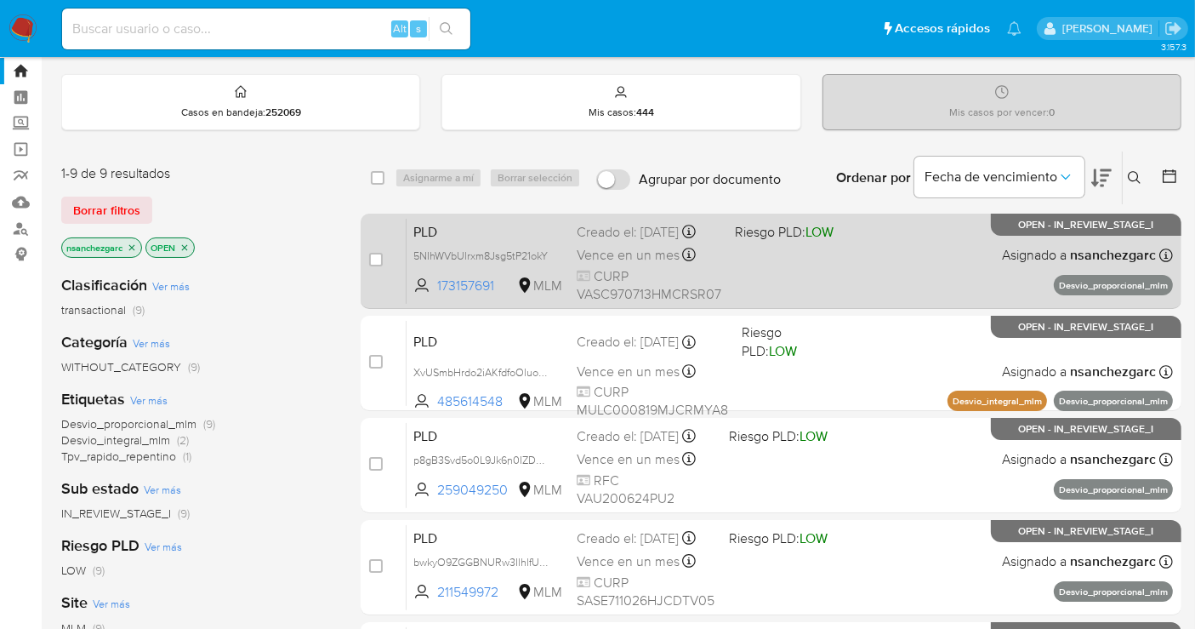
click at [591, 242] on div "Creado el: [DATE] Creado el: [DATE] 02:13:48" at bounding box center [649, 232] width 145 height 19
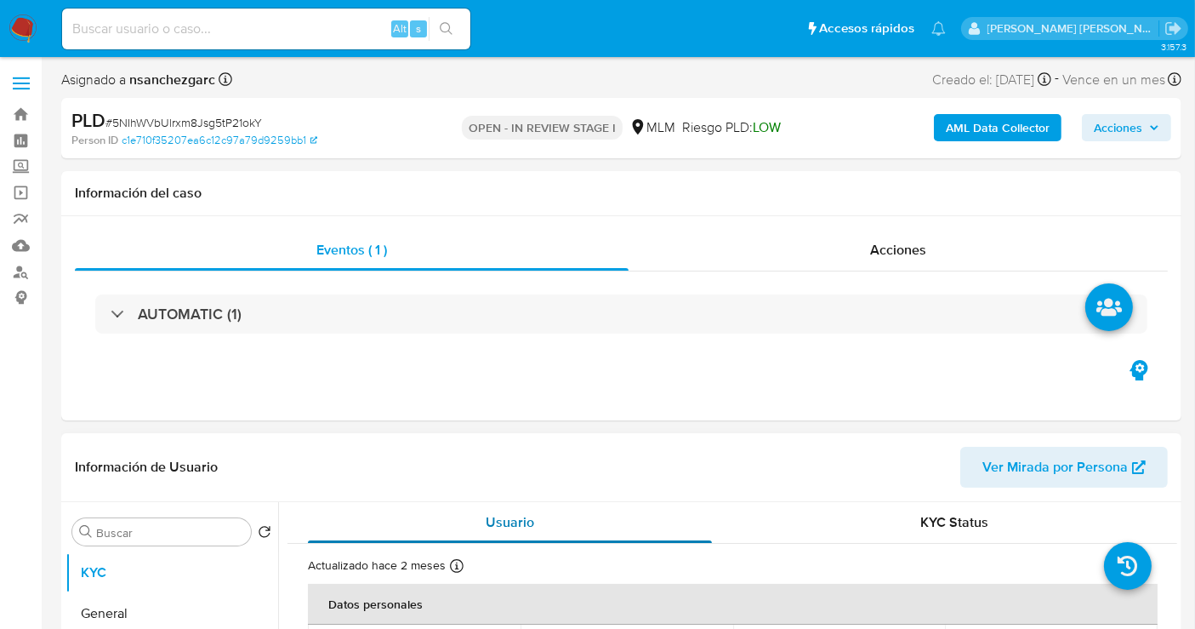
select select "10"
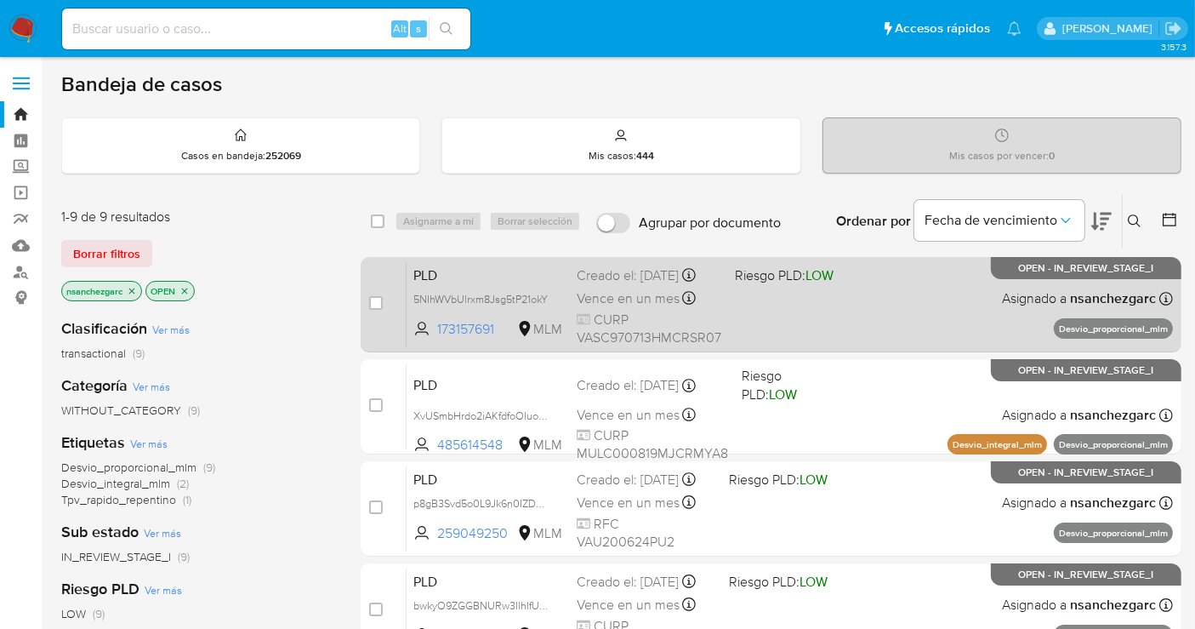
click at [600, 308] on span "Vence en un mes" at bounding box center [628, 298] width 103 height 19
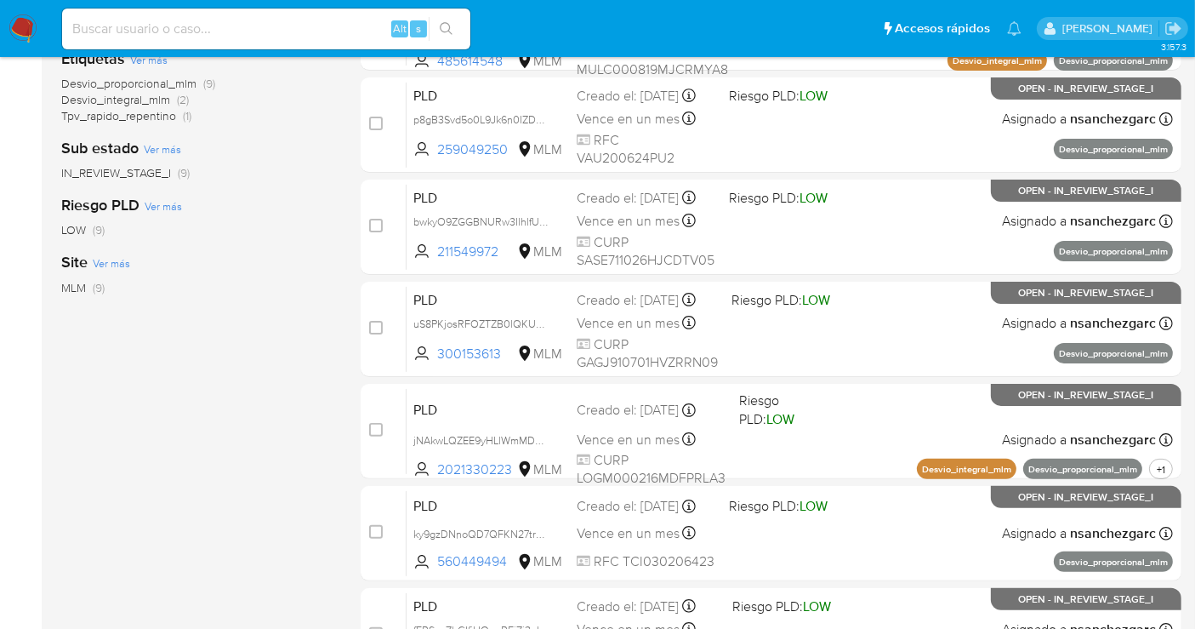
scroll to position [232, 0]
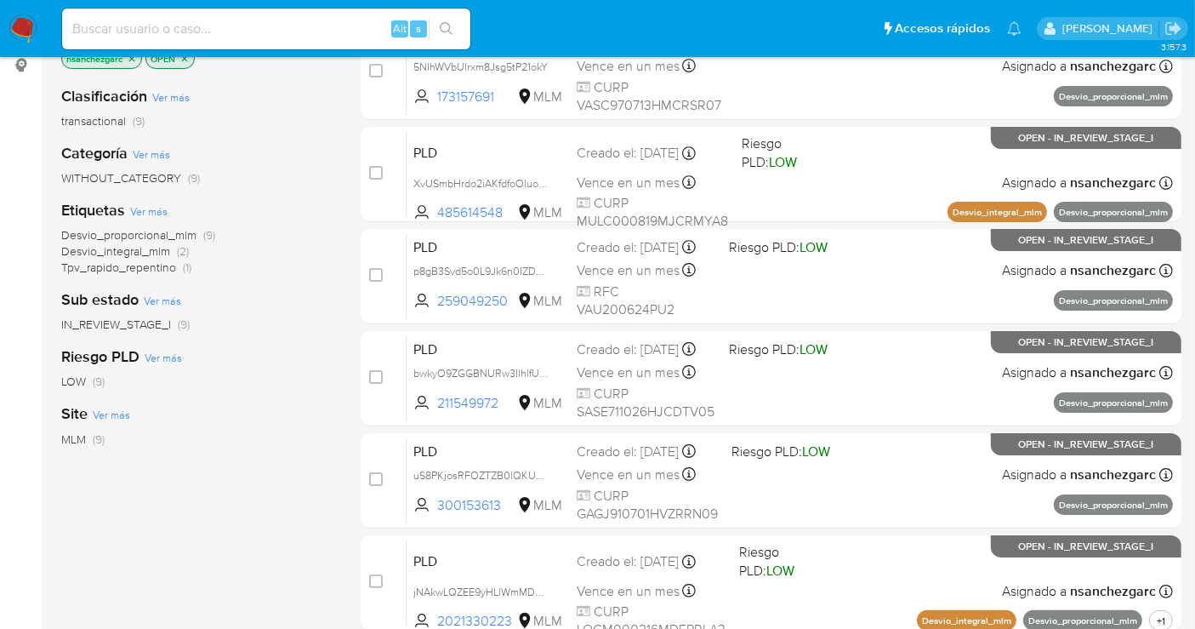
click at [22, 27] on img at bounding box center [23, 28] width 29 height 29
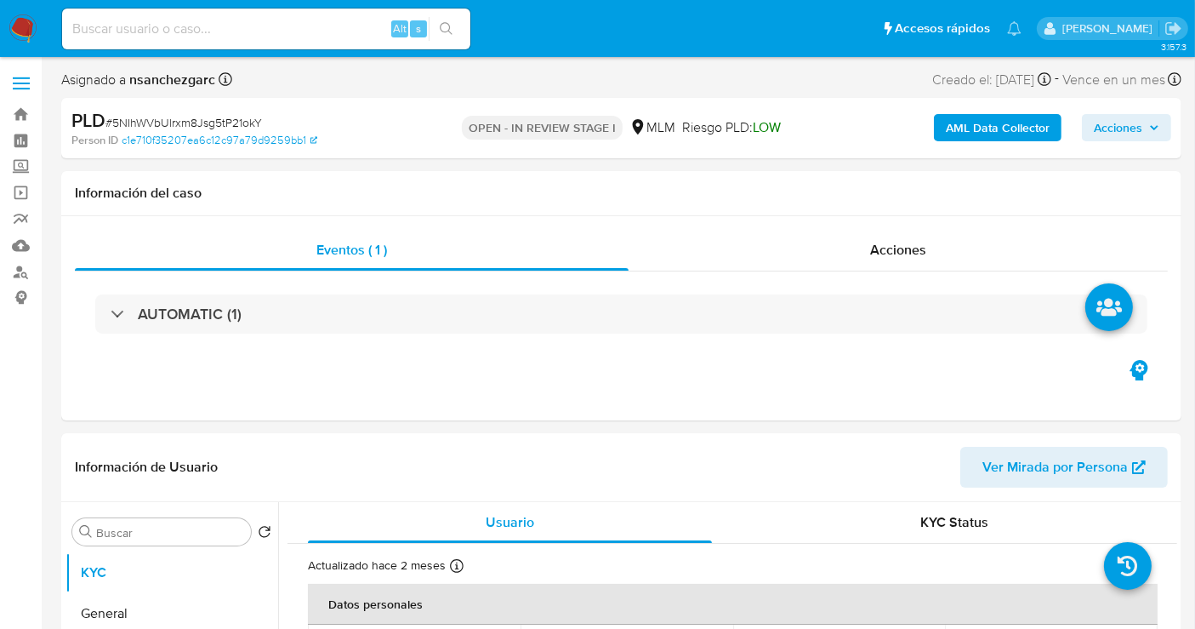
select select "10"
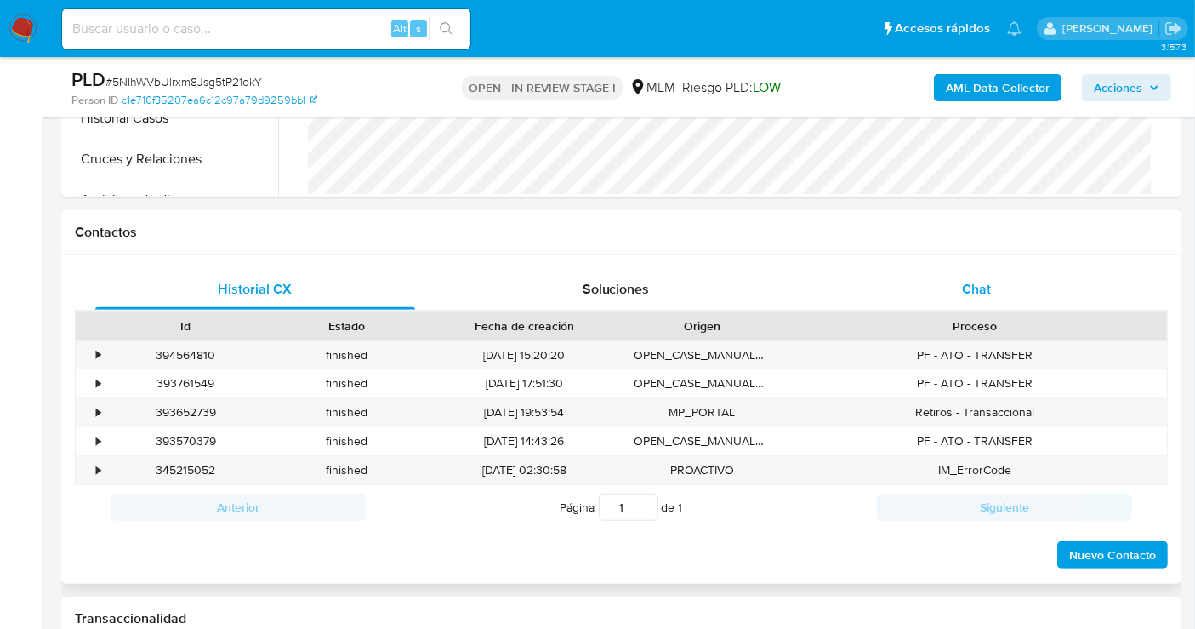
scroll to position [661, 0]
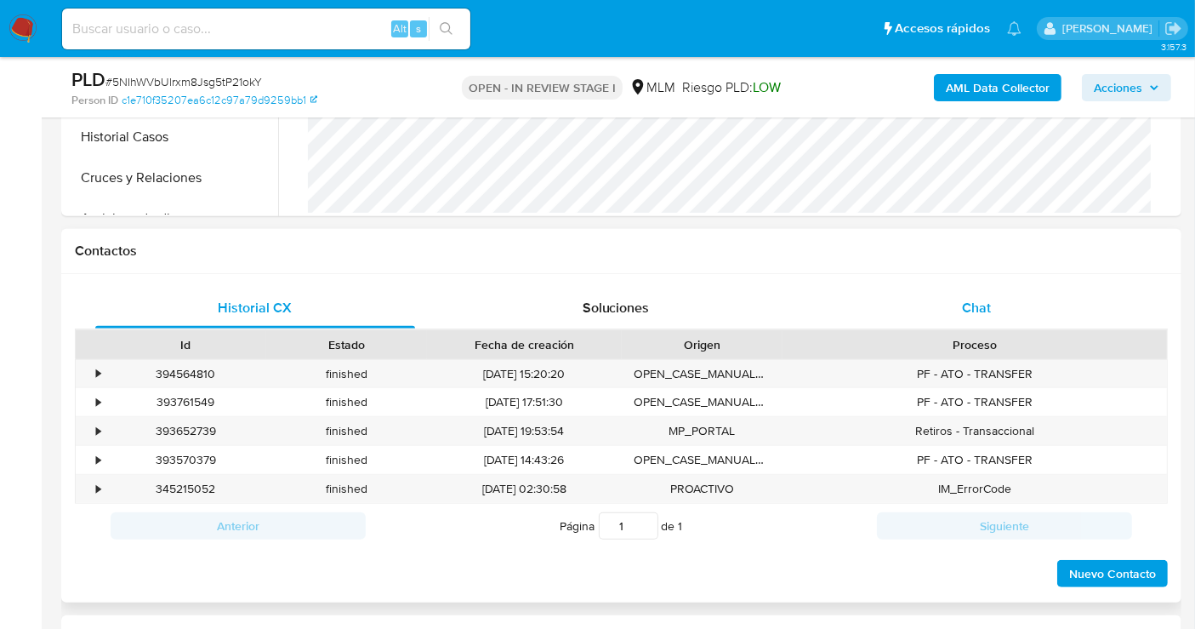
click at [970, 304] on span "Chat" at bounding box center [976, 308] width 29 height 20
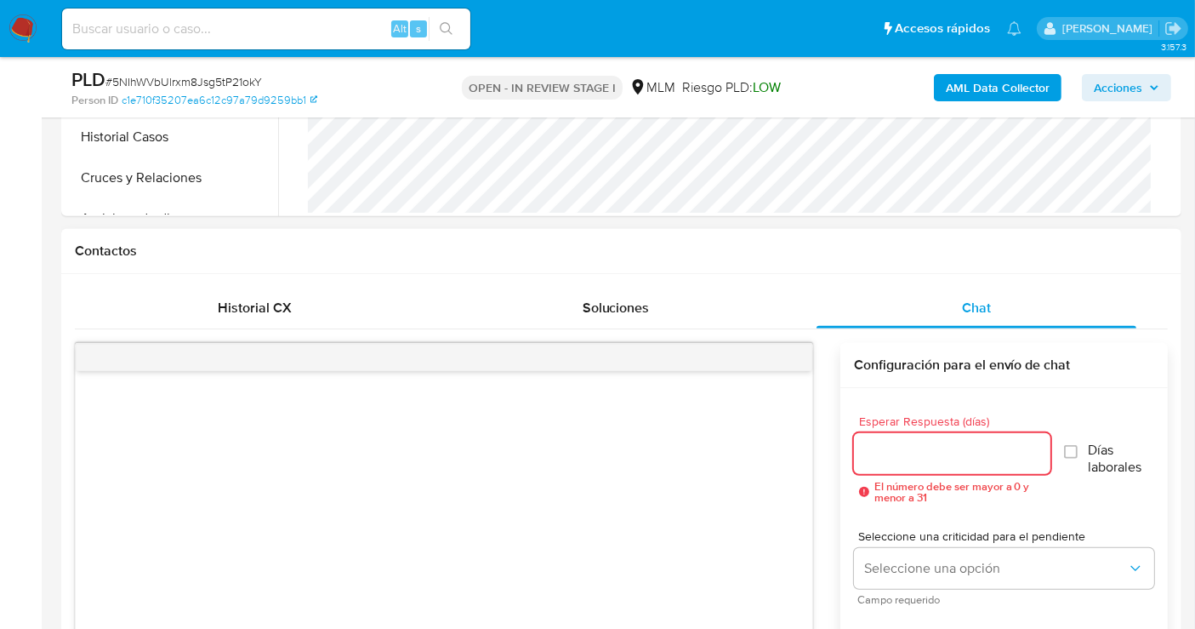
click at [875, 443] on input "Esperar Respuesta (días)" at bounding box center [952, 453] width 197 height 22
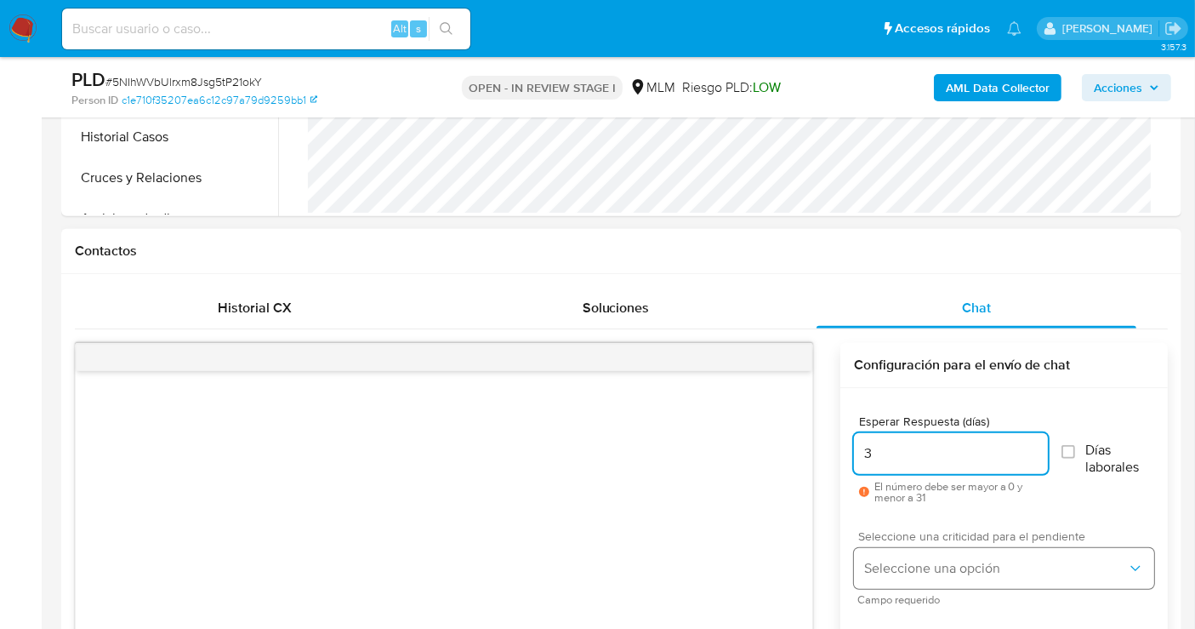
type input "3"
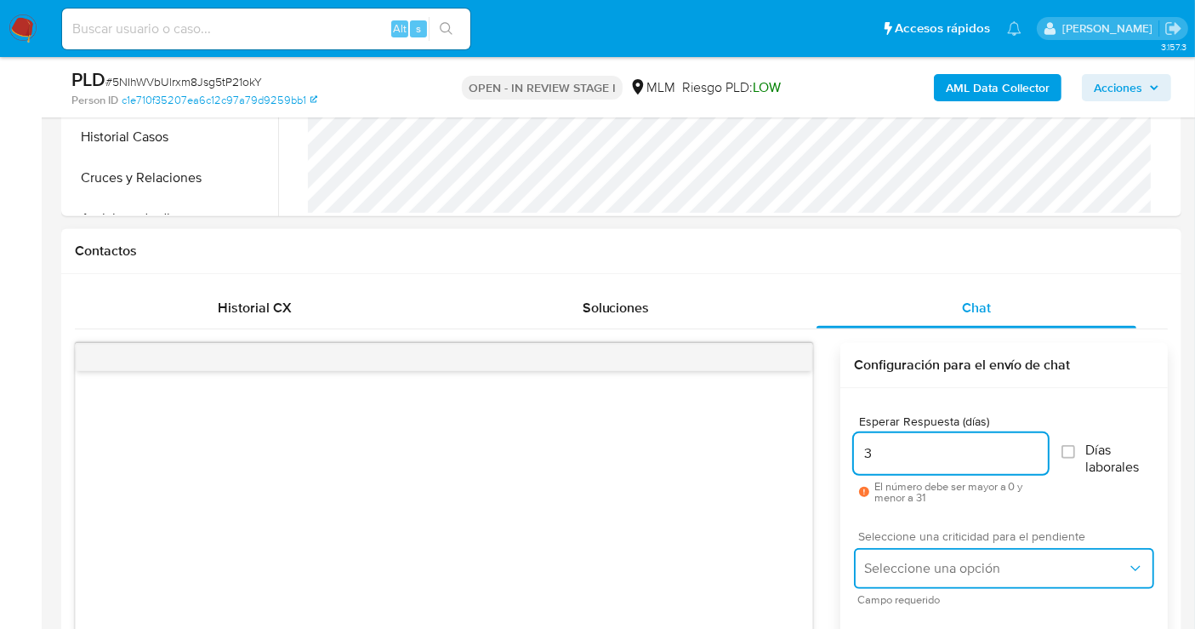
click at [954, 565] on span "Seleccione una opción" at bounding box center [995, 568] width 263 height 17
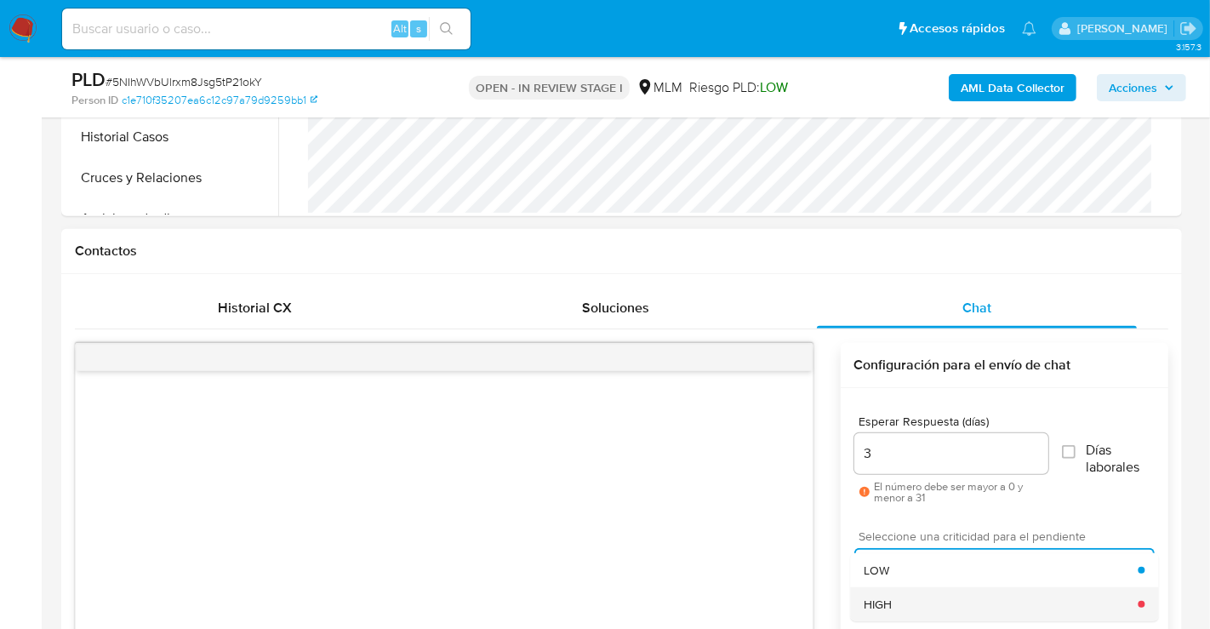
click at [885, 598] on span "HIGH" at bounding box center [878, 603] width 28 height 15
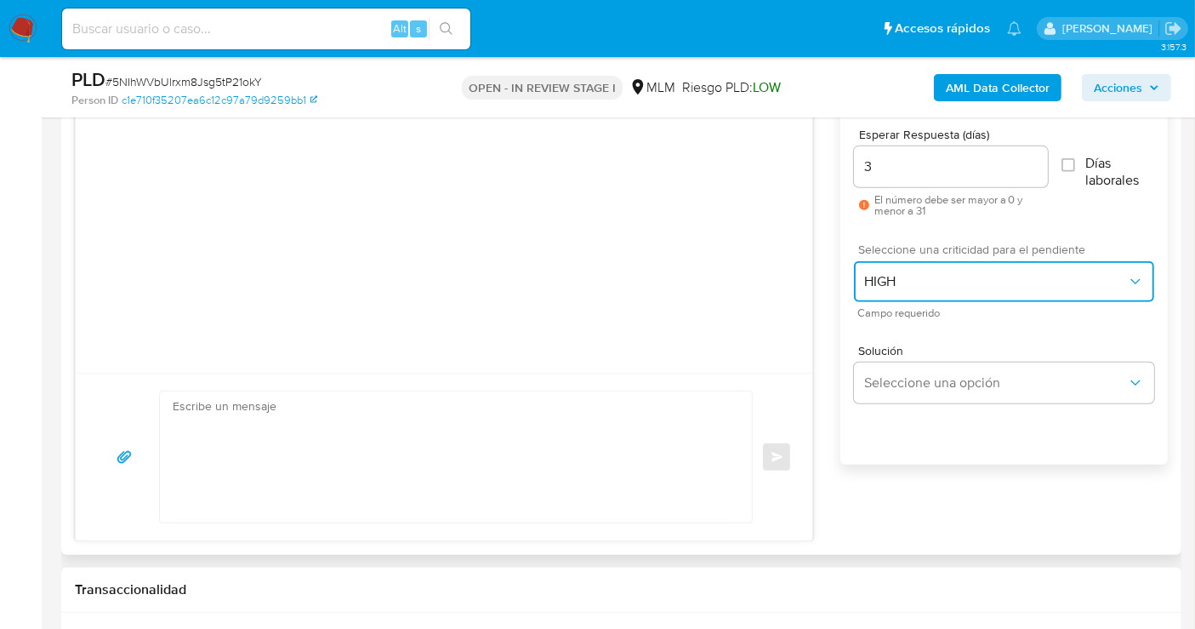
scroll to position [1040, 0]
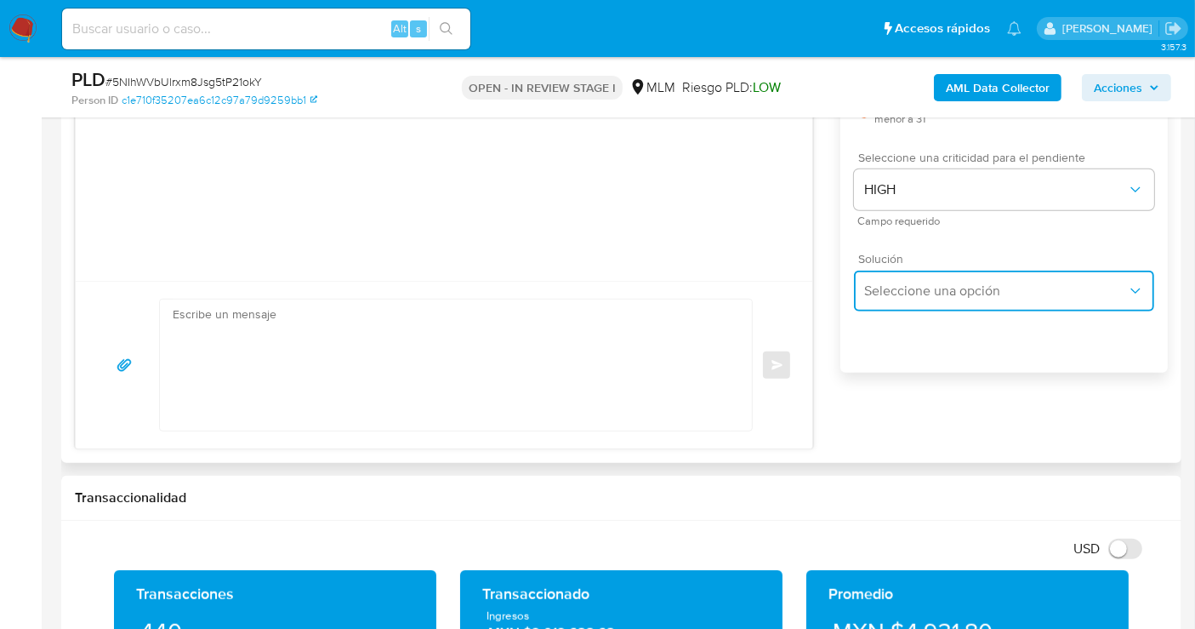
click at [887, 286] on span "Seleccione una opción" at bounding box center [995, 290] width 263 height 17
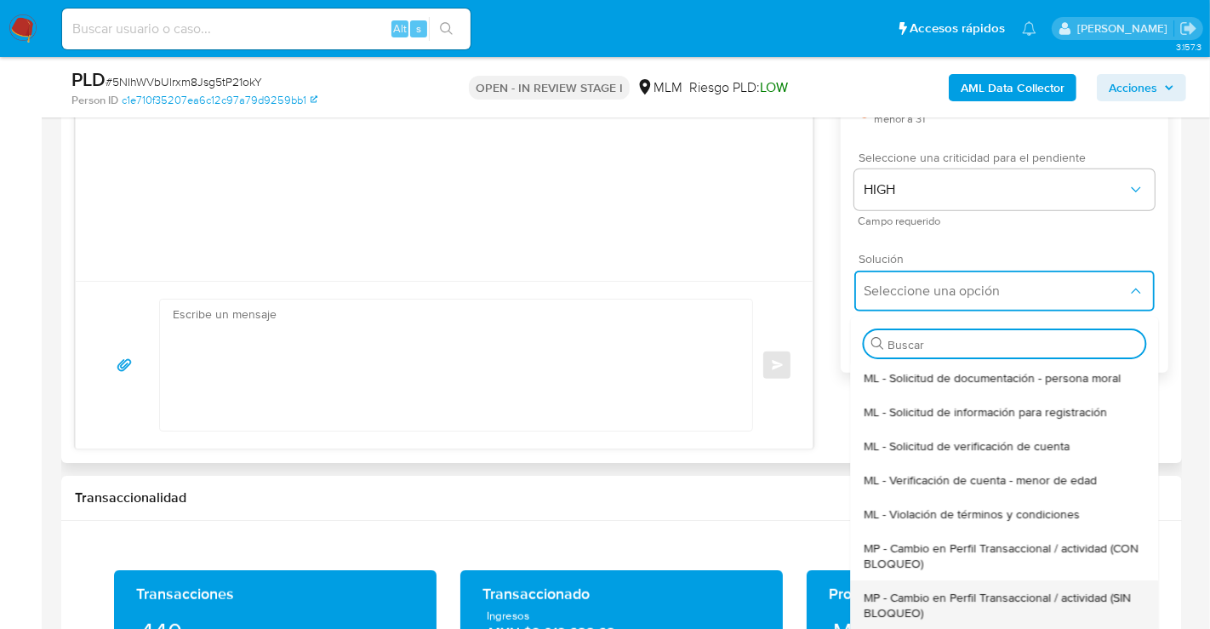
click at [902, 595] on span "MP - Cambio en Perfil Transaccional / actividad (SIN BLOQUEO)" at bounding box center [1004, 605] width 281 height 31
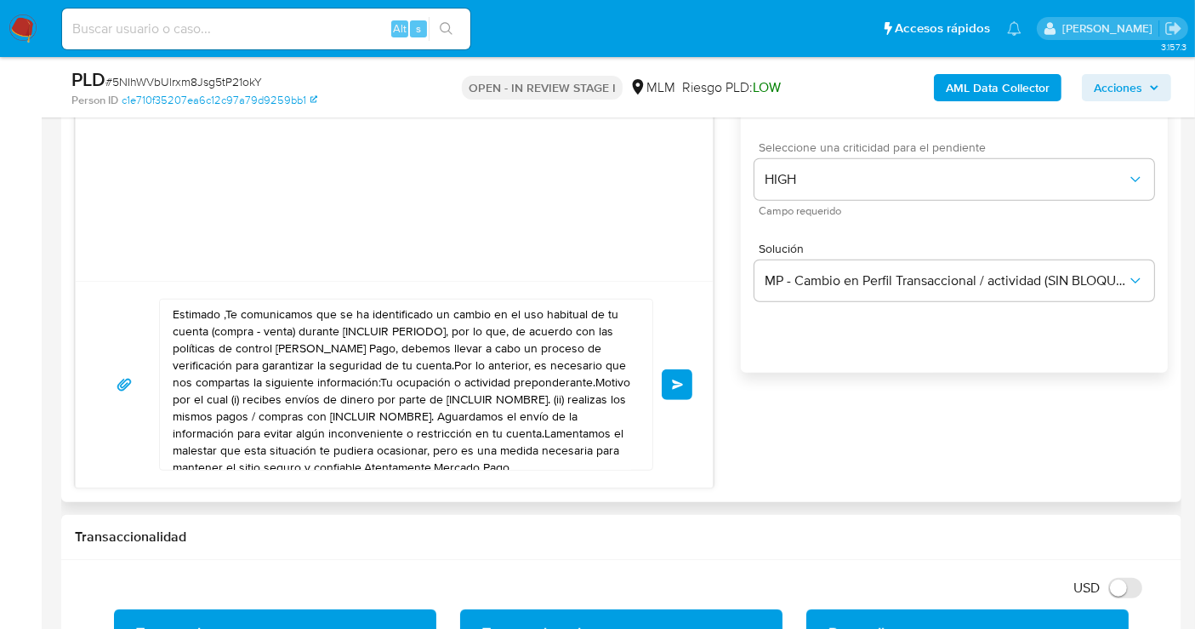
click at [359, 387] on textarea "Estimado ,Te comunicamos que se ha identificado un cambio en el uso habitual de…" at bounding box center [402, 384] width 459 height 170
paste textarea "cliente se ha identificado un cambio en el uso habitual de tu cuenta para garan…"
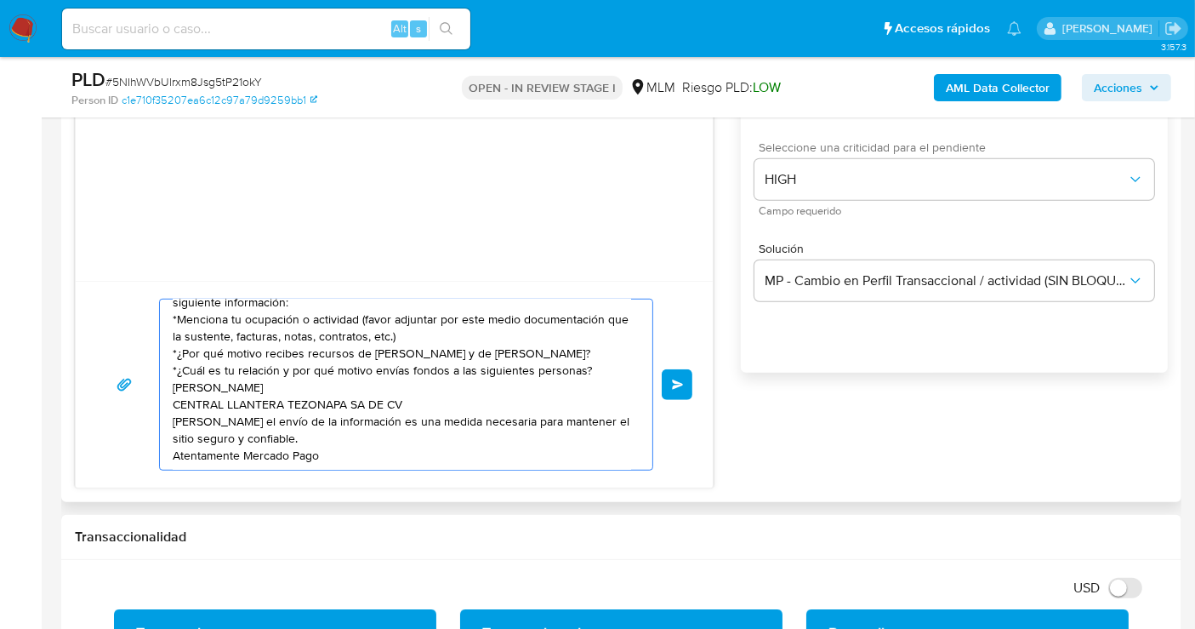
scroll to position [80, 0]
type textarea "Estimado cliente se ha identificado un cambio en el uso habitual de tu cuenta p…"
click at [685, 374] on button "Enviar" at bounding box center [677, 384] width 31 height 31
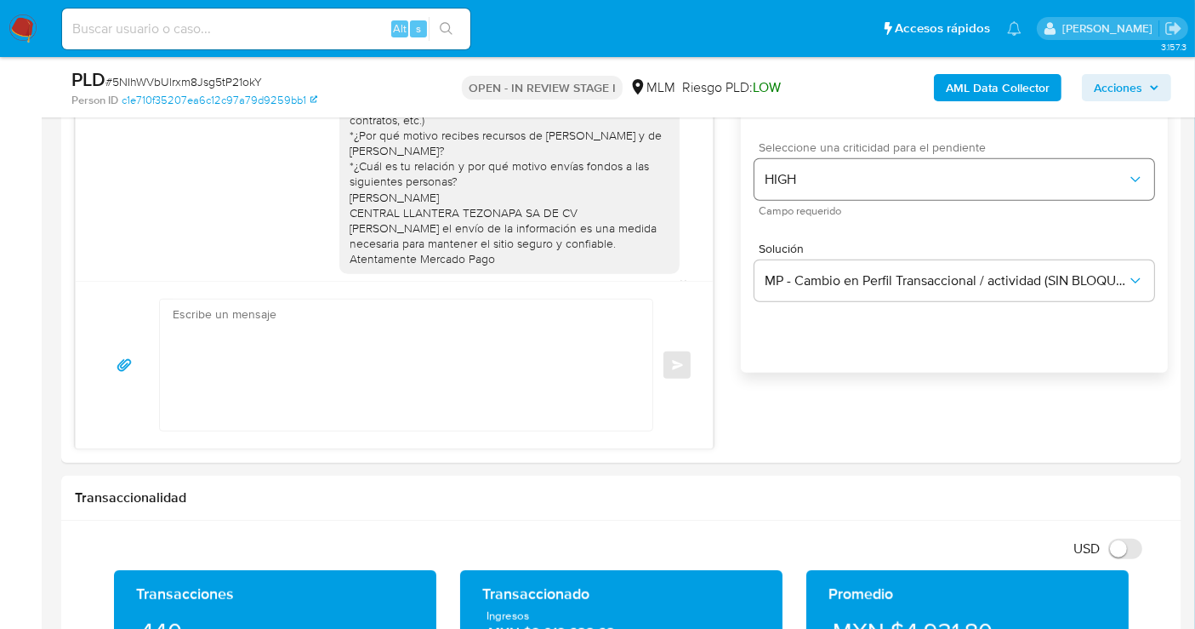
scroll to position [0, 0]
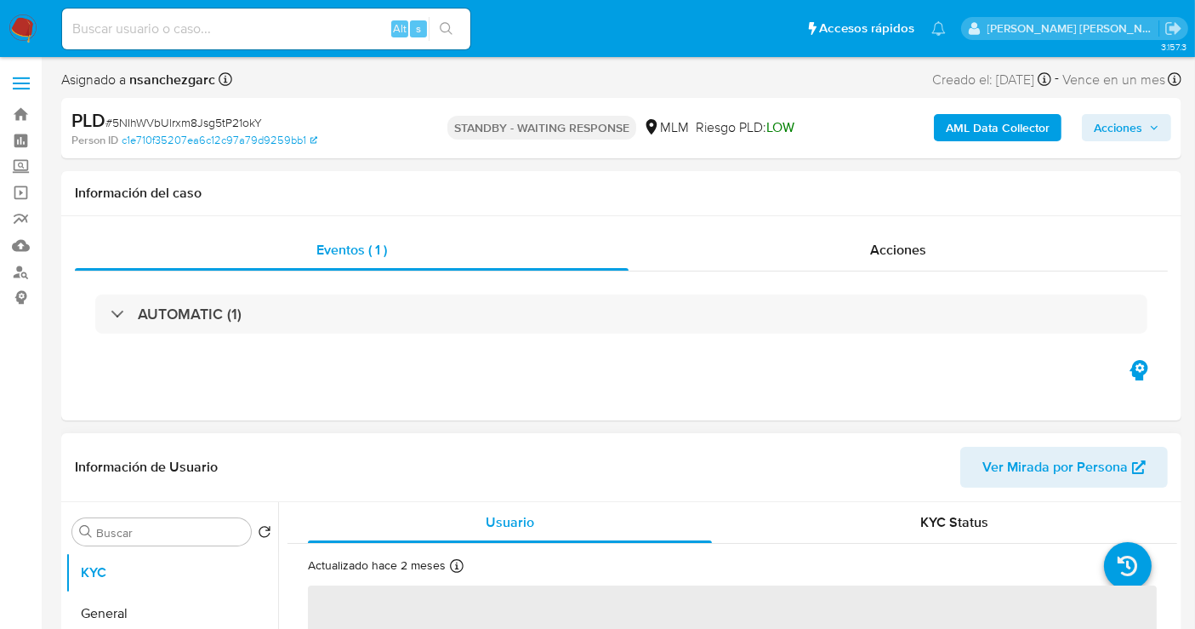
select select "10"
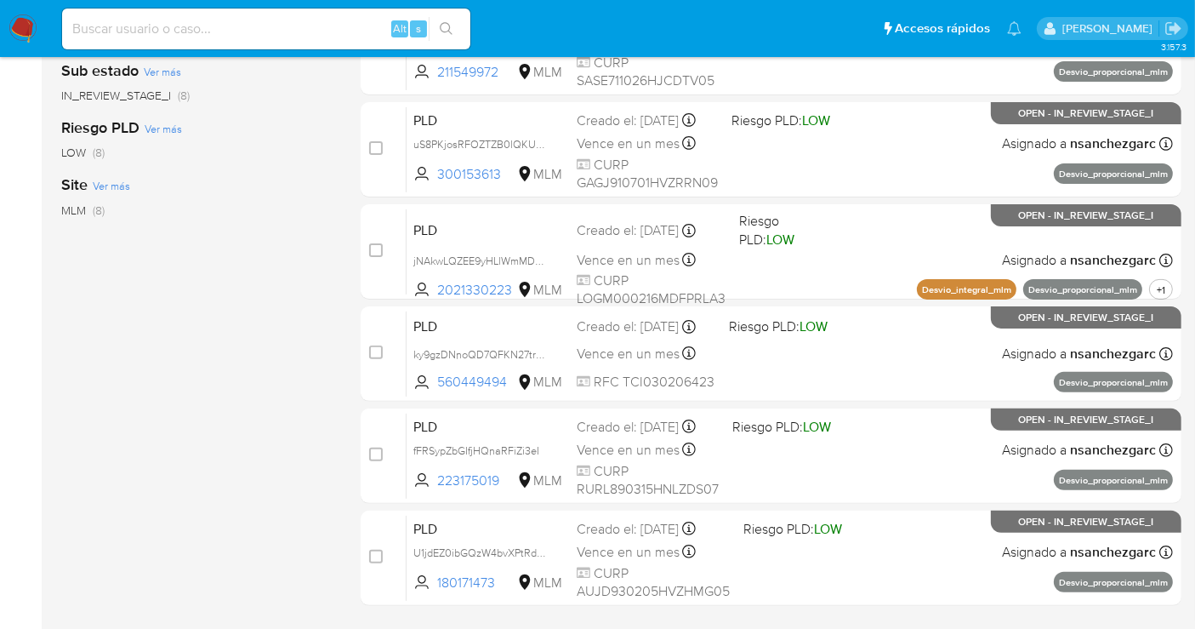
scroll to position [508, 0]
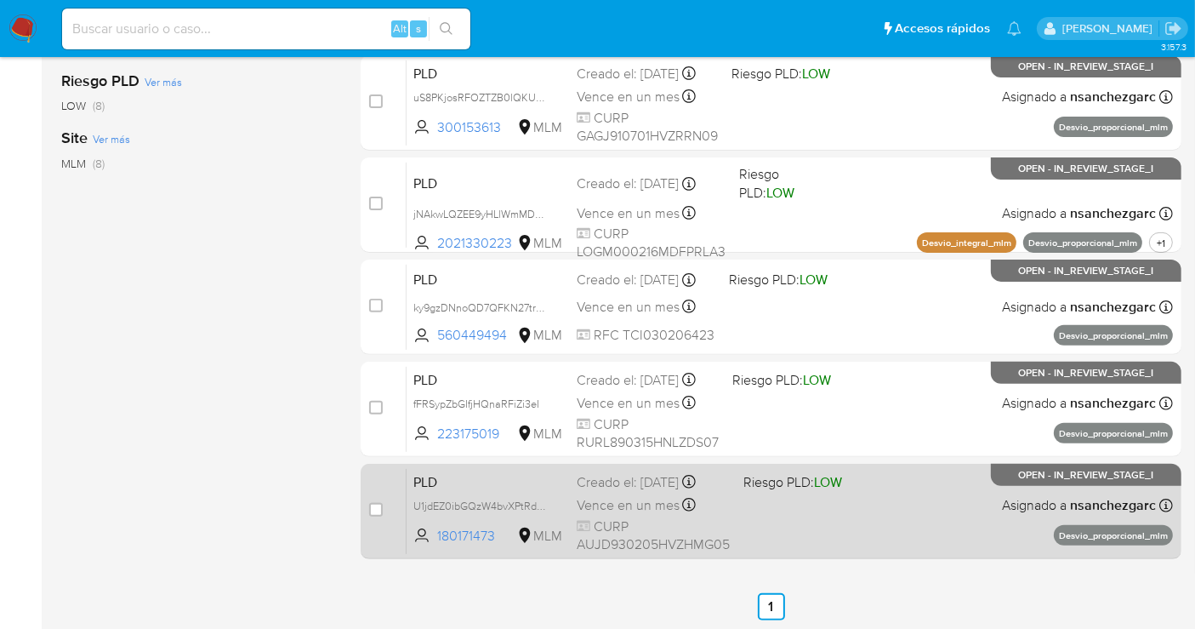
click at [627, 504] on span "Vence en un mes" at bounding box center [628, 505] width 103 height 19
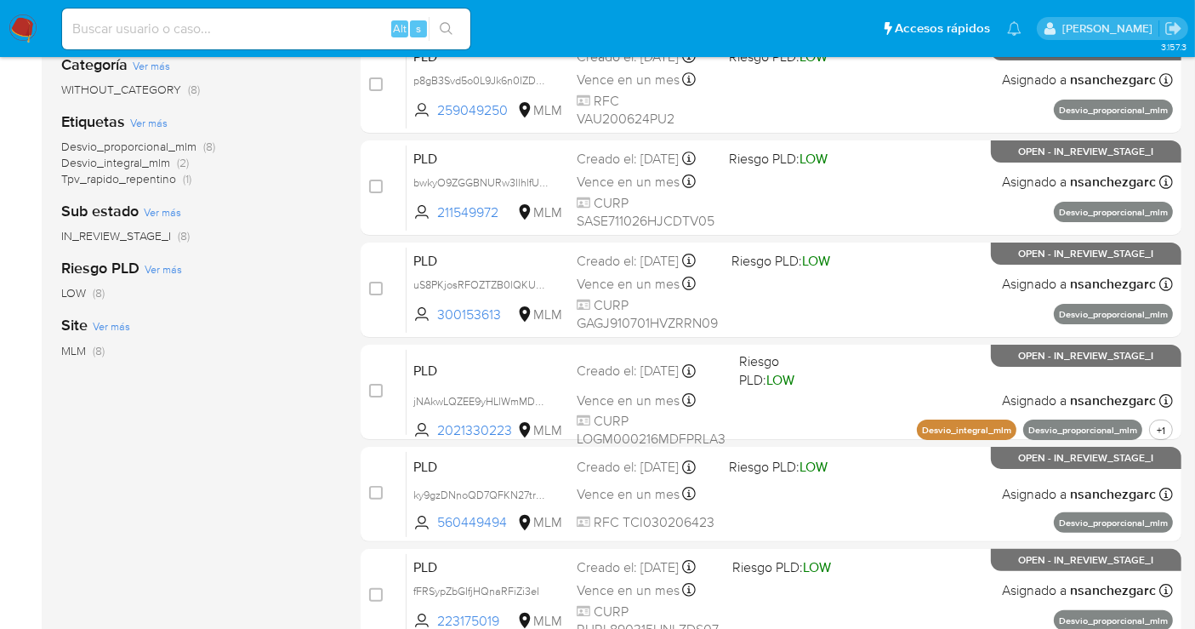
scroll to position [130, 0]
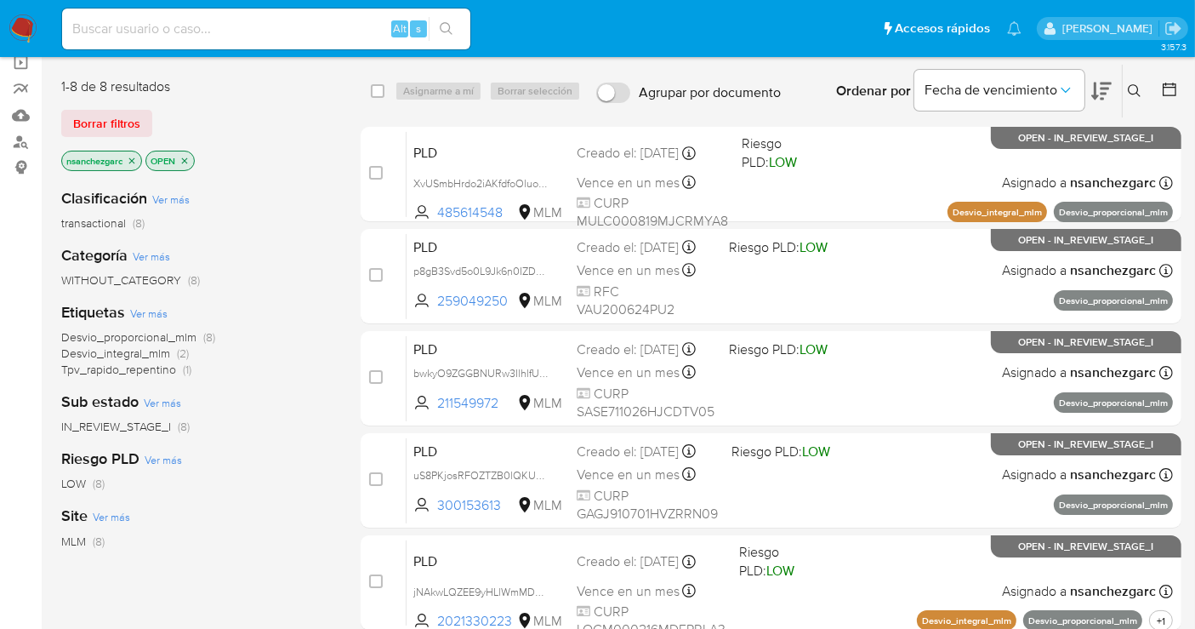
click at [19, 27] on img at bounding box center [23, 28] width 29 height 29
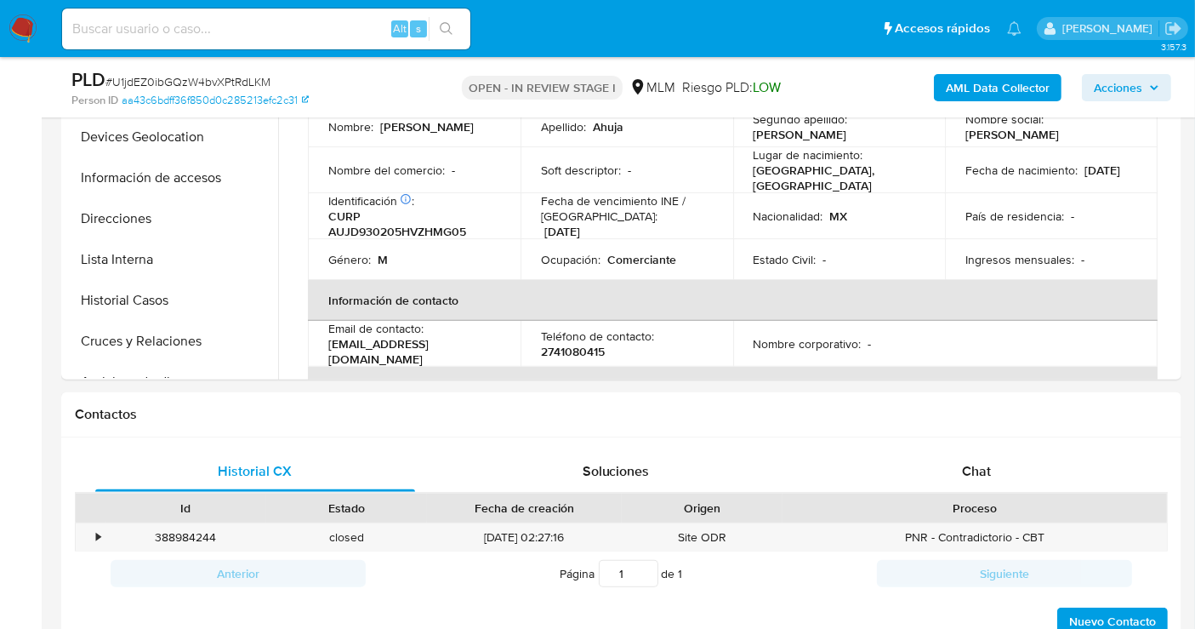
select select "10"
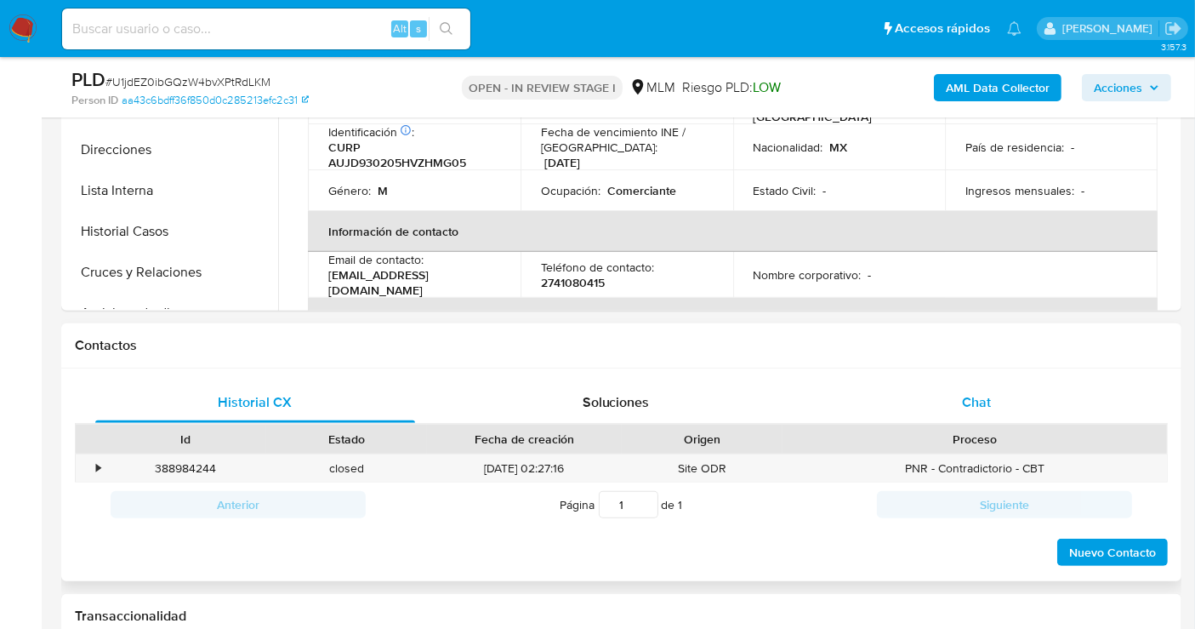
click at [984, 390] on div "Chat" at bounding box center [977, 402] width 320 height 41
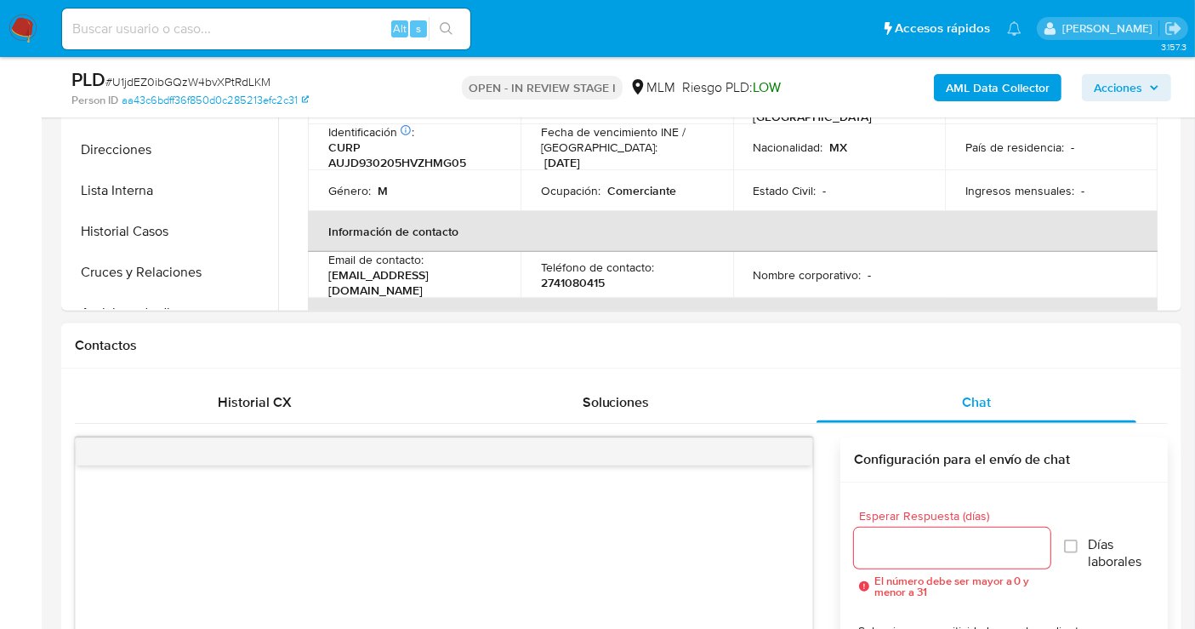
click at [904, 552] on input "Esperar Respuesta (días)" at bounding box center [952, 548] width 197 height 22
type input "0"
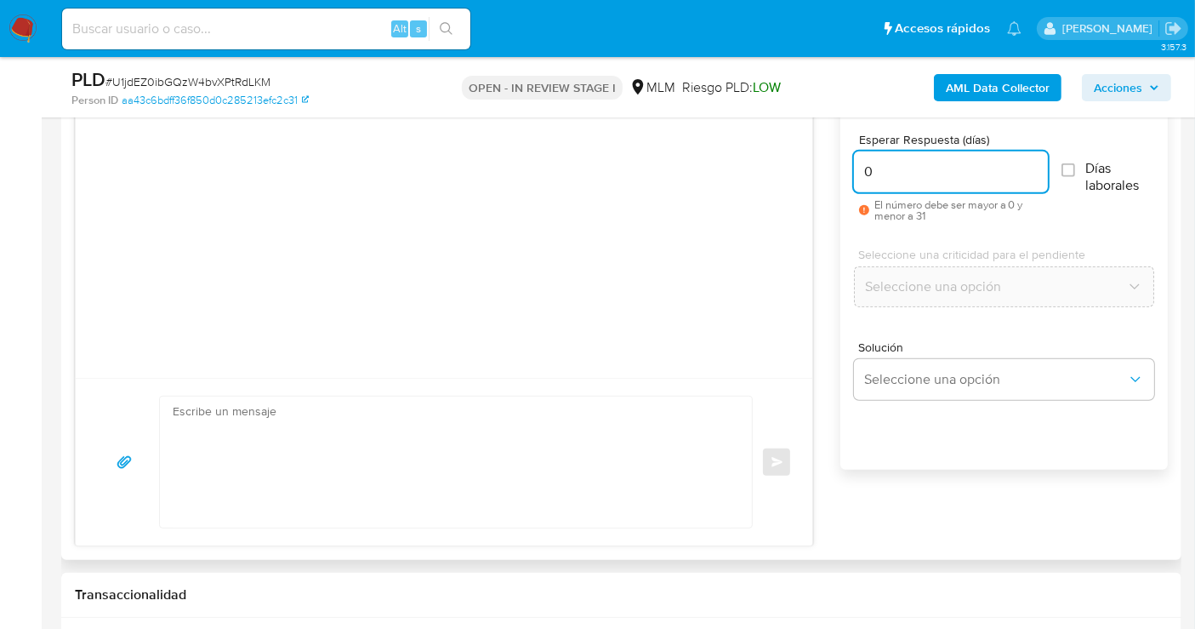
scroll to position [945, 0]
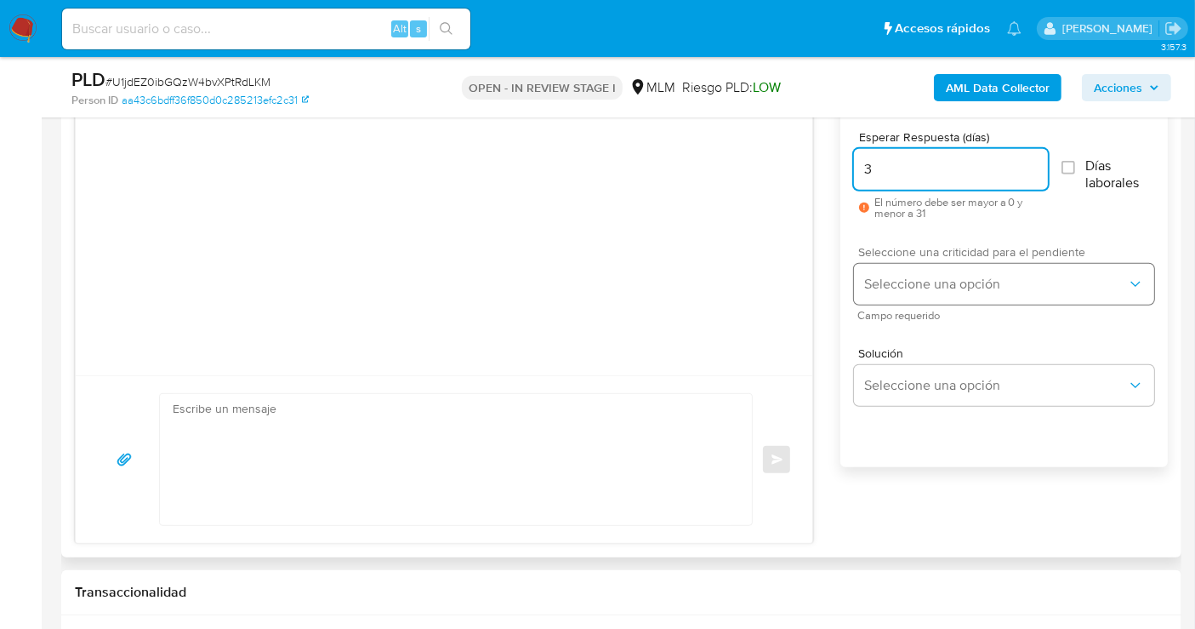
type input "3"
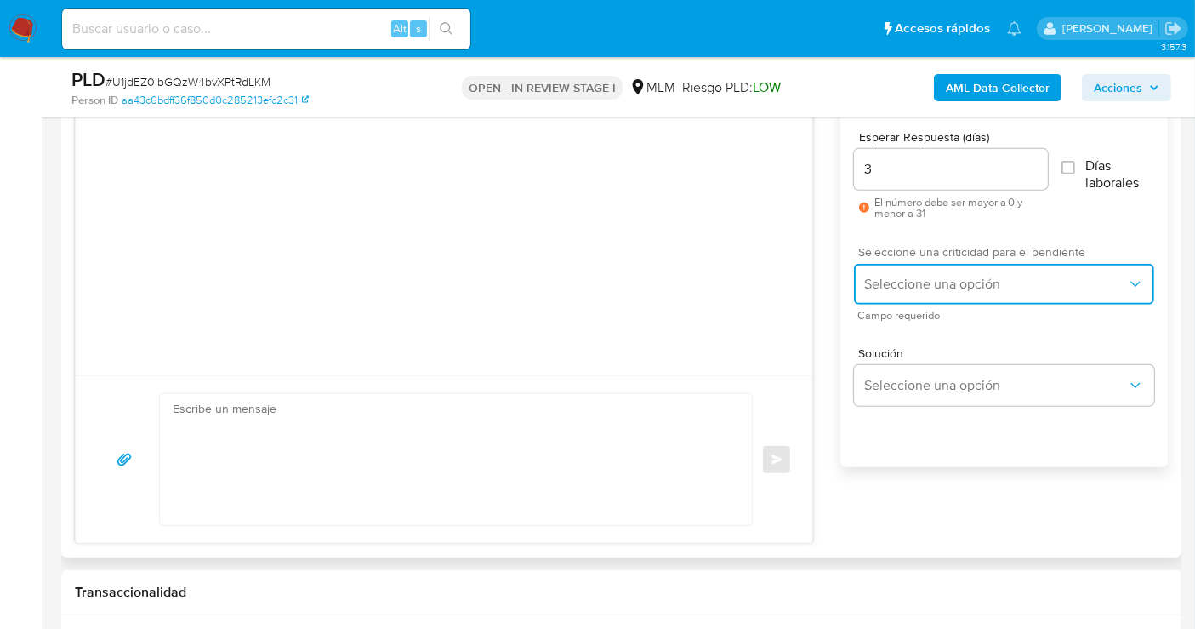
click at [891, 276] on span "Seleccione una opción" at bounding box center [995, 284] width 263 height 17
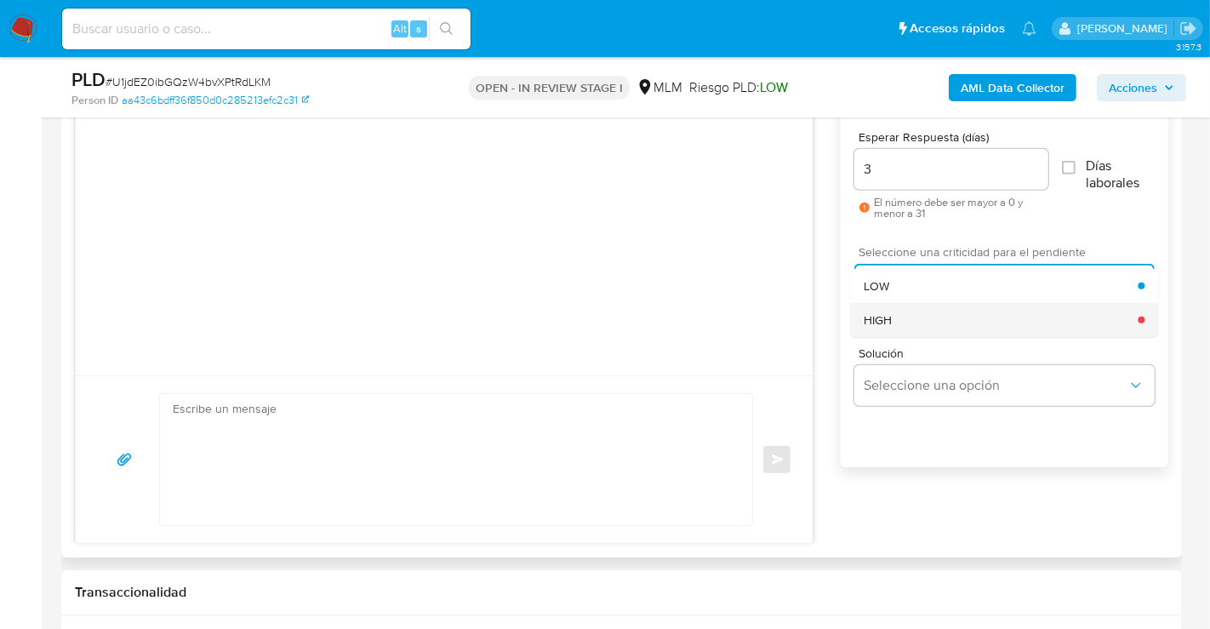
click at [886, 322] on span "HIGH" at bounding box center [878, 319] width 28 height 15
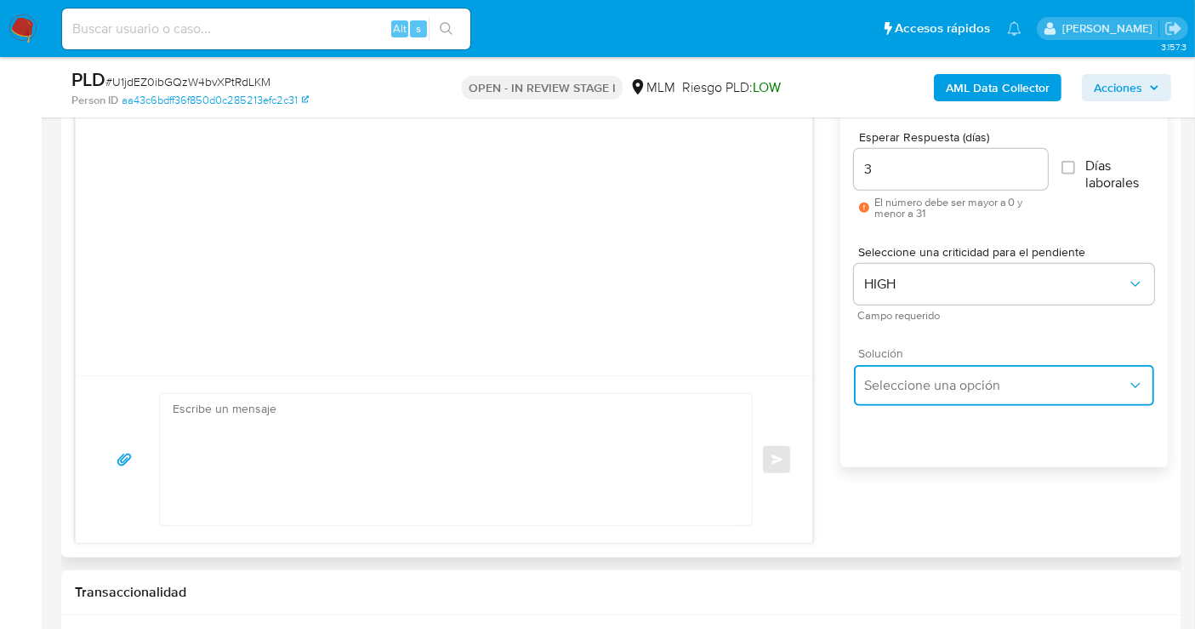
click at [927, 390] on span "Seleccione una opción" at bounding box center [995, 385] width 263 height 17
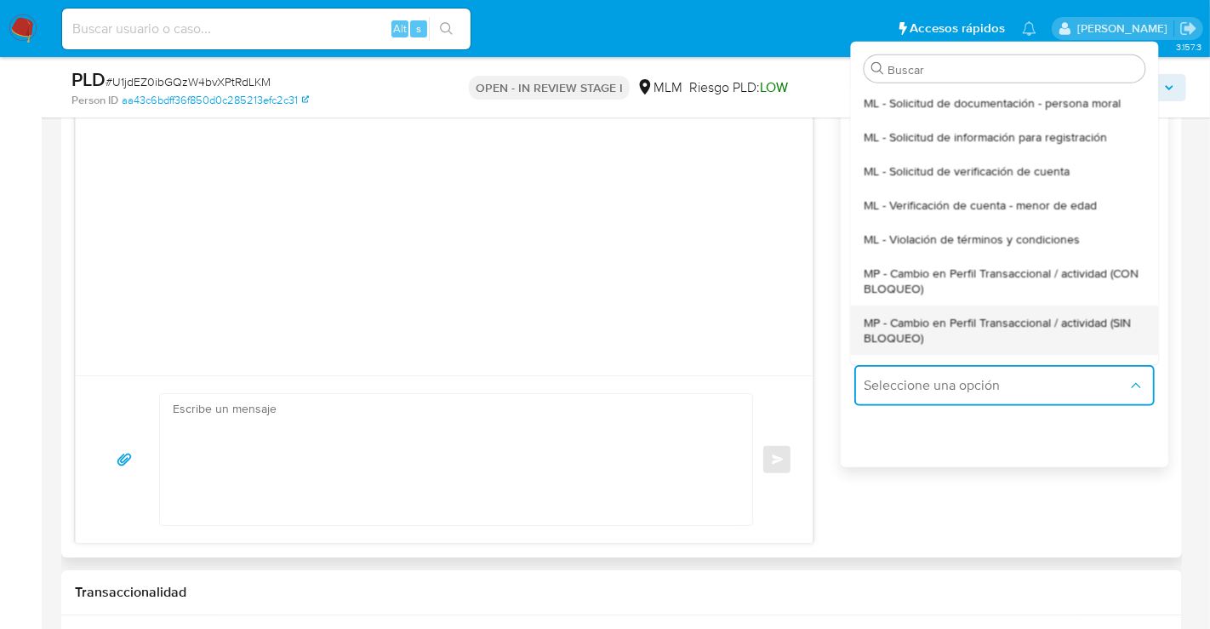
click at [883, 335] on span "MP - Cambio en Perfil Transaccional / actividad (SIN BLOQUEO)" at bounding box center [1004, 329] width 281 height 31
type textarea "Estimado ,Te comunicamos que se ha identificado un cambio en el uso habitual de…"
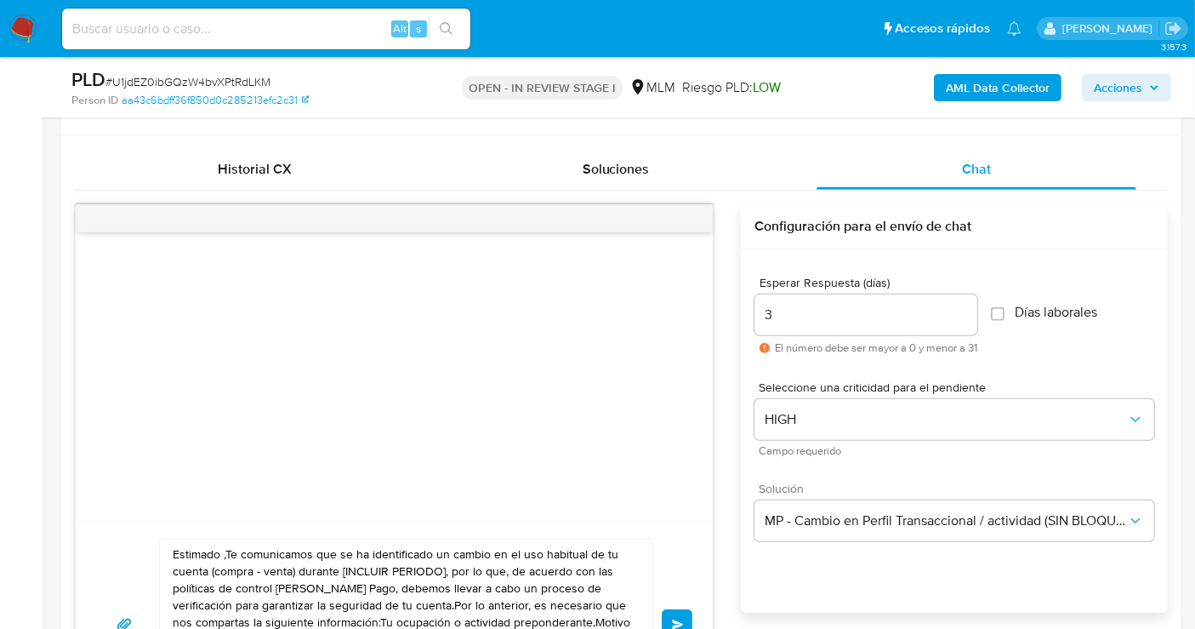
scroll to position [1229, 0]
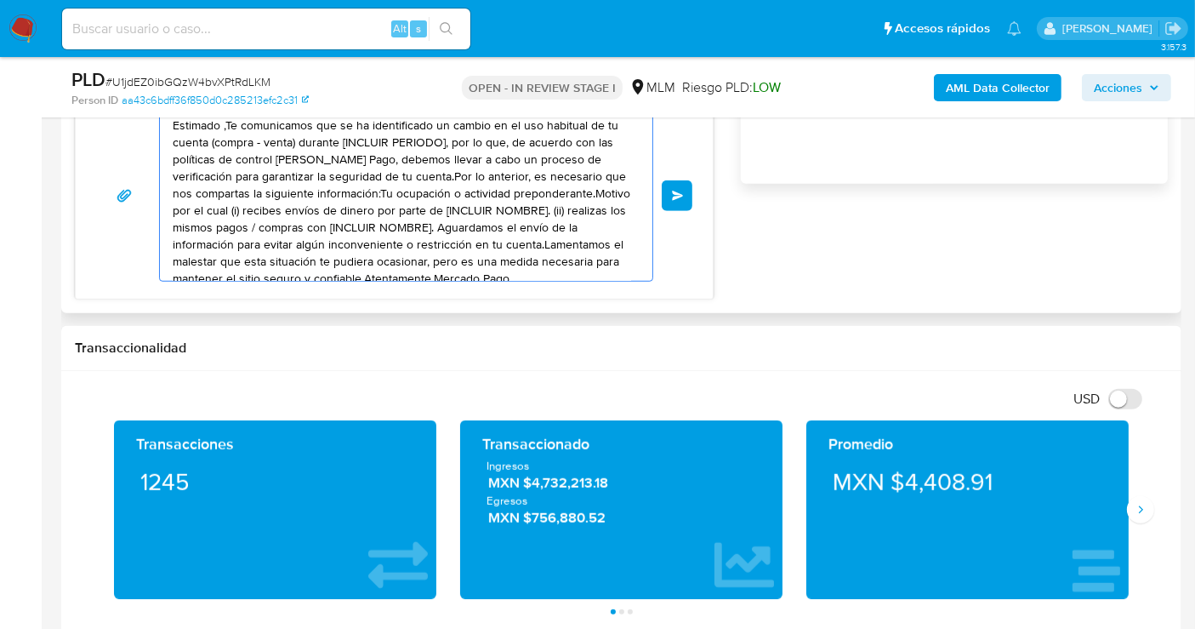
click at [311, 222] on textarea "Estimado ,Te comunicamos que se ha identificado un cambio en el uso habitual de…" at bounding box center [402, 196] width 459 height 170
paste textarea "cliente se ha identificado un cambio en el uso habitual de tu cuenta para garan…"
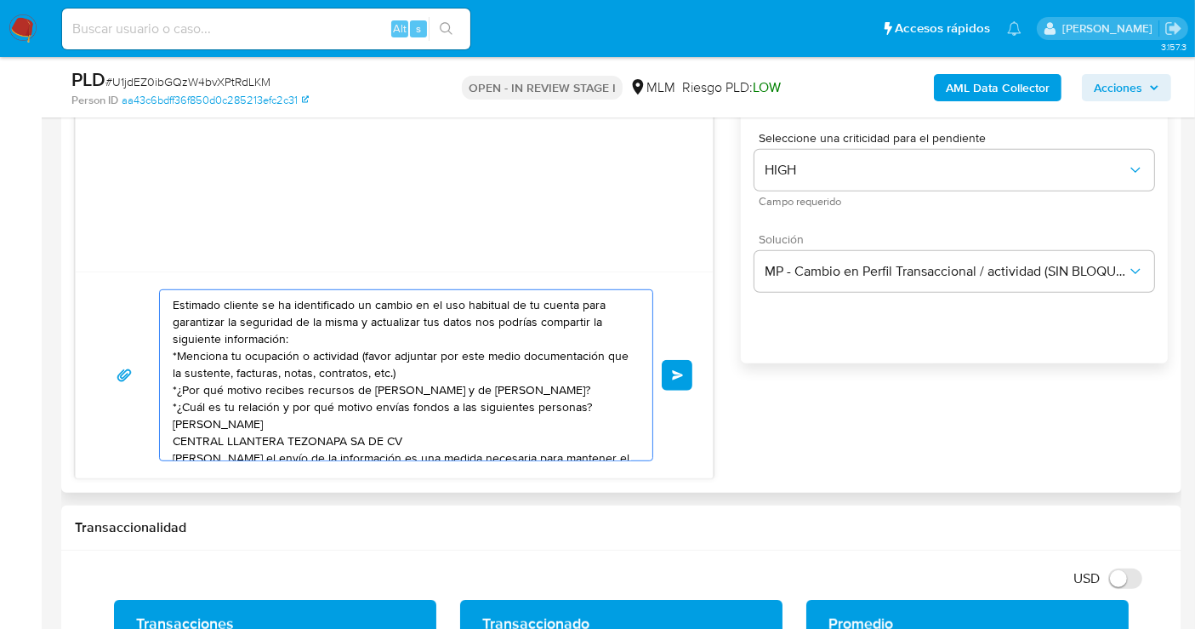
scroll to position [1040, 0]
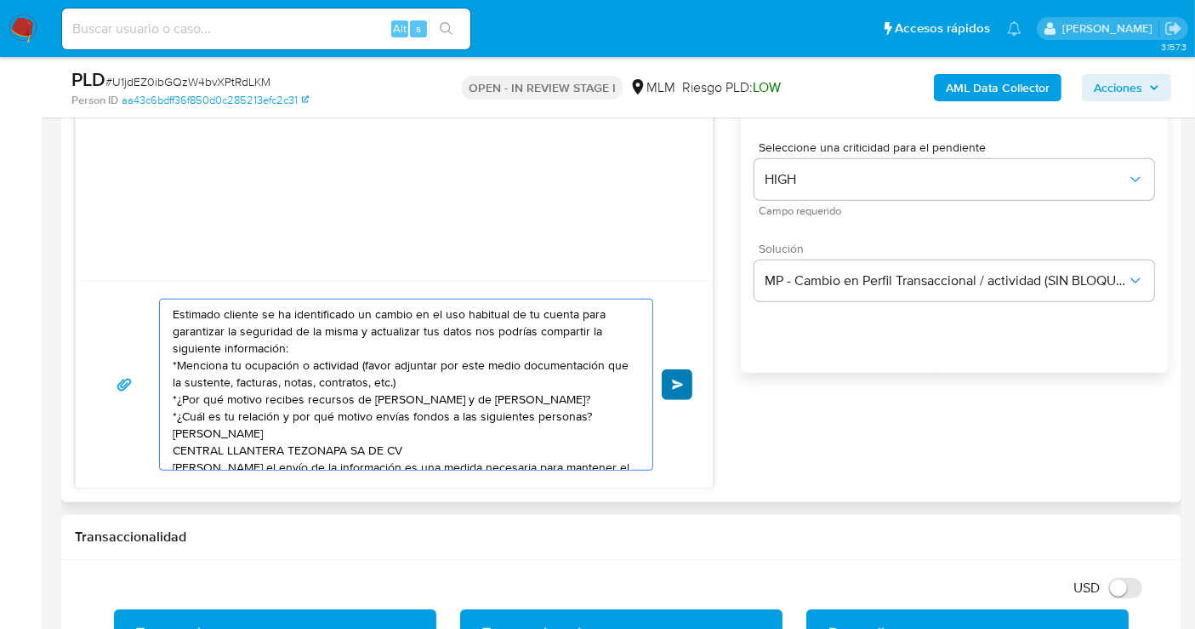
type textarea "Estimado cliente se ha identificado un cambio en el uso habitual de tu cuenta p…"
click at [672, 380] on span "Enviar" at bounding box center [678, 384] width 12 height 10
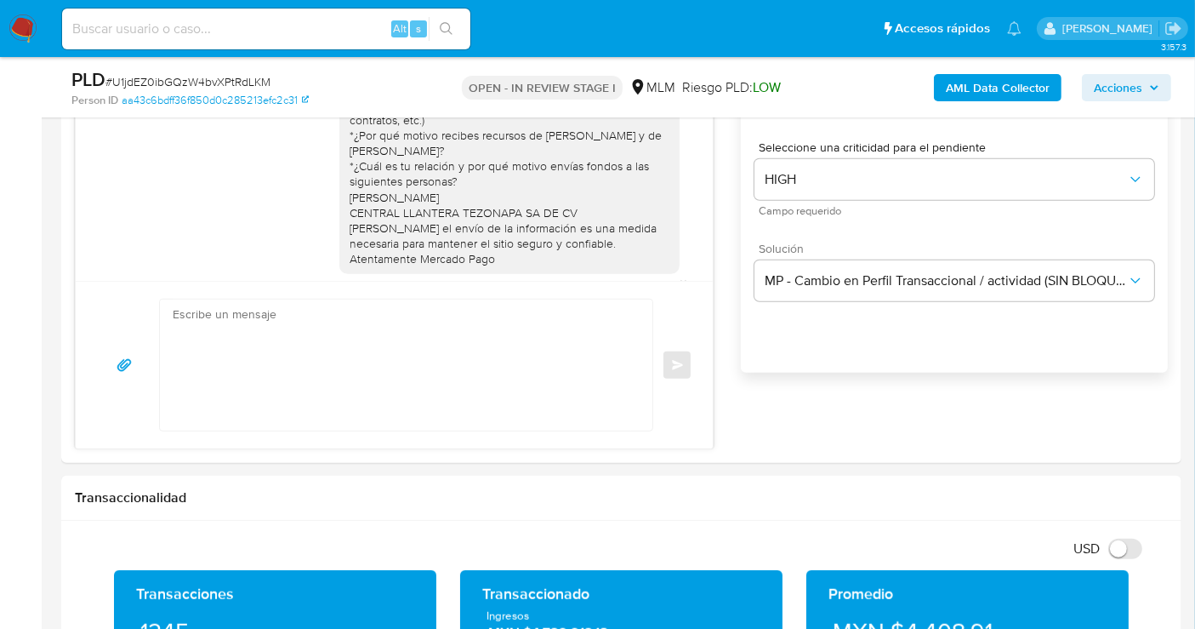
scroll to position [41, 0]
